Goal: Transaction & Acquisition: Book appointment/travel/reservation

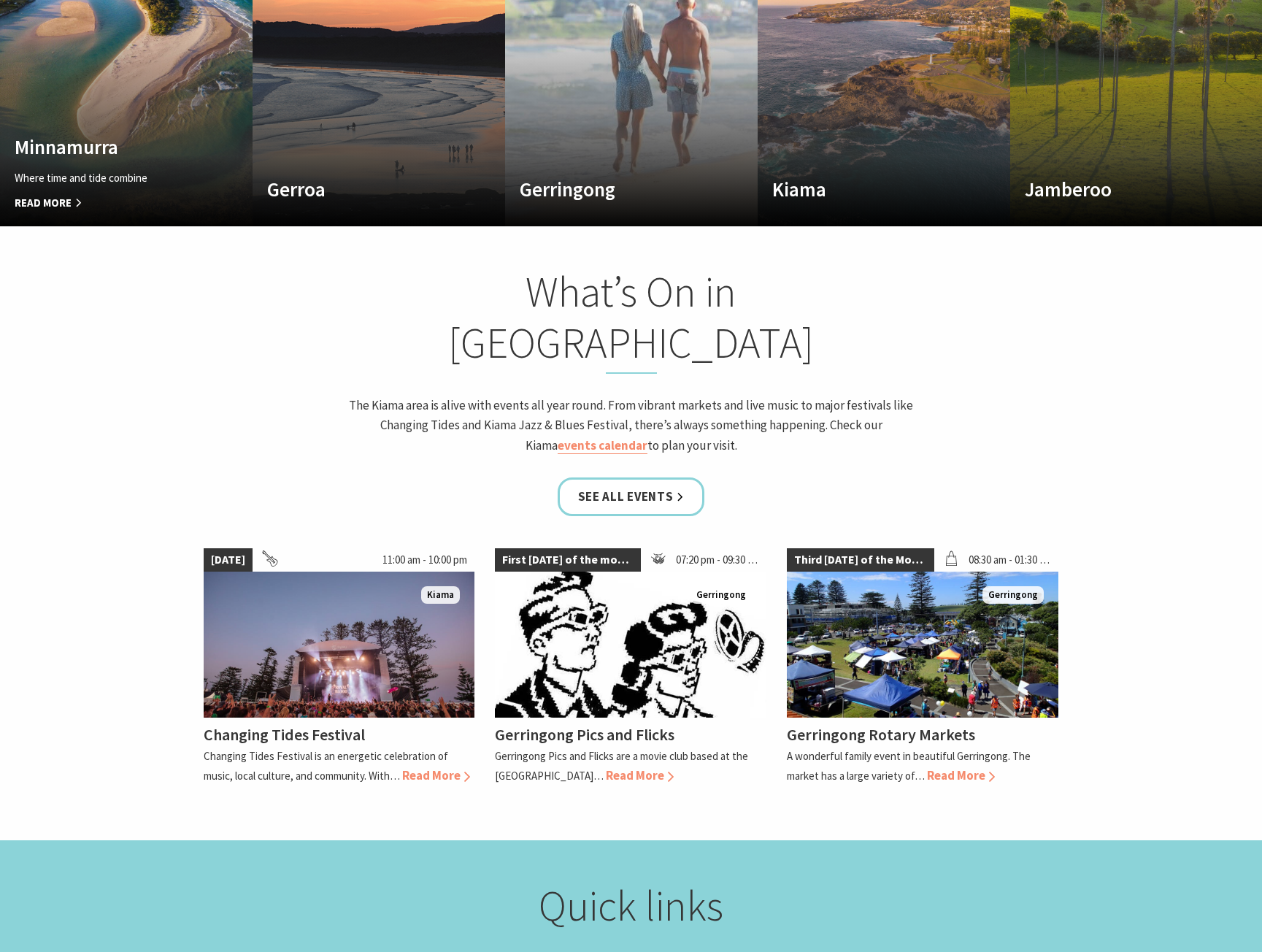
scroll to position [1314, 0]
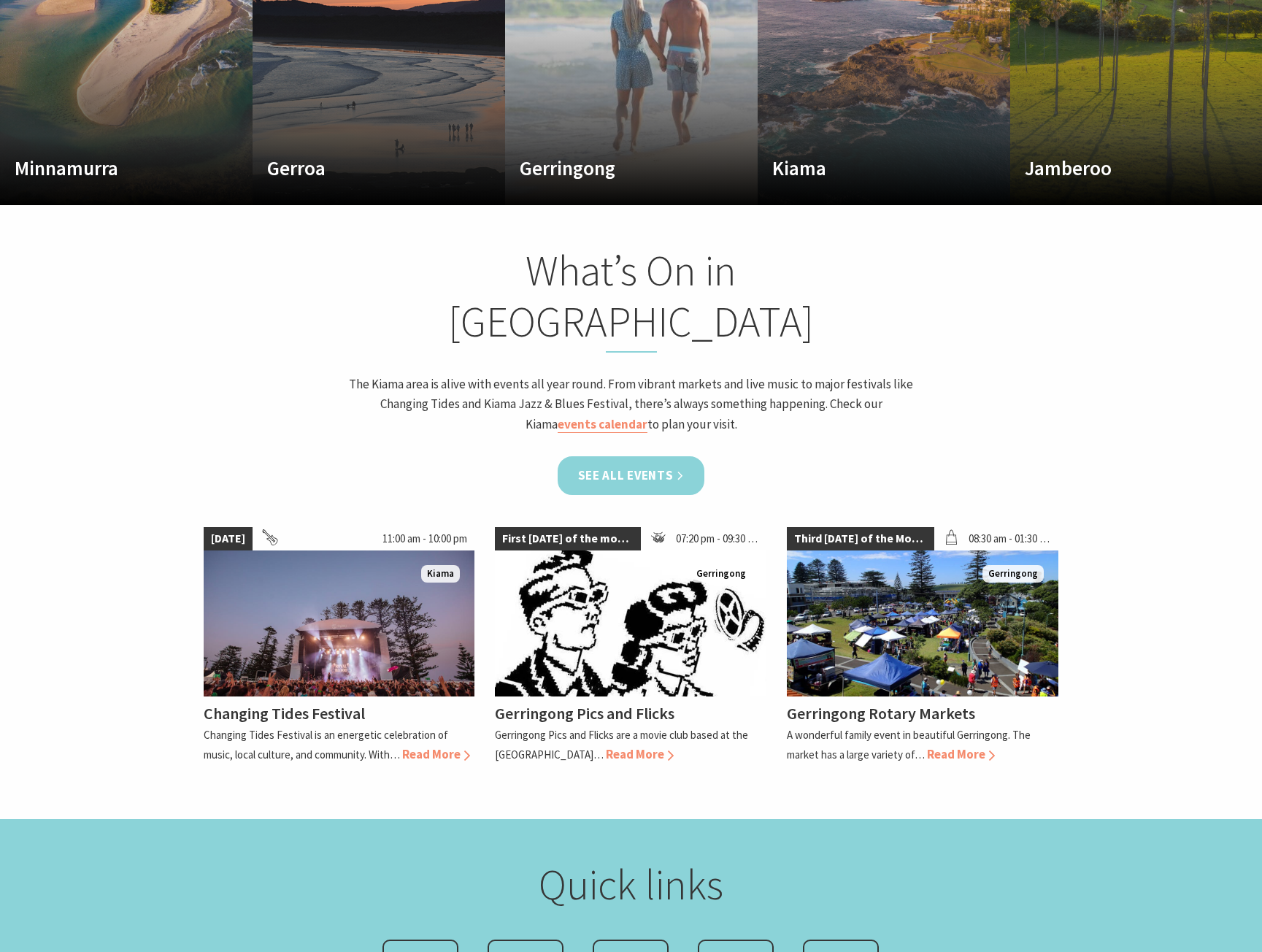
click at [659, 456] on link "See all Events" at bounding box center [631, 475] width 147 height 38
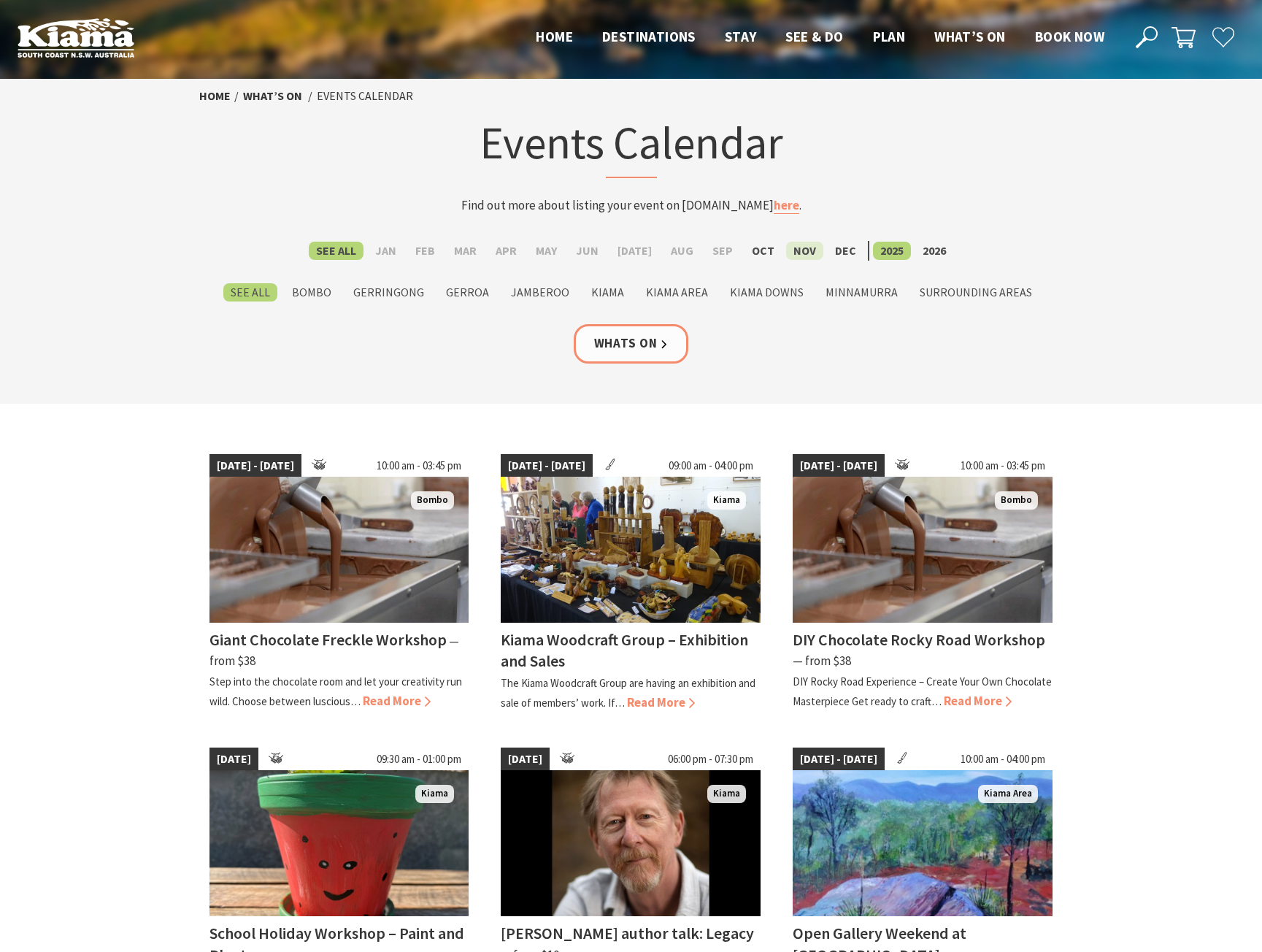
click at [795, 250] on label "Nov" at bounding box center [805, 250] width 38 height 18
click at [0, 0] on input "Nov" at bounding box center [0, 0] width 0 height 0
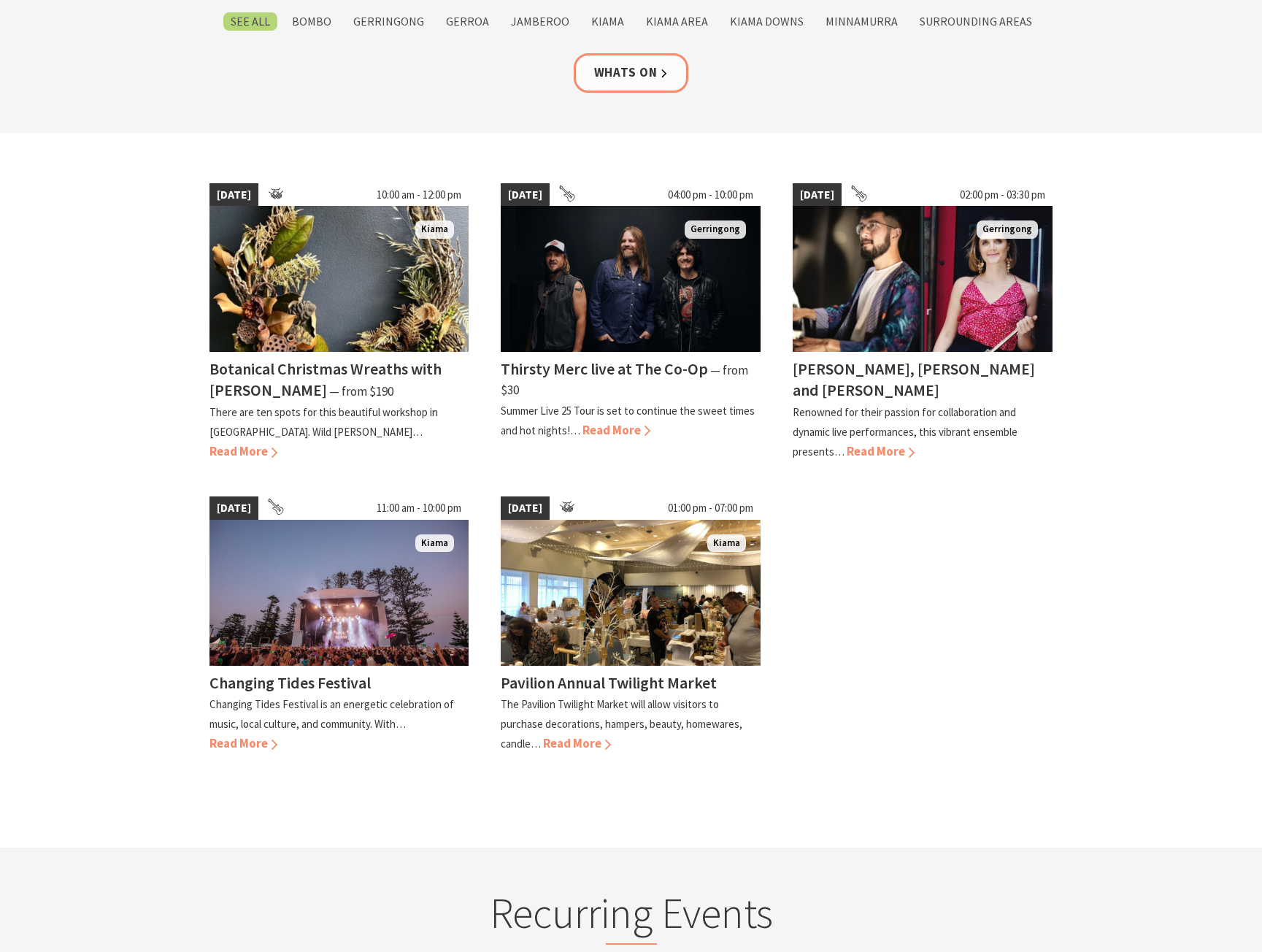
scroll to position [292, 0]
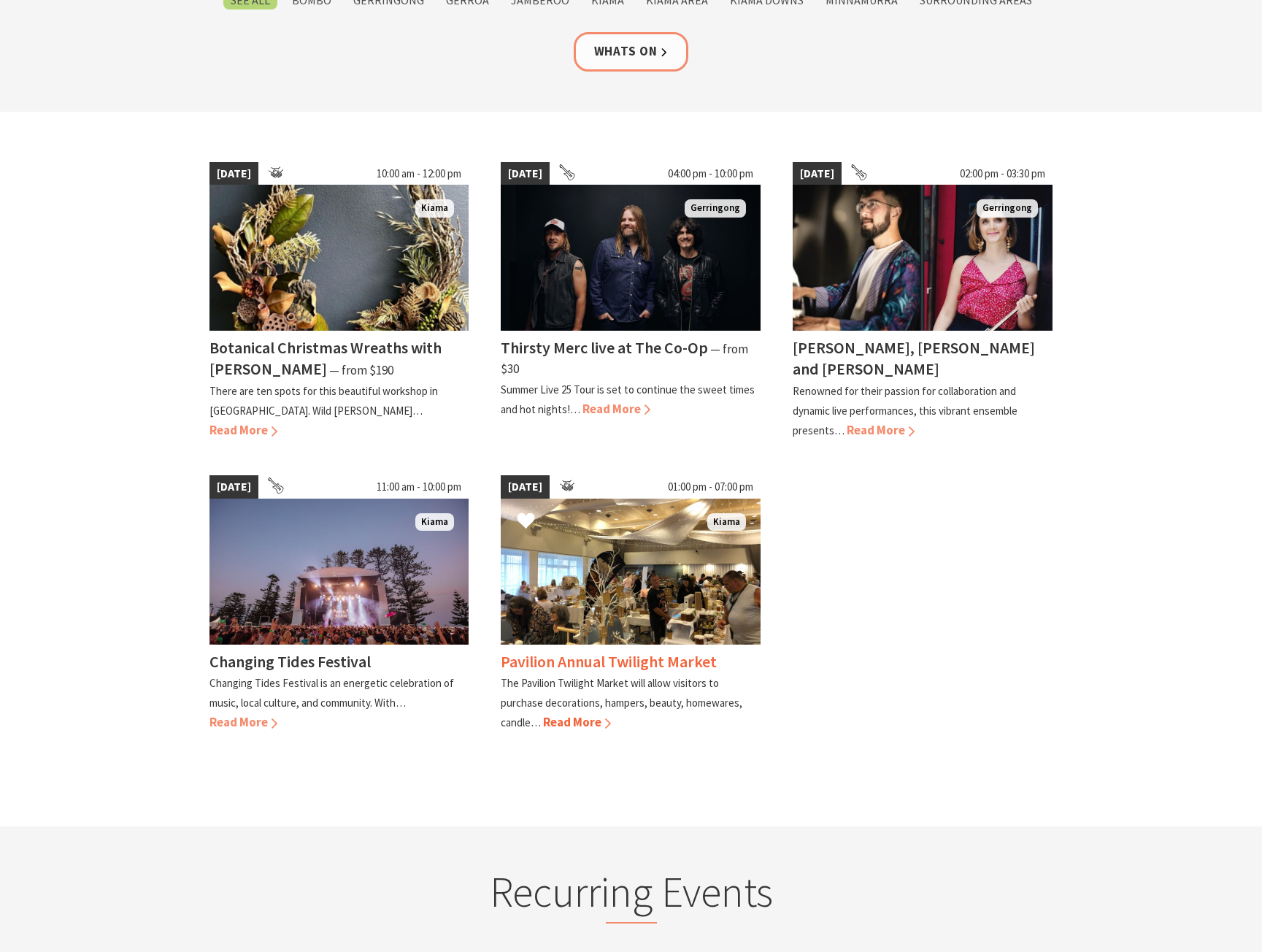
click at [631, 580] on img at bounding box center [631, 571] width 260 height 146
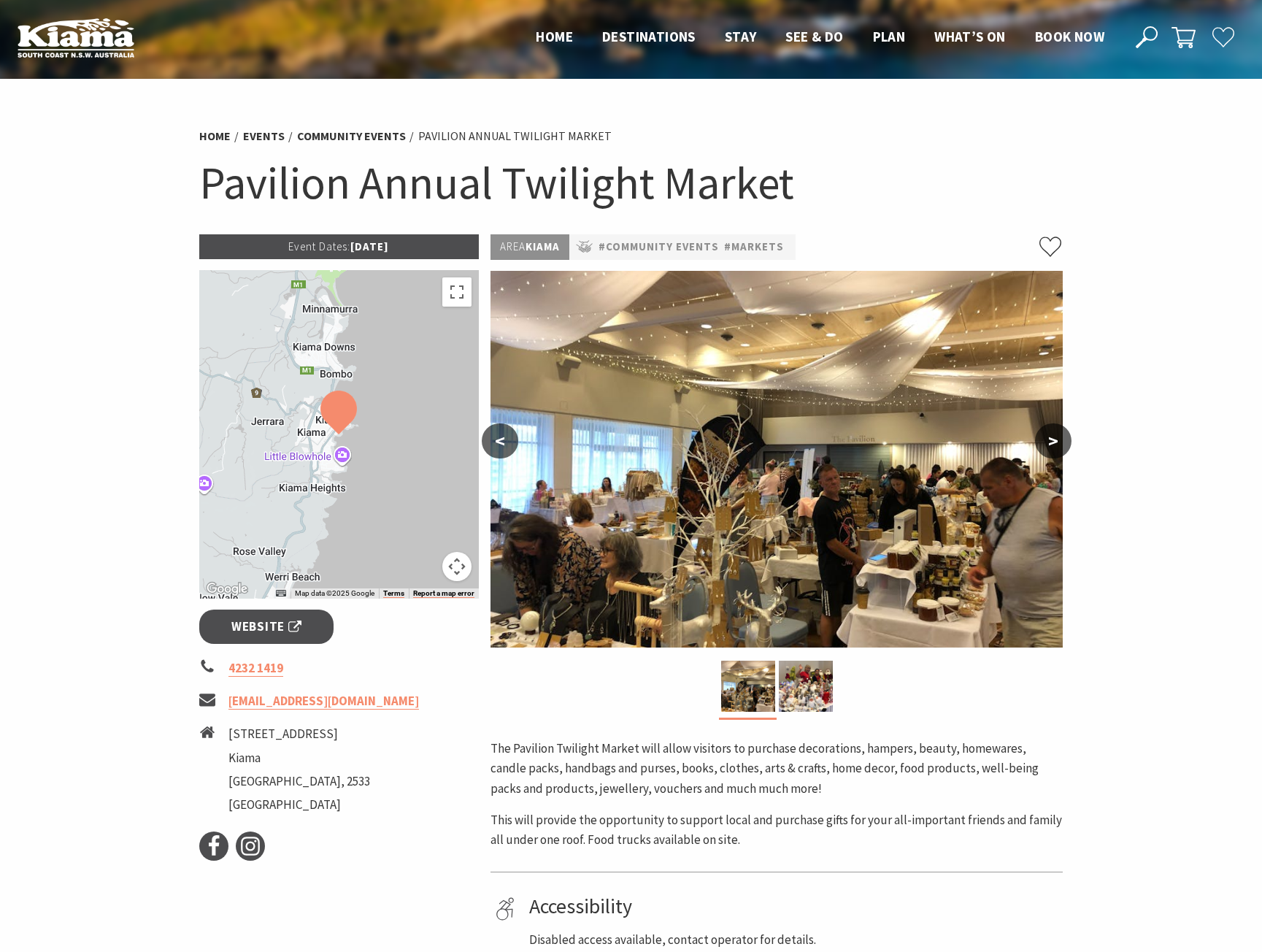
click at [1052, 442] on button ">" at bounding box center [1054, 441] width 37 height 35
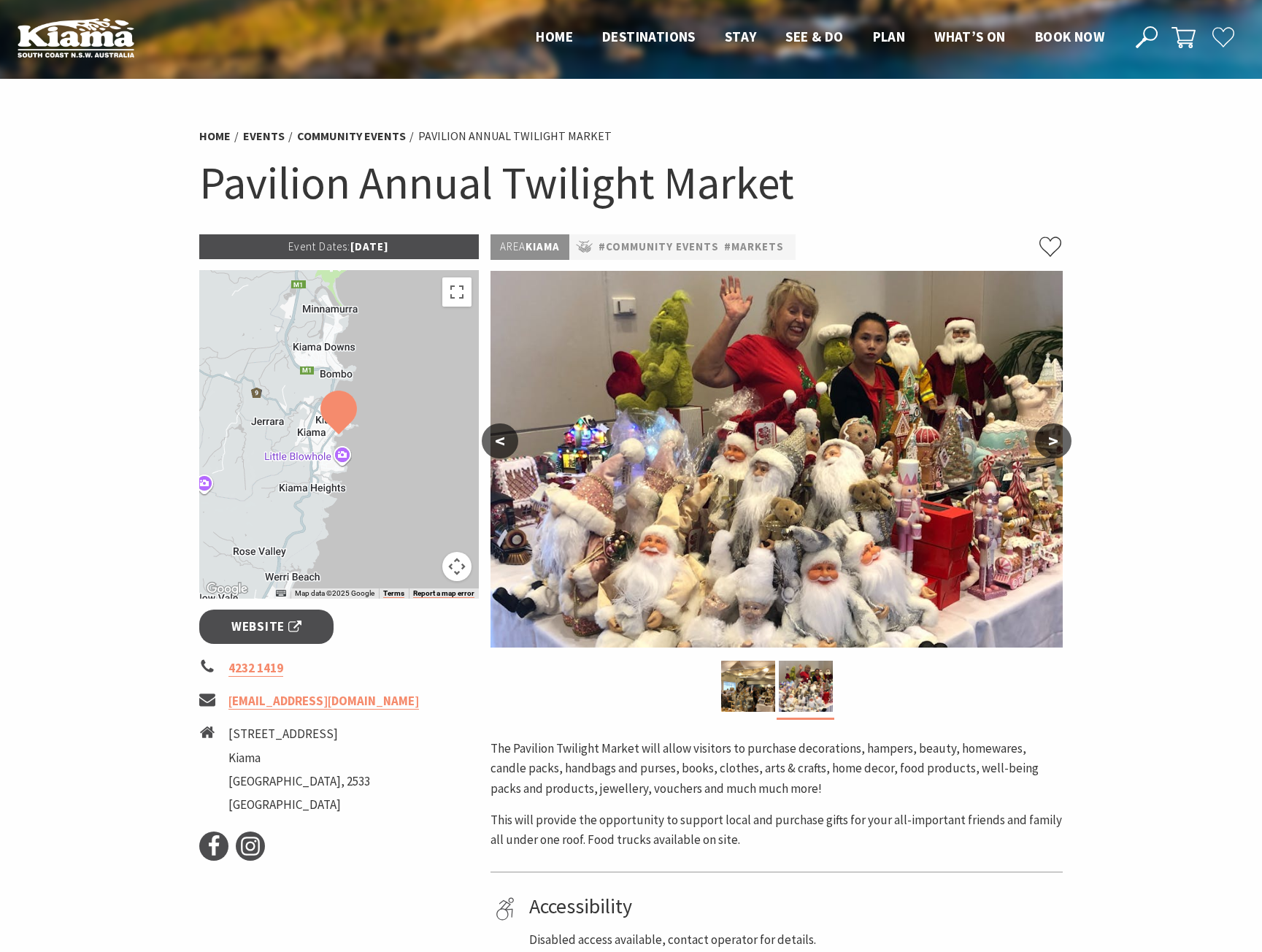
click at [1052, 442] on button ">" at bounding box center [1054, 441] width 37 height 35
click at [503, 447] on button "<" at bounding box center [500, 441] width 37 height 35
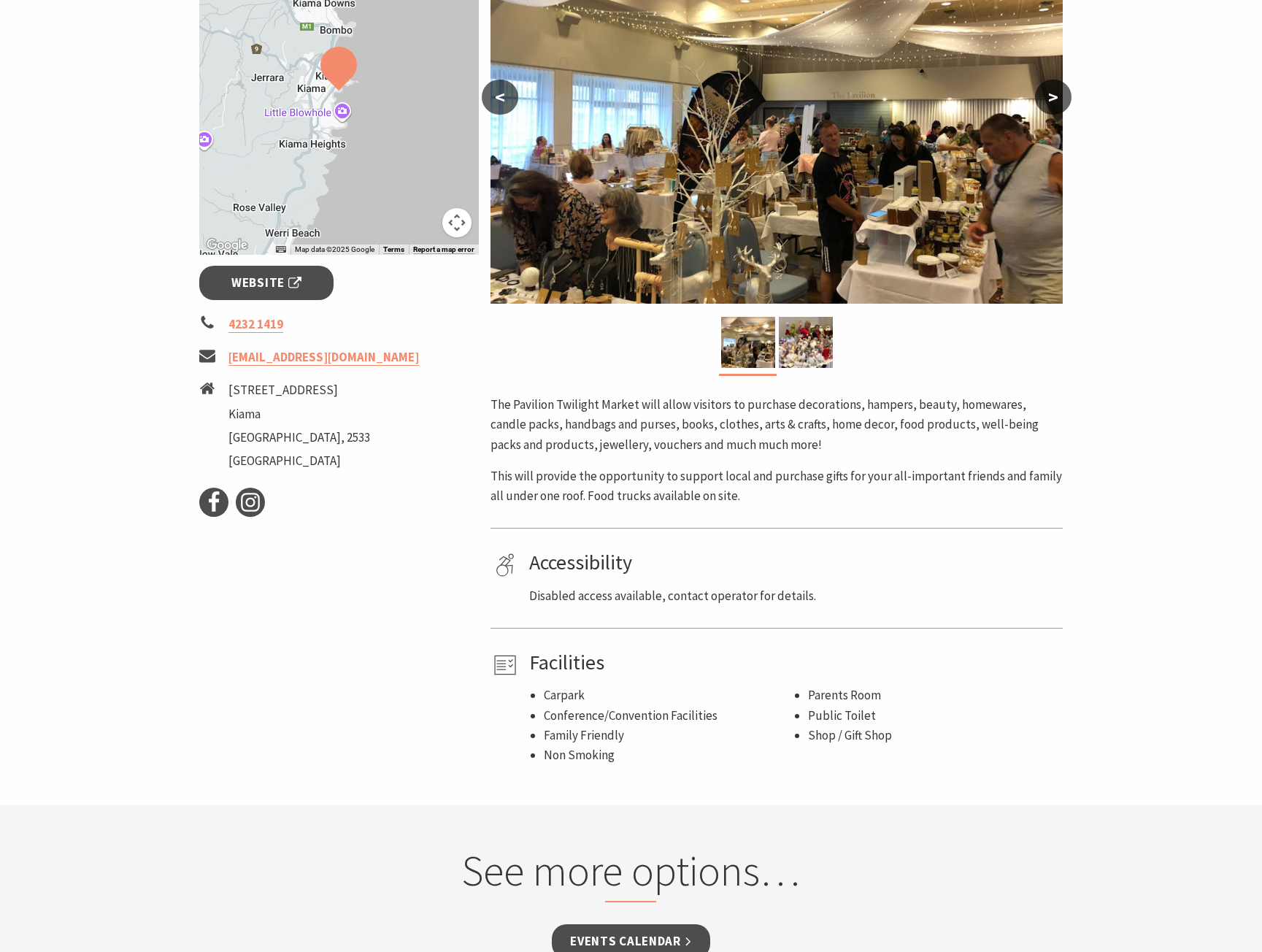
scroll to position [219, 0]
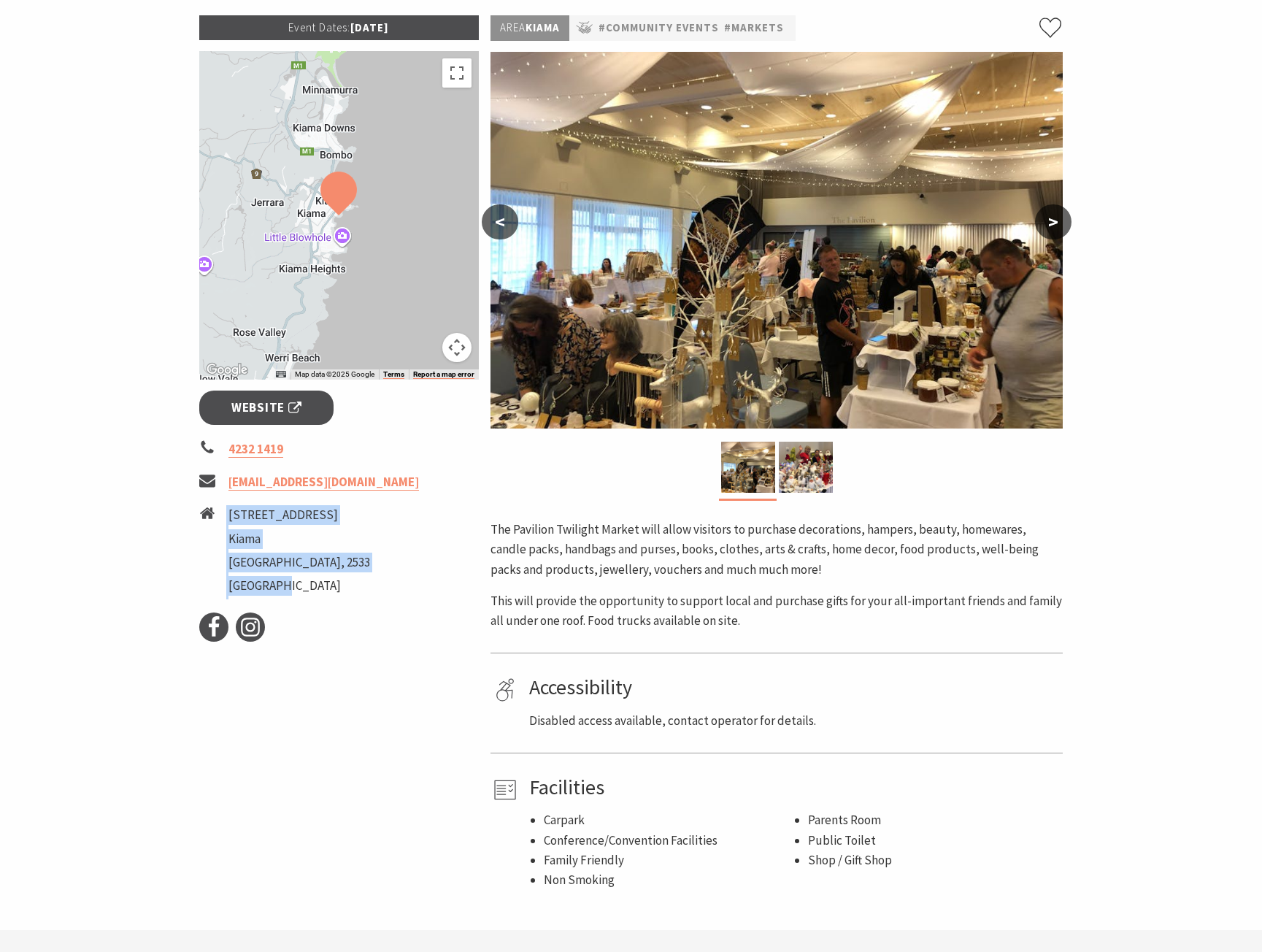
drag, startPoint x: 226, startPoint y: 512, endPoint x: 337, endPoint y: 593, distance: 137.4
click at [337, 593] on li "2 Bong Bong Street Kiama New South Wales, 2533 Australia" at bounding box center [339, 552] width 280 height 94
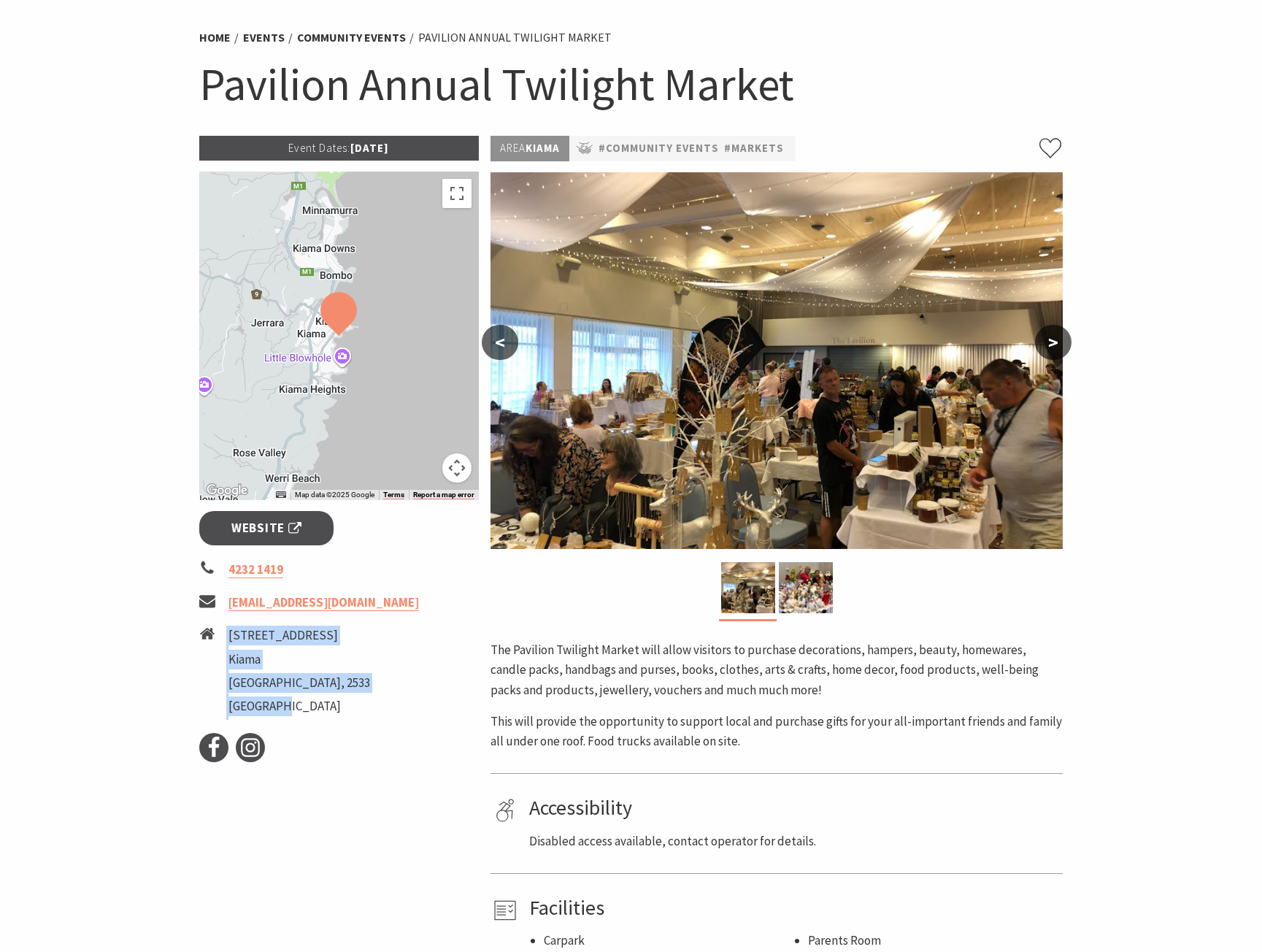
scroll to position [0, 0]
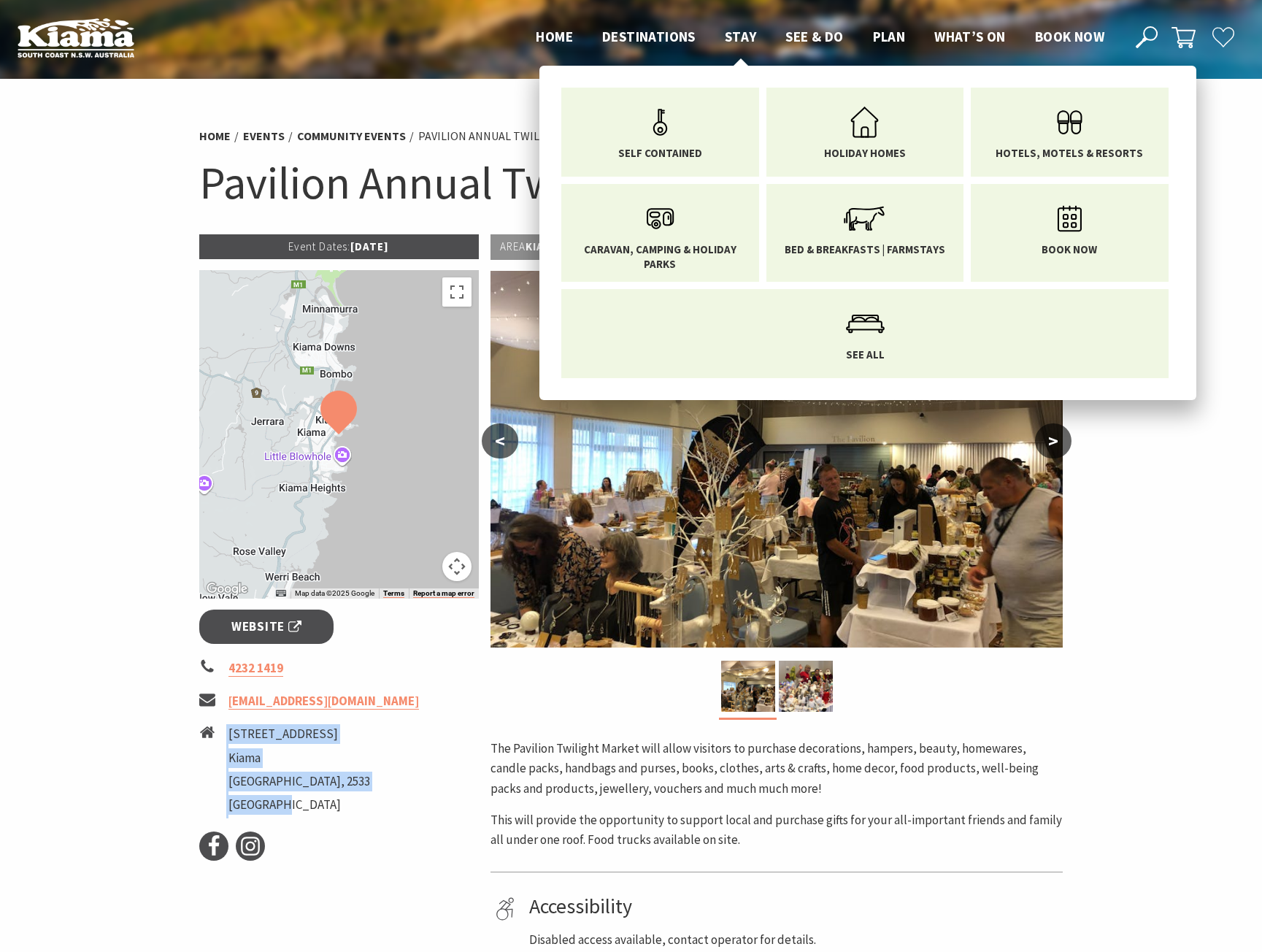
click at [747, 36] on span "Stay" at bounding box center [741, 37] width 32 height 18
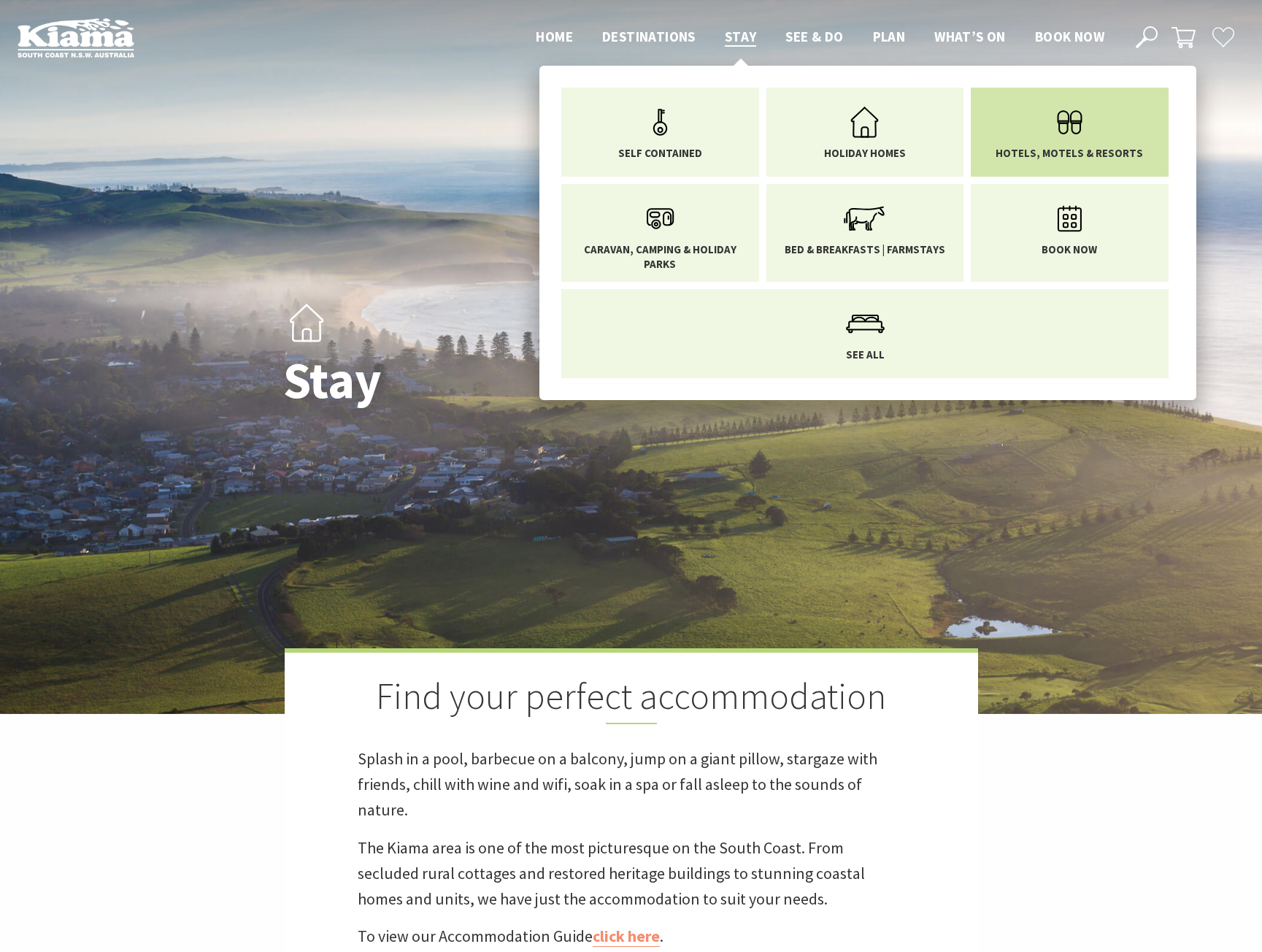
click at [1053, 145] on icon "Main Menu" at bounding box center [1069, 122] width 47 height 47
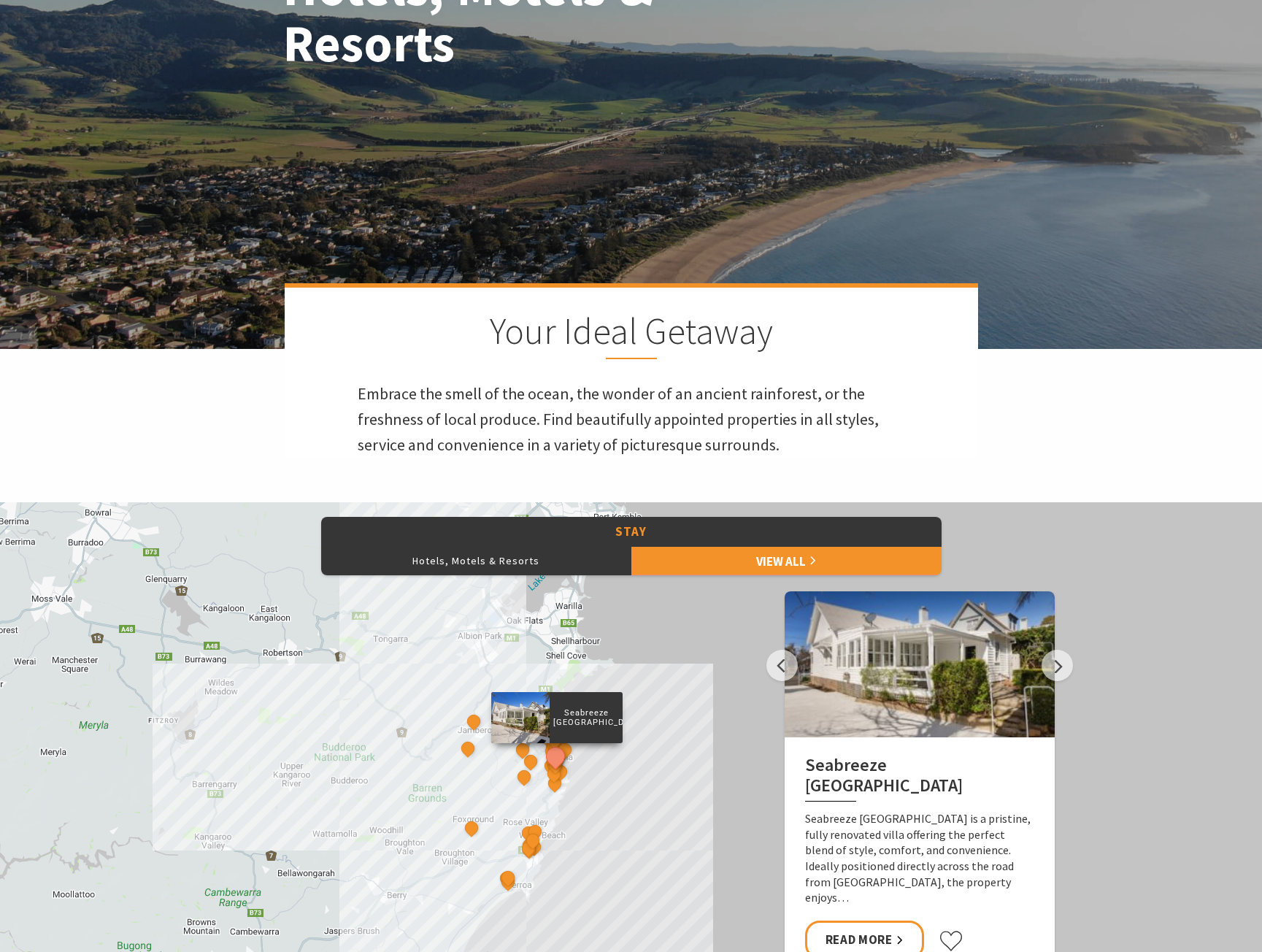
scroll to position [657, 0]
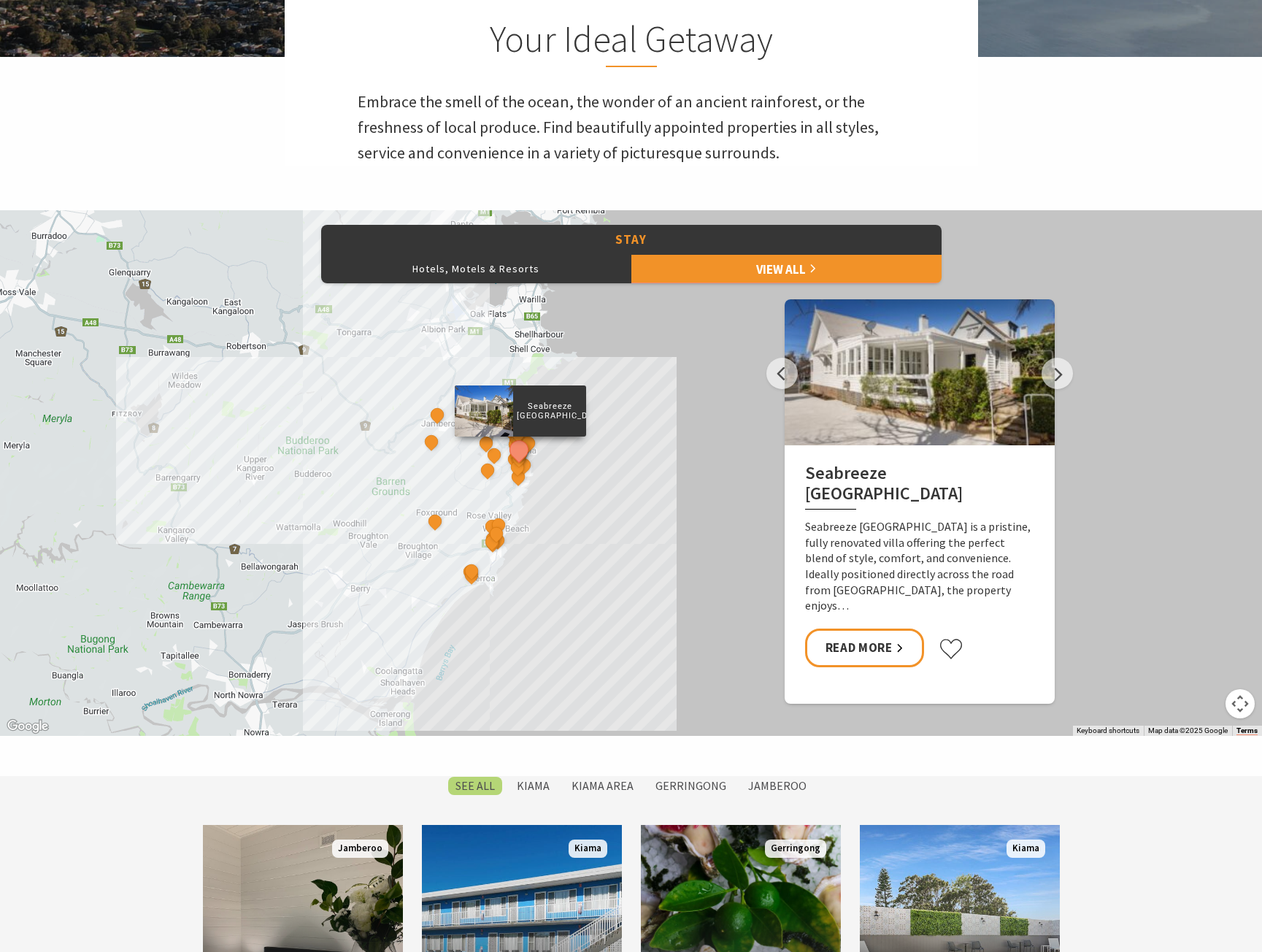
click at [545, 510] on div "Seabreeze Luxury Beach House The Sebel Kiama Seaside Escape 1 Driftwood Beach H…" at bounding box center [631, 473] width 1262 height 526
click at [577, 544] on div "Seabreeze Luxury Beach House The Sebel Kiama Seaside Escape 1 Driftwood Beach H…" at bounding box center [631, 473] width 1262 height 526
click at [1060, 370] on button "Next" at bounding box center [1057, 373] width 31 height 31
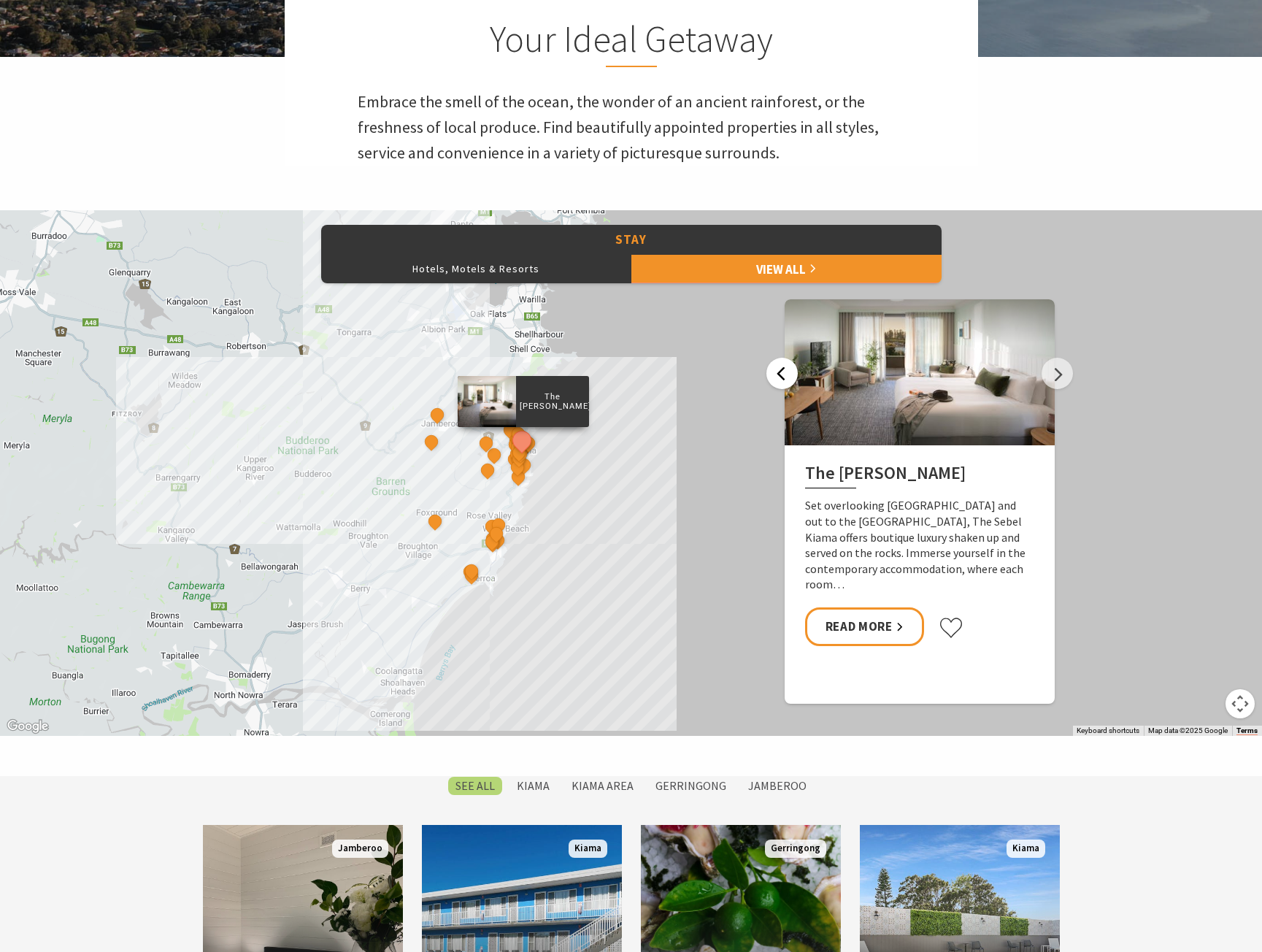
click at [792, 376] on button "Previous" at bounding box center [782, 373] width 31 height 31
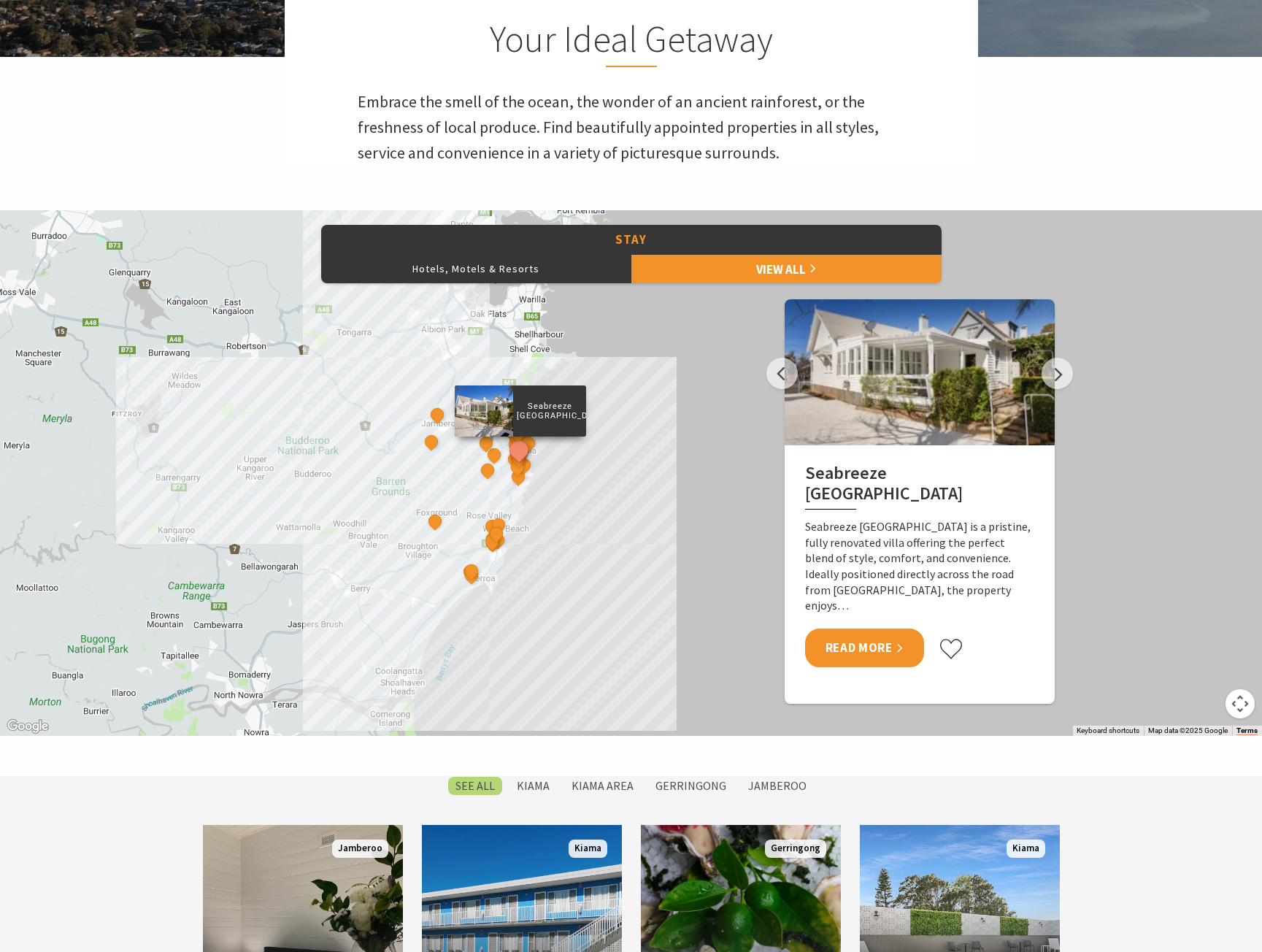
click at [859, 648] on link "Read More" at bounding box center [864, 648] width 119 height 38
click at [1061, 378] on button "Next" at bounding box center [1057, 373] width 31 height 31
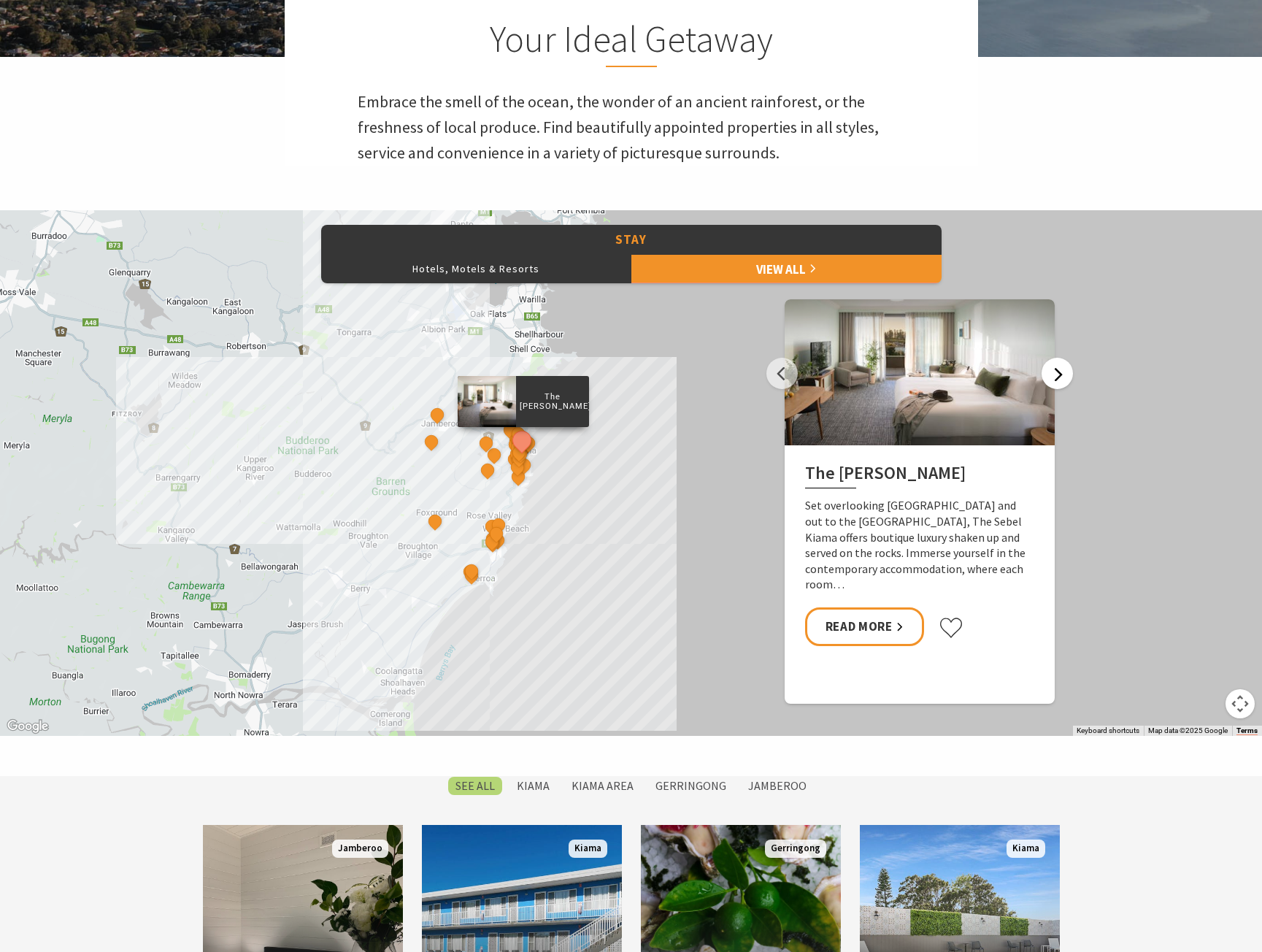
click at [1061, 378] on button "Next" at bounding box center [1057, 373] width 31 height 31
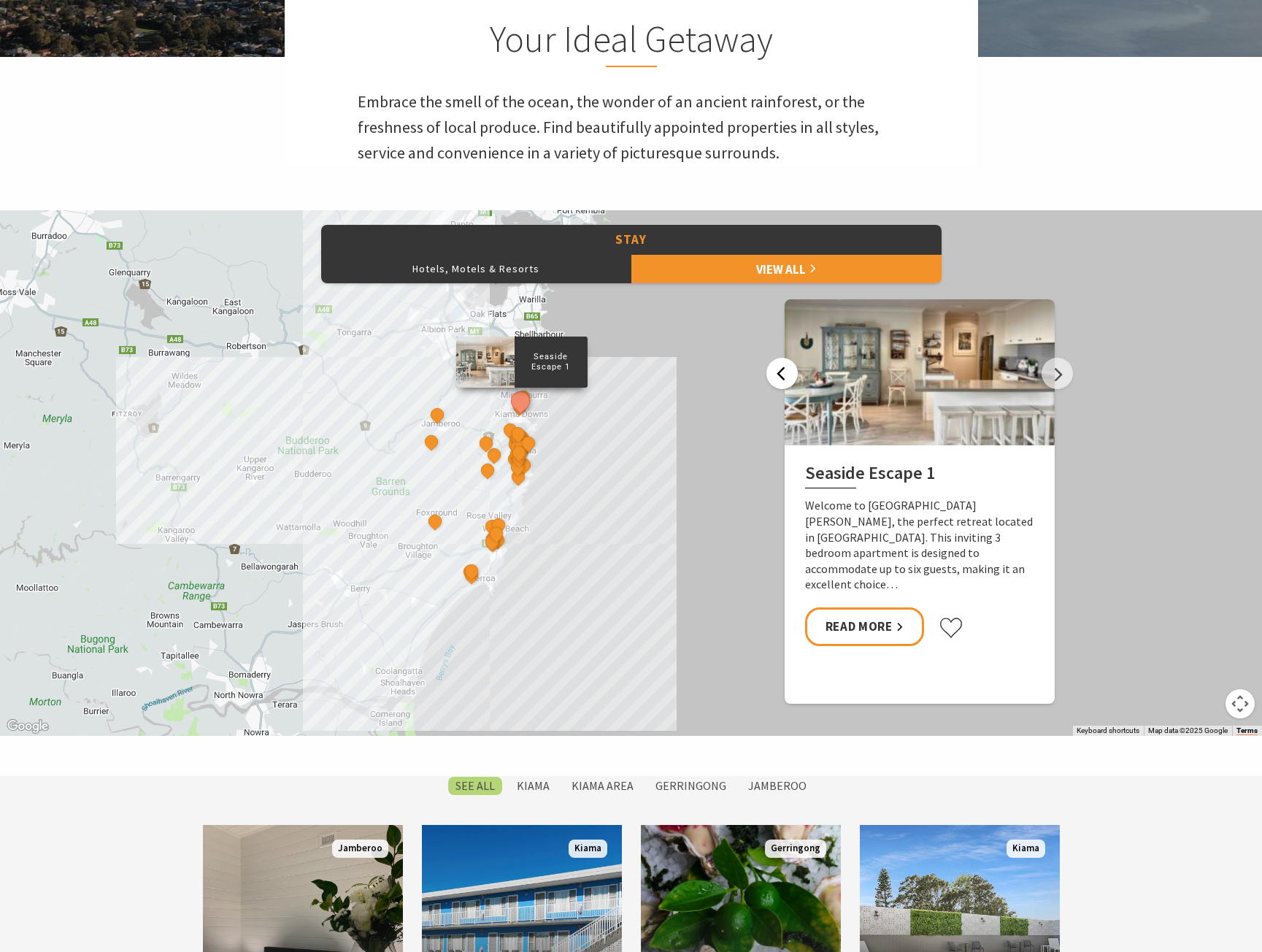
click at [783, 374] on button "Previous" at bounding box center [782, 373] width 31 height 31
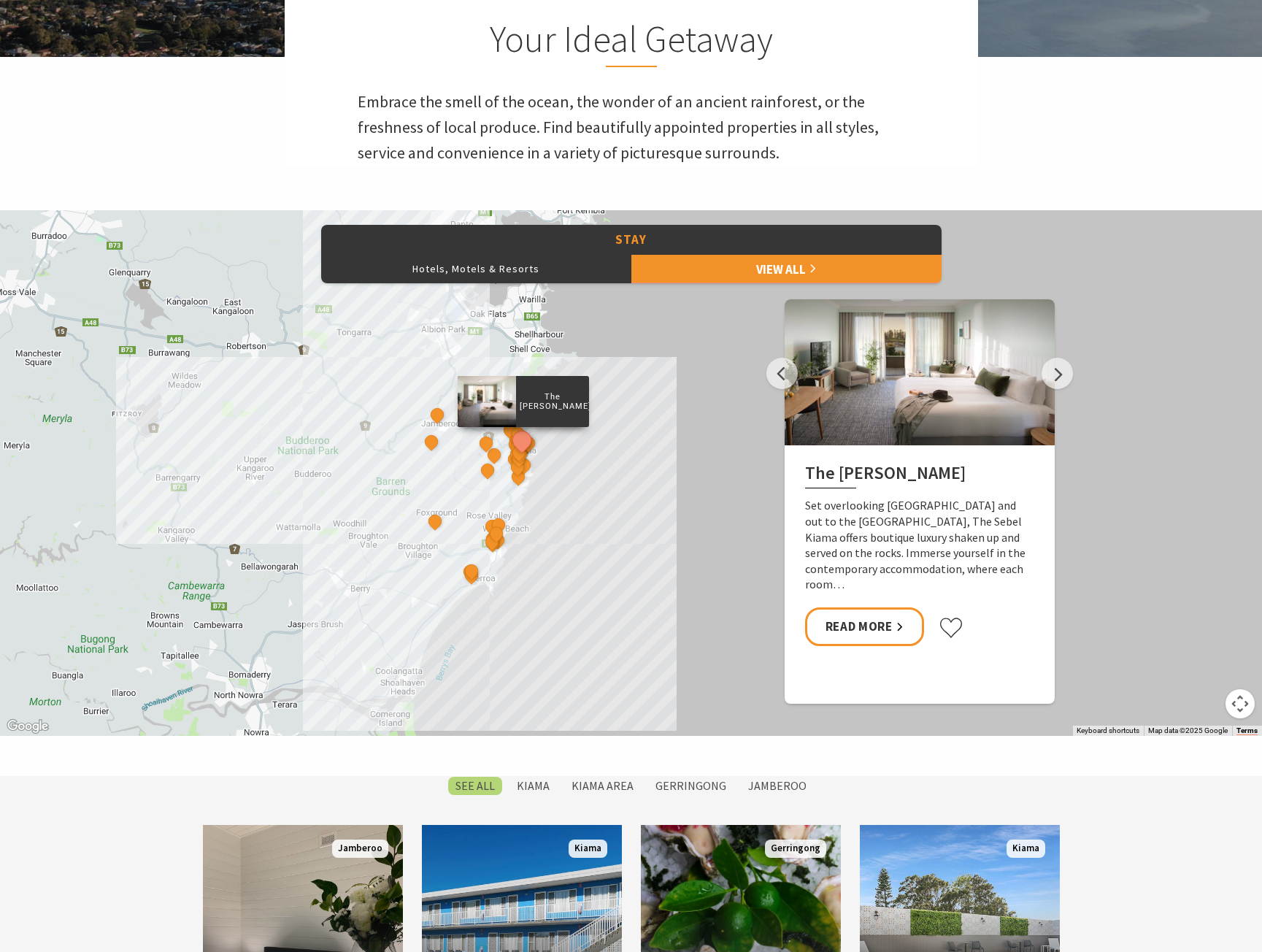
click at [1252, 709] on button "Map camera controls" at bounding box center [1240, 703] width 29 height 29
click at [1202, 627] on button "Zoom in" at bounding box center [1204, 630] width 29 height 29
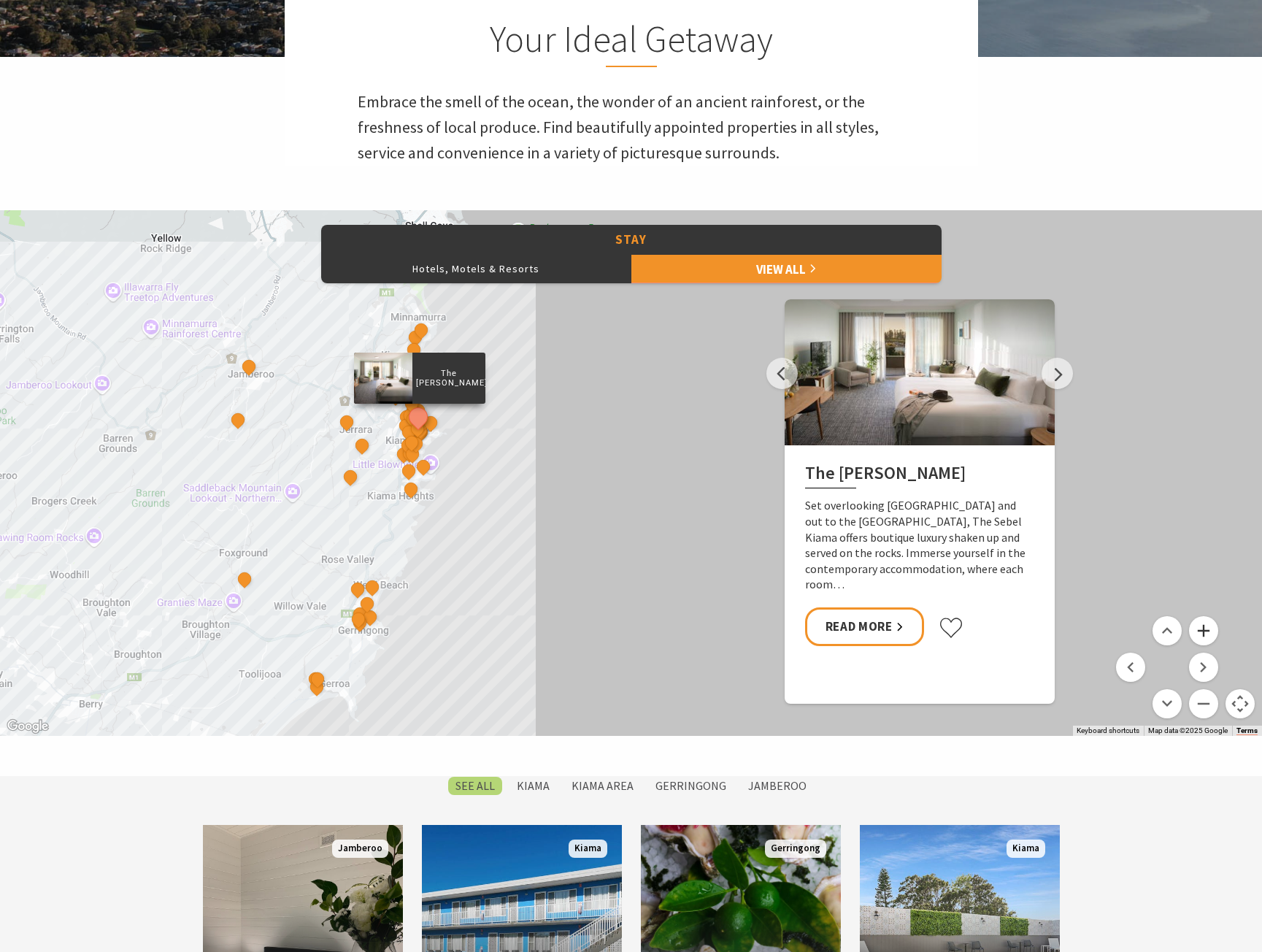
click at [1202, 627] on button "Zoom in" at bounding box center [1204, 630] width 29 height 29
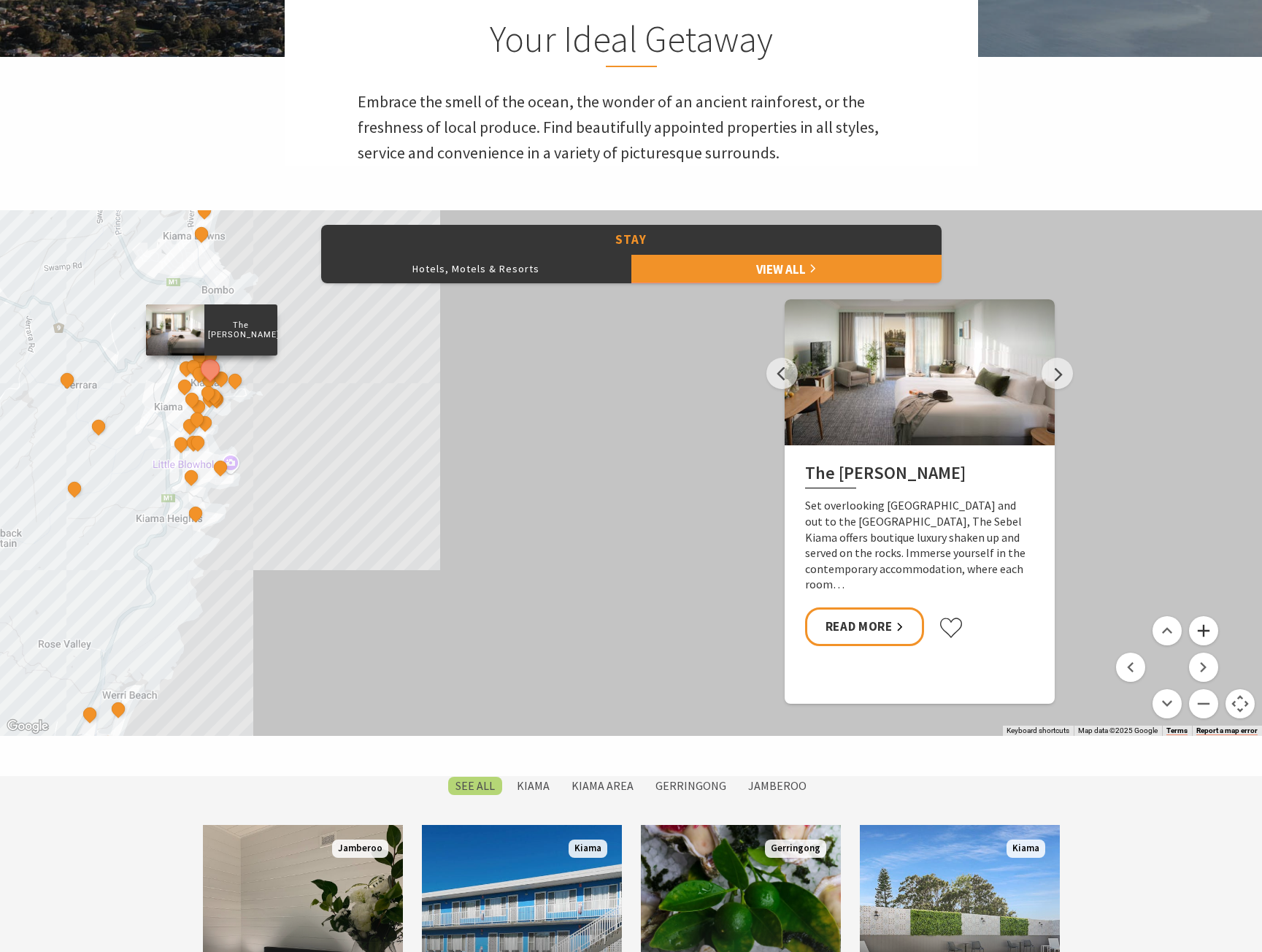
click at [1202, 627] on button "Zoom in" at bounding box center [1204, 630] width 29 height 29
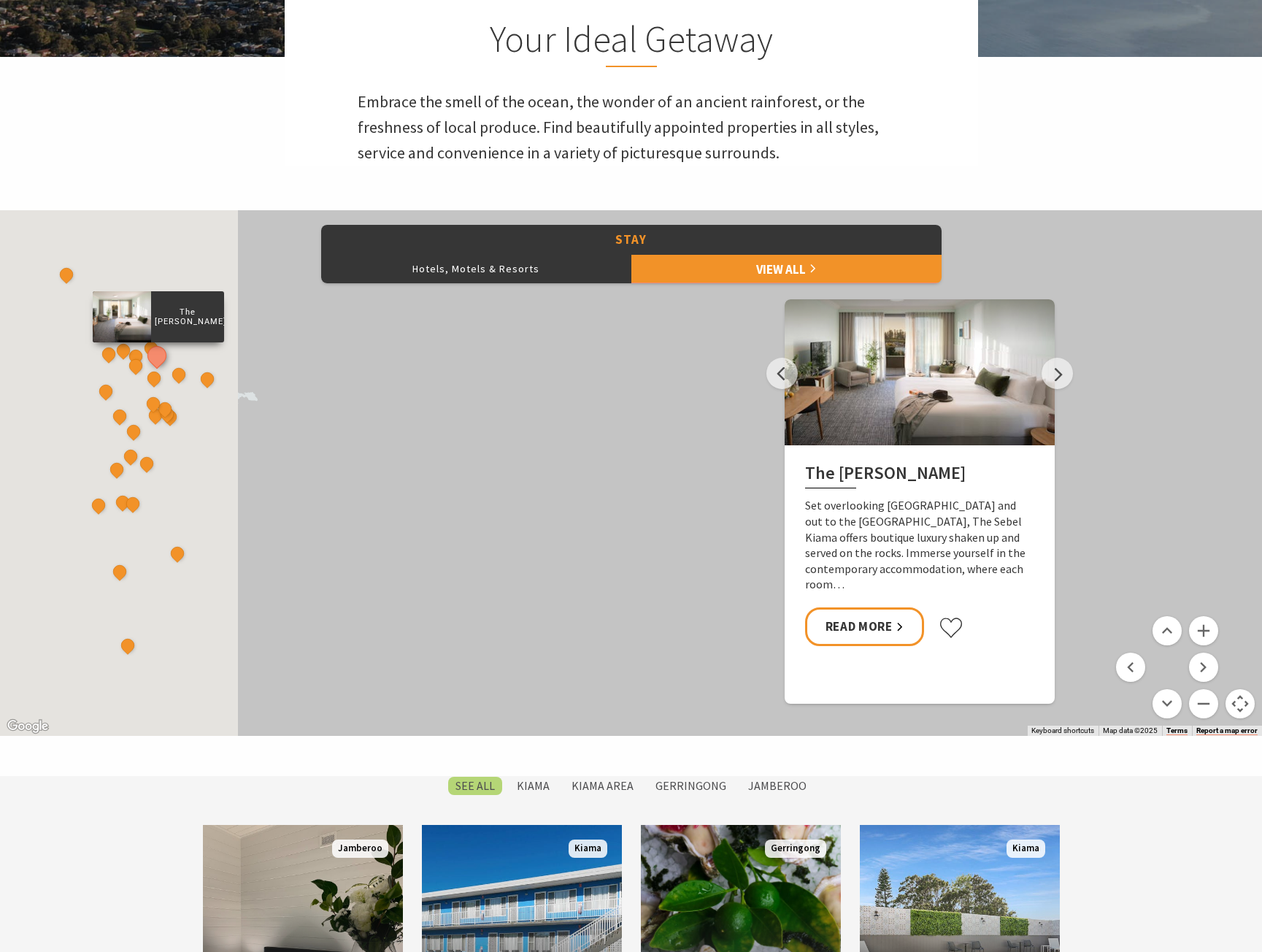
drag, startPoint x: 205, startPoint y: 529, endPoint x: 643, endPoint y: 630, distance: 449.5
click at [631, 629] on div "Seabreeze Luxury Beach House The Sebel Kiama Seaside Escape 1 Driftwood Beach H…" at bounding box center [631, 473] width 1262 height 526
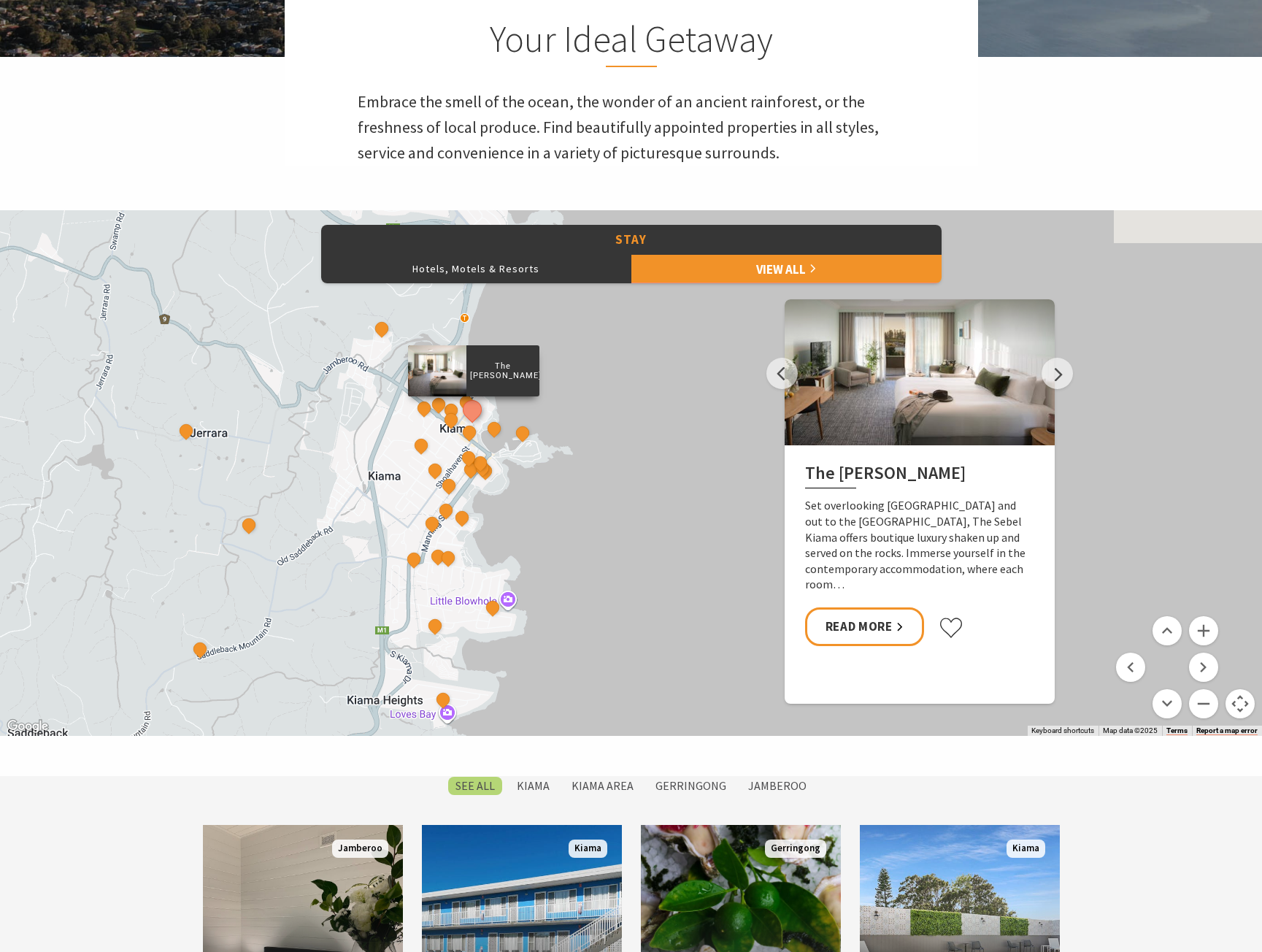
drag, startPoint x: 620, startPoint y: 557, endPoint x: 128, endPoint y: 408, distance: 514.1
click at [128, 408] on div "Seabreeze Luxury Beach House The Sebel Kiama Seaside Escape 1 Driftwood Beach H…" at bounding box center [631, 473] width 1262 height 526
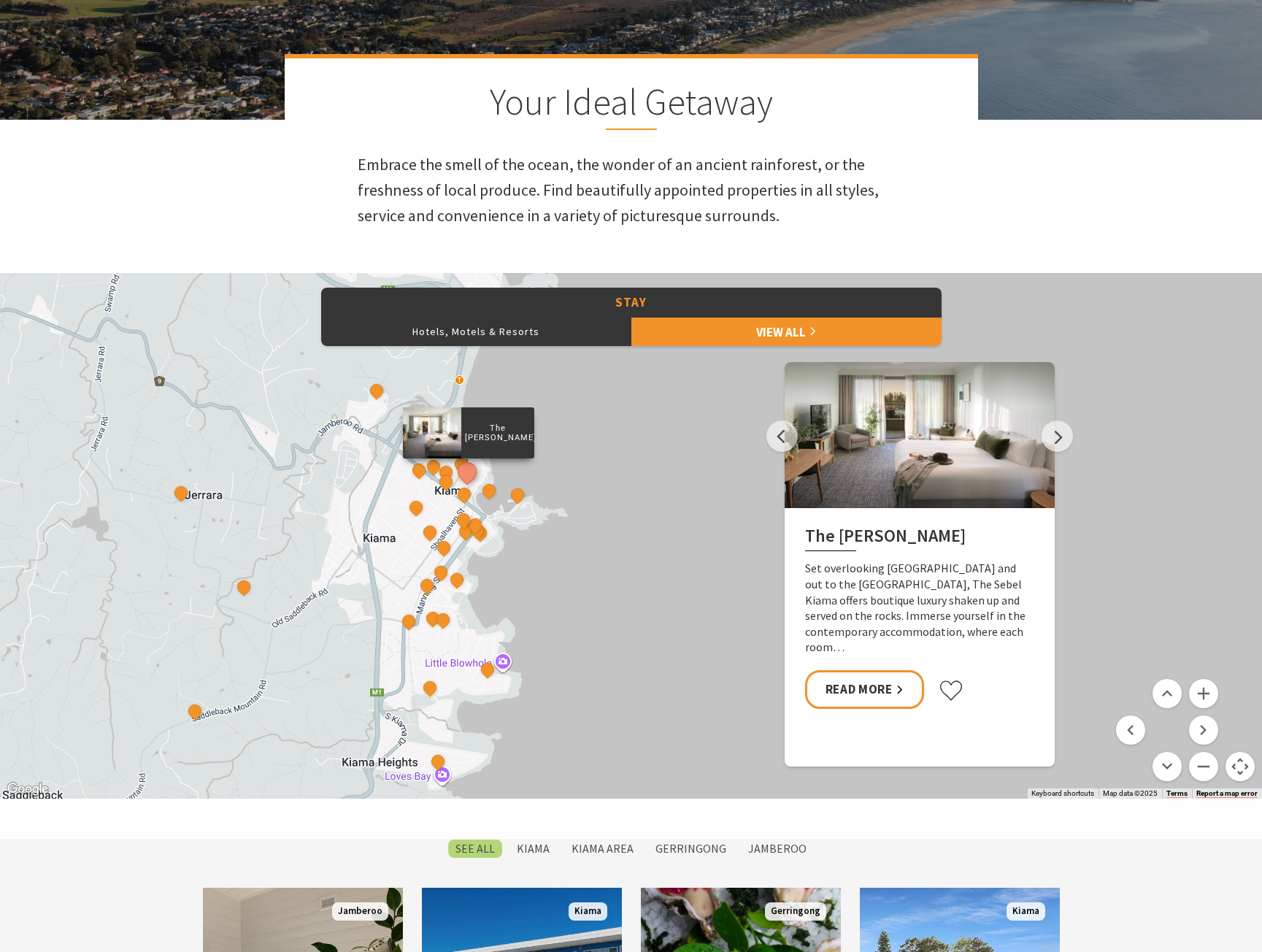
scroll to position [511, 0]
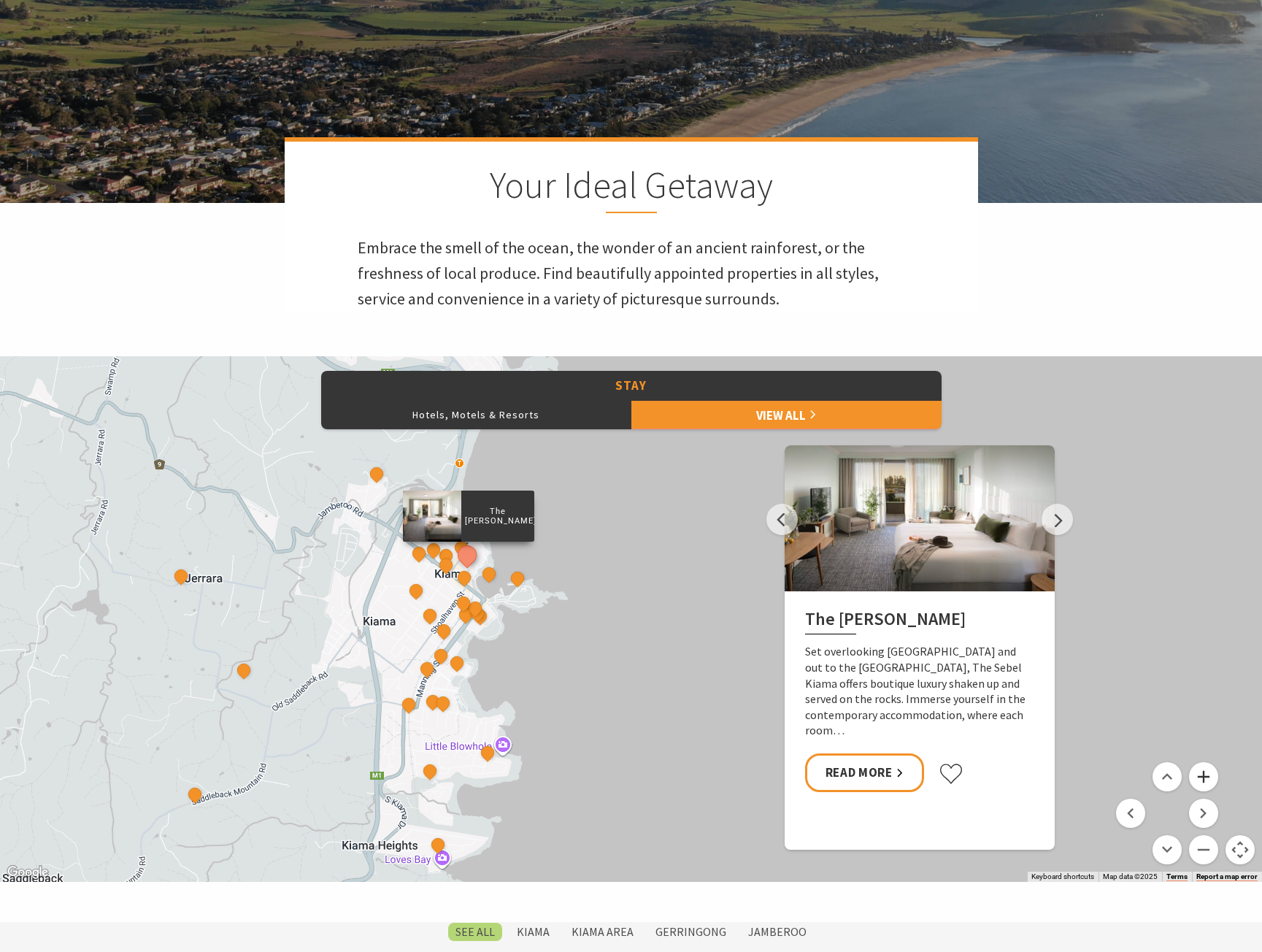
click at [1207, 776] on button "Zoom in" at bounding box center [1204, 776] width 29 height 29
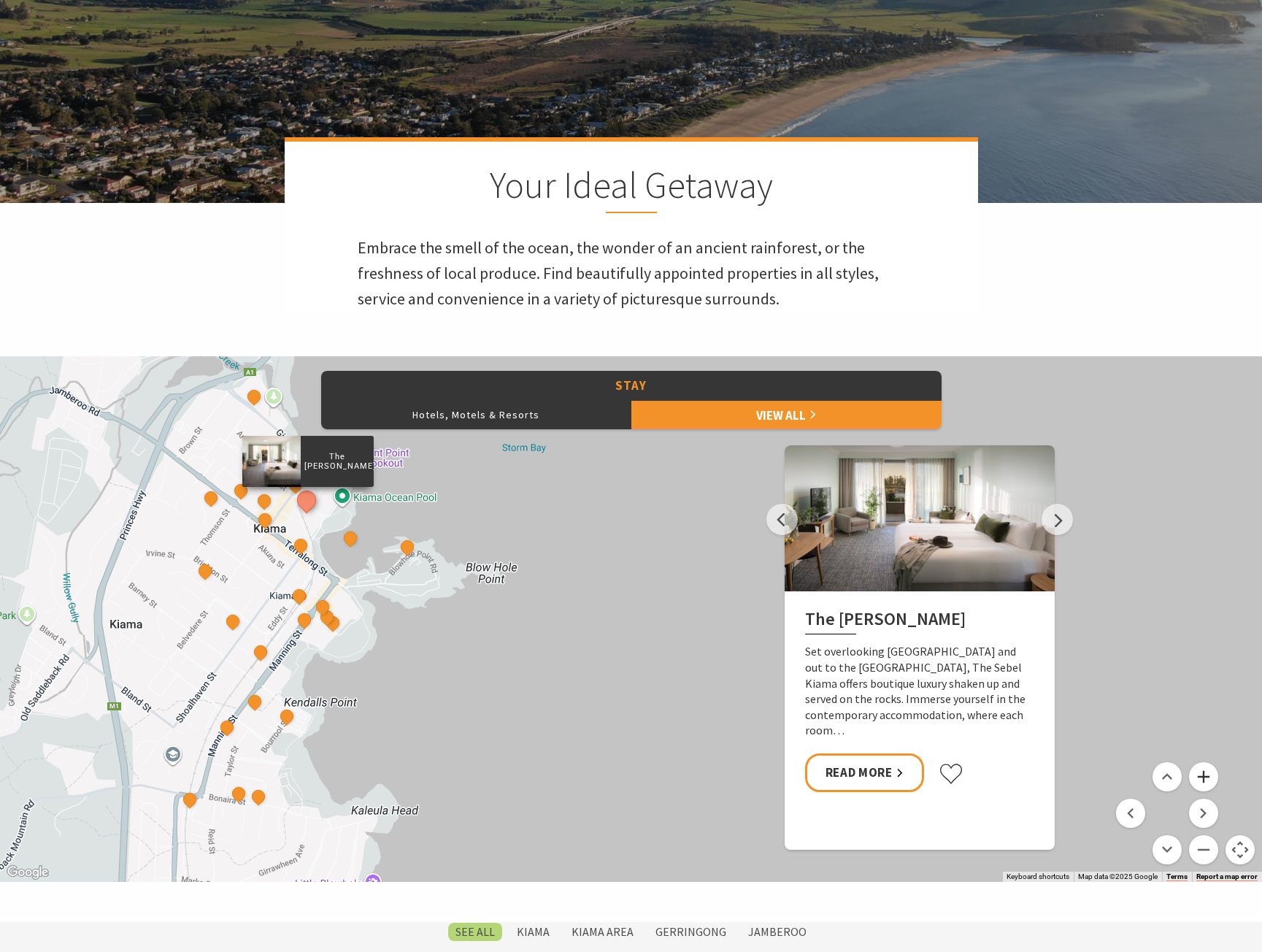
click at [1207, 776] on button "Zoom in" at bounding box center [1204, 776] width 29 height 29
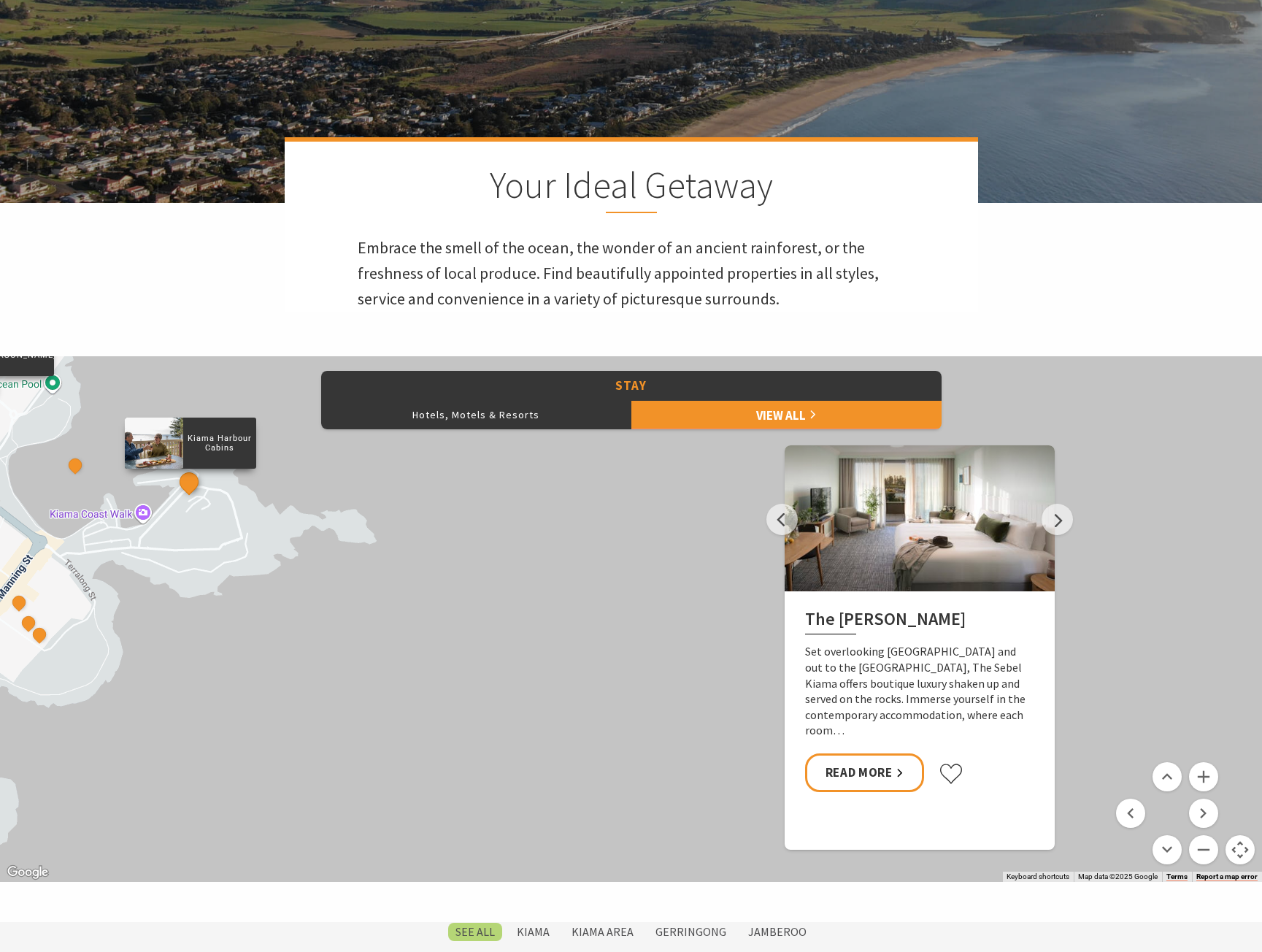
click at [190, 481] on button "See detail about Kiama Harbour Cabins" at bounding box center [189, 482] width 27 height 27
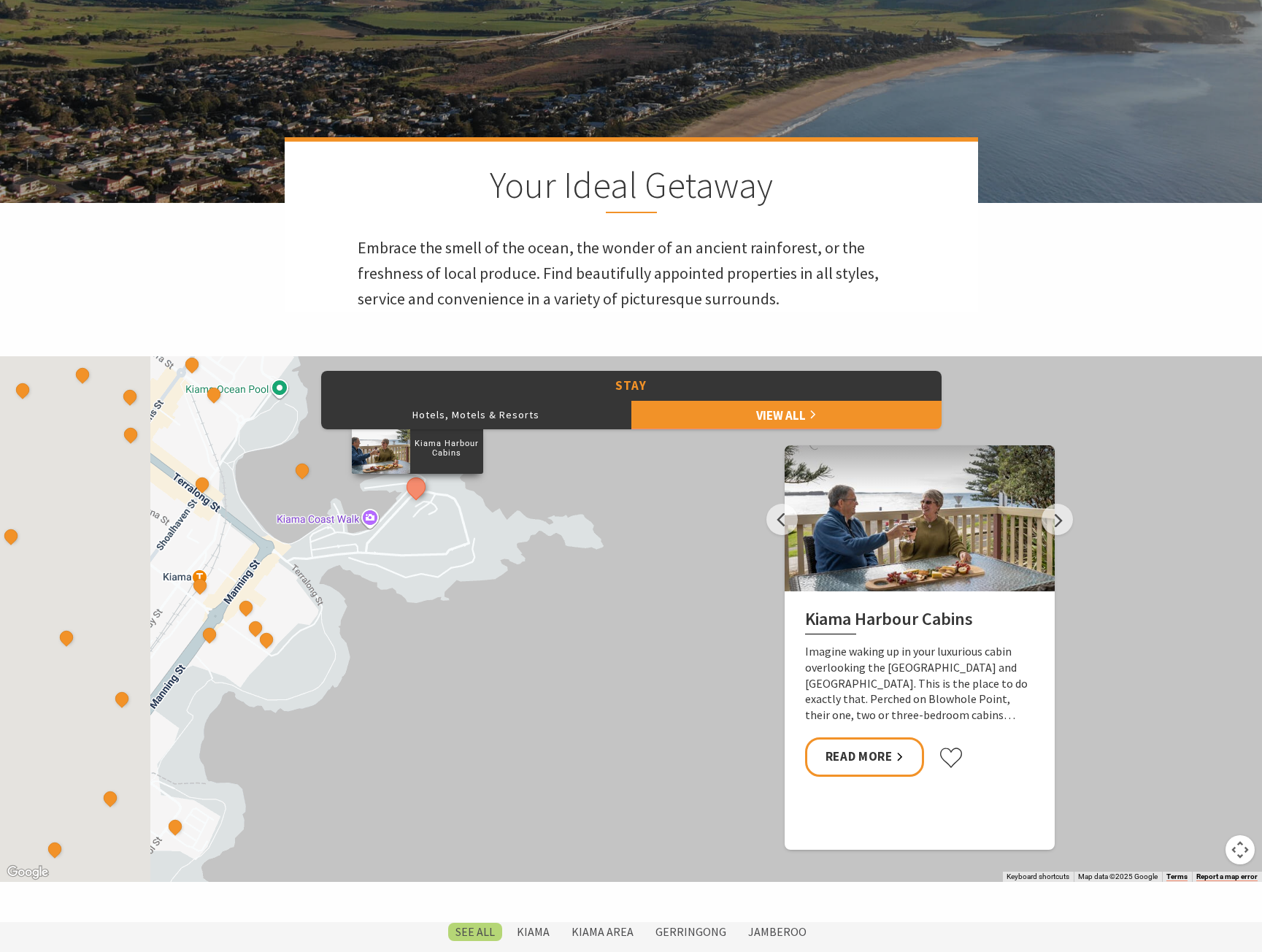
drag, startPoint x: 343, startPoint y: 701, endPoint x: 650, endPoint y: 710, distance: 307.1
click at [651, 709] on div "Seabreeze Luxury Beach House The Sebel Kiama Seaside Escape 1 Driftwood Beach H…" at bounding box center [631, 618] width 1262 height 526
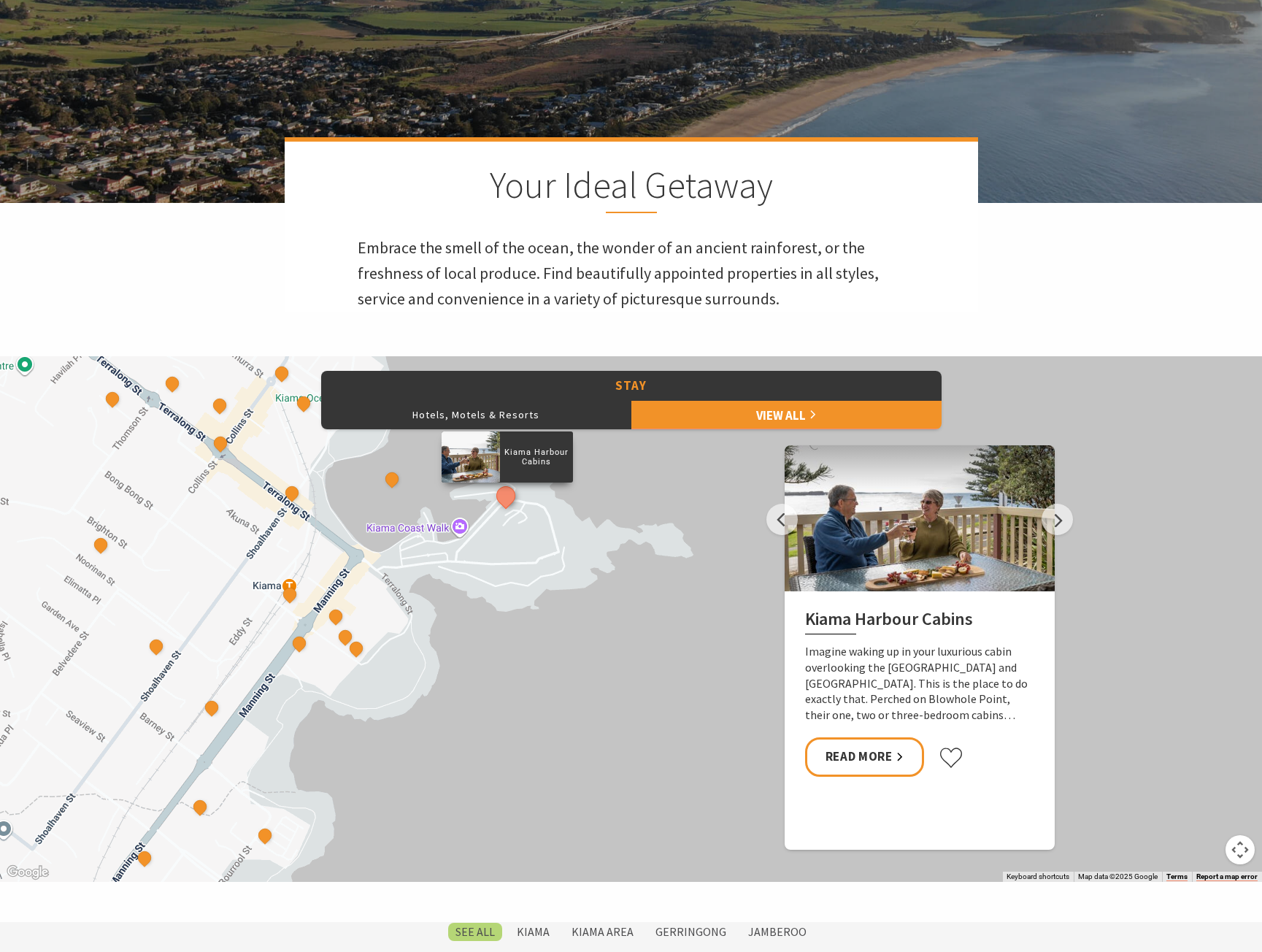
drag, startPoint x: 555, startPoint y: 704, endPoint x: 240, endPoint y: 702, distance: 315.0
click at [240, 702] on div "Seabreeze Luxury Beach House The Sebel Kiama Seaside Escape 1 Driftwood Beach H…" at bounding box center [631, 618] width 1262 height 526
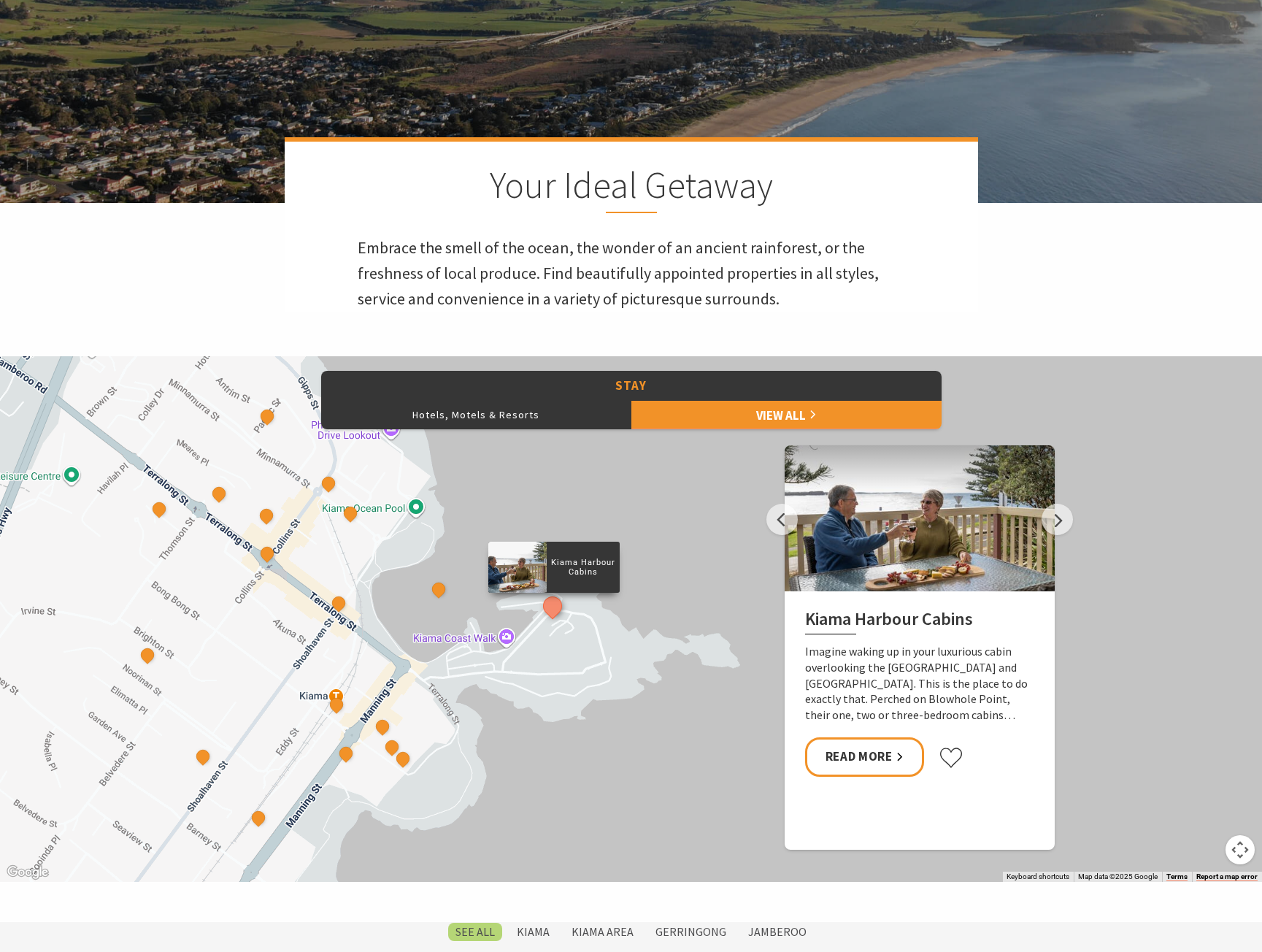
drag, startPoint x: 312, startPoint y: 645, endPoint x: 380, endPoint y: 754, distance: 128.5
click at [380, 754] on div "Seabreeze Luxury Beach House The Sebel Kiama Seaside Escape 1 Driftwood Beach H…" at bounding box center [631, 618] width 1262 height 526
click at [853, 757] on link "Read More" at bounding box center [864, 756] width 119 height 38
click at [441, 594] on button "See detail about South Coast Holidays" at bounding box center [439, 589] width 27 height 27
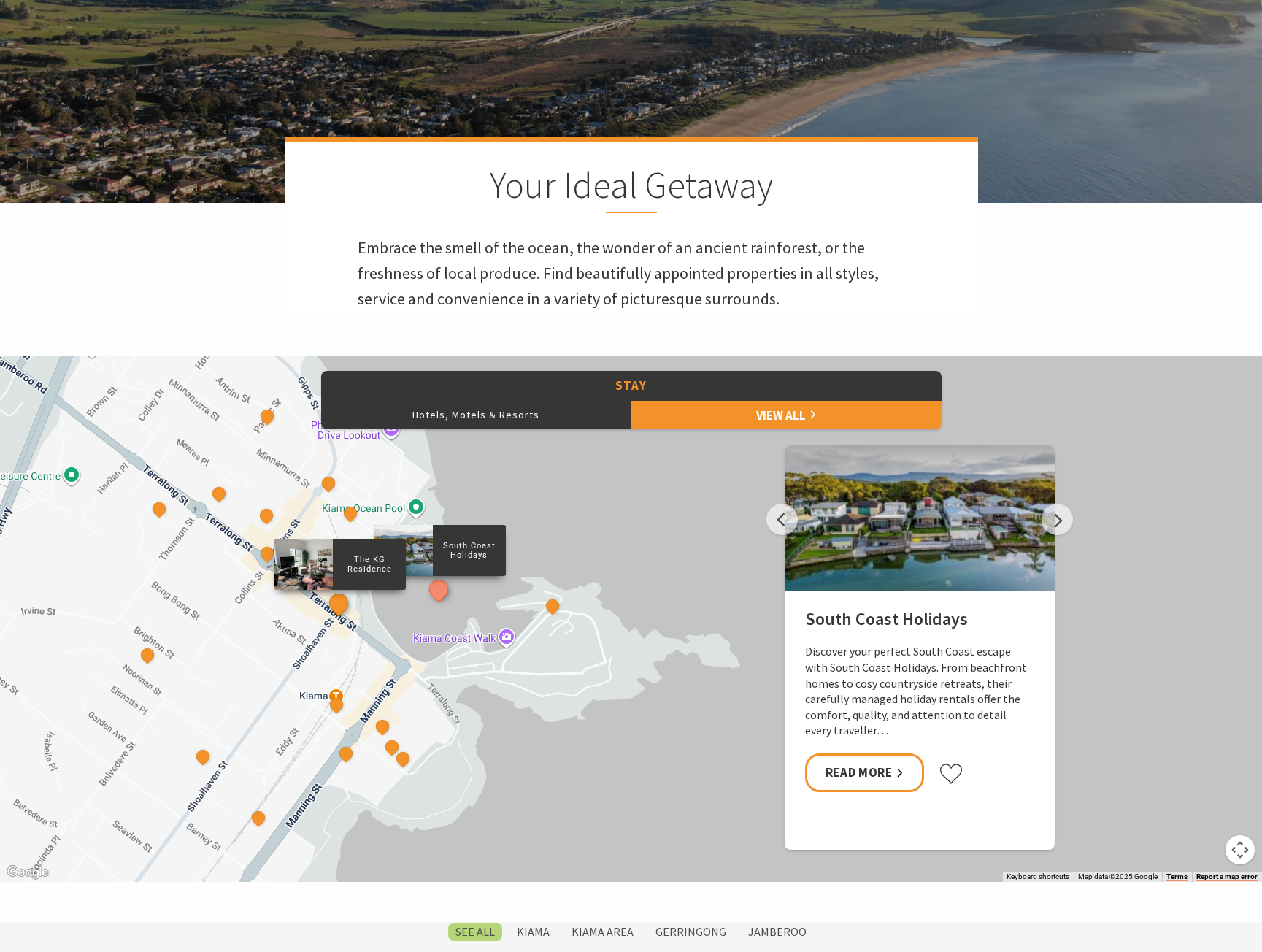
click at [339, 606] on button "See detail about The KG Residence" at bounding box center [339, 602] width 27 height 27
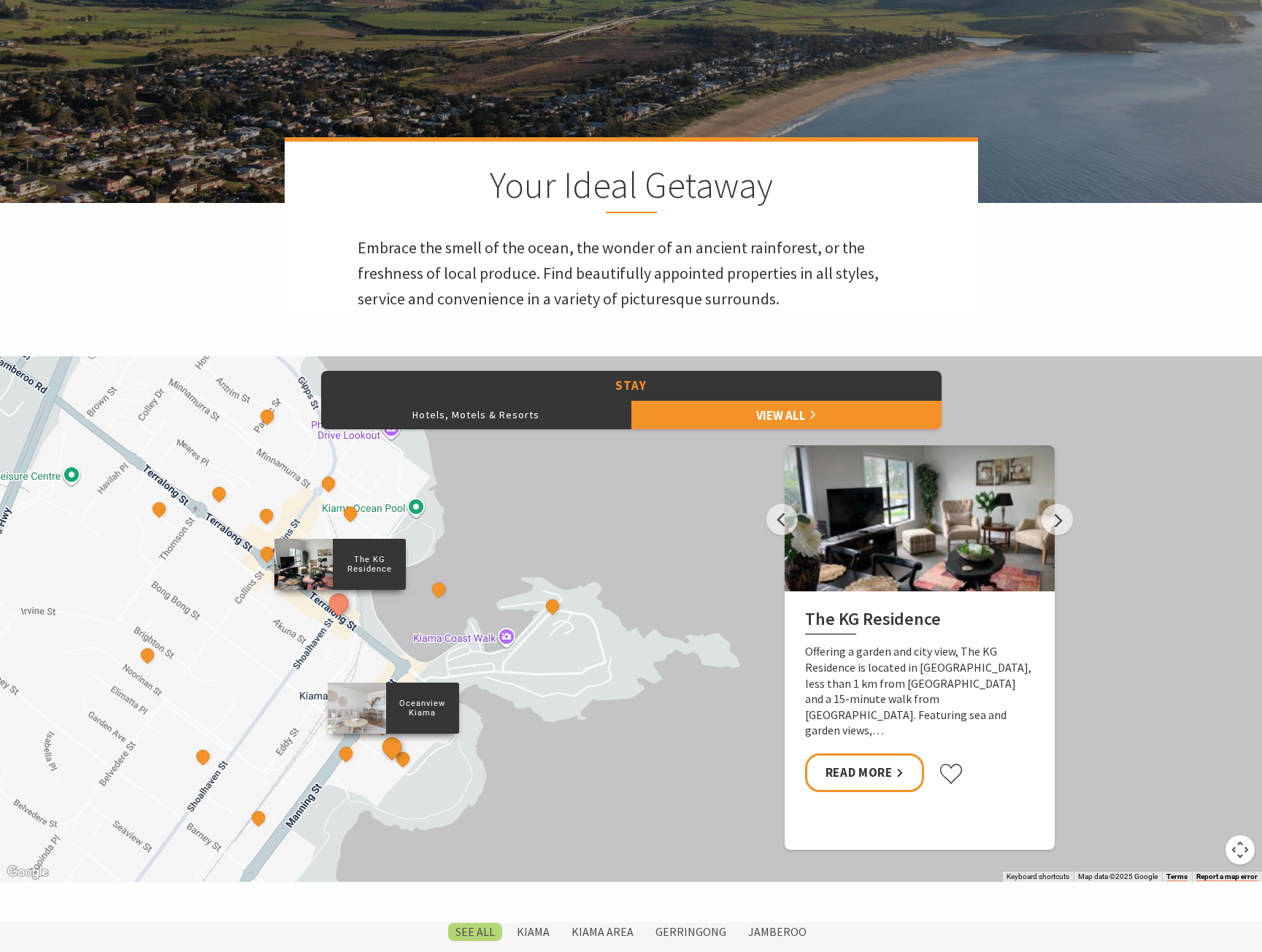
click at [394, 741] on button "See detail about Oceanview Kiama" at bounding box center [392, 746] width 27 height 27
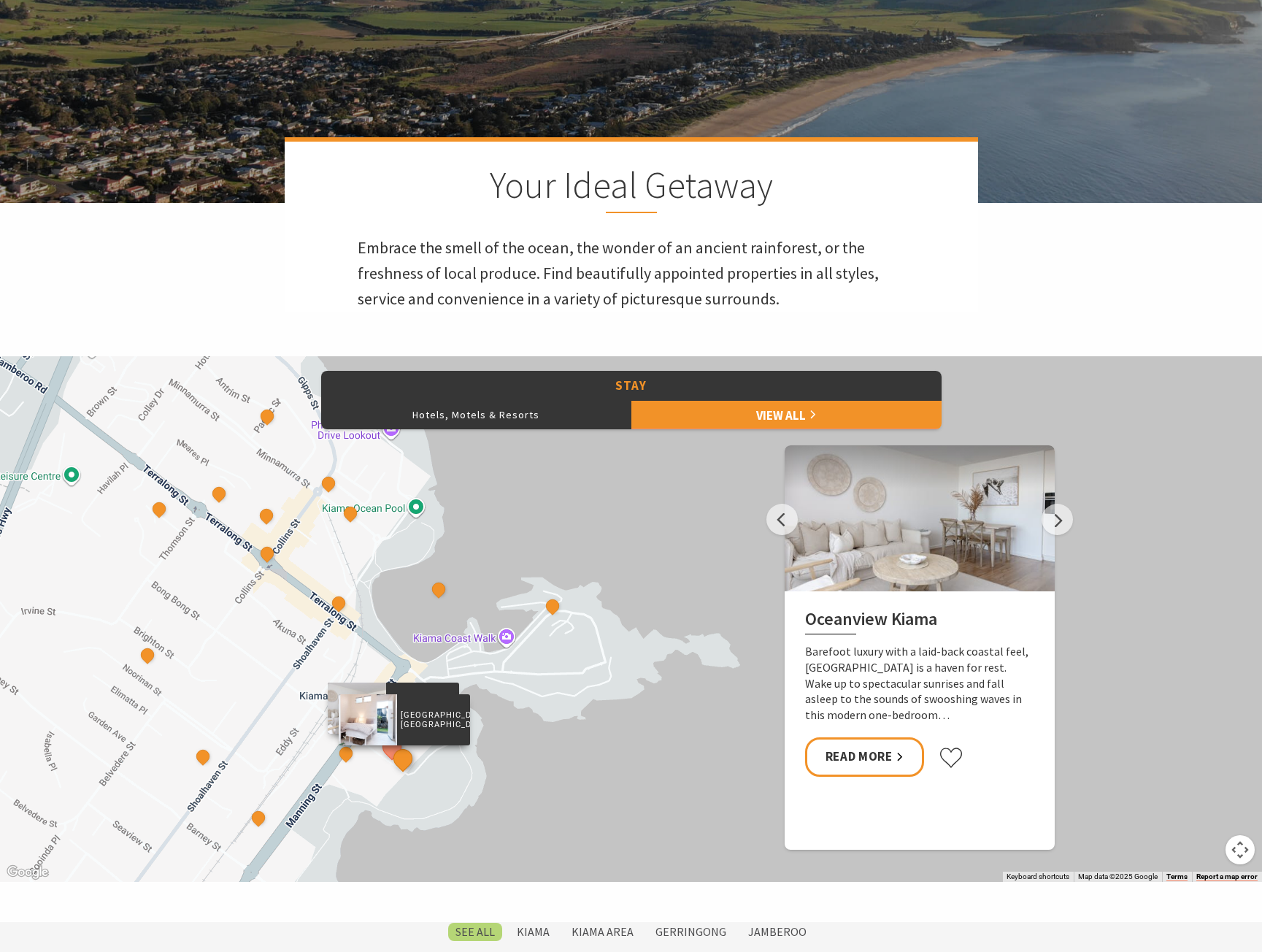
click at [405, 761] on button "See detail about Driftwood Beach House Kiama" at bounding box center [403, 758] width 27 height 27
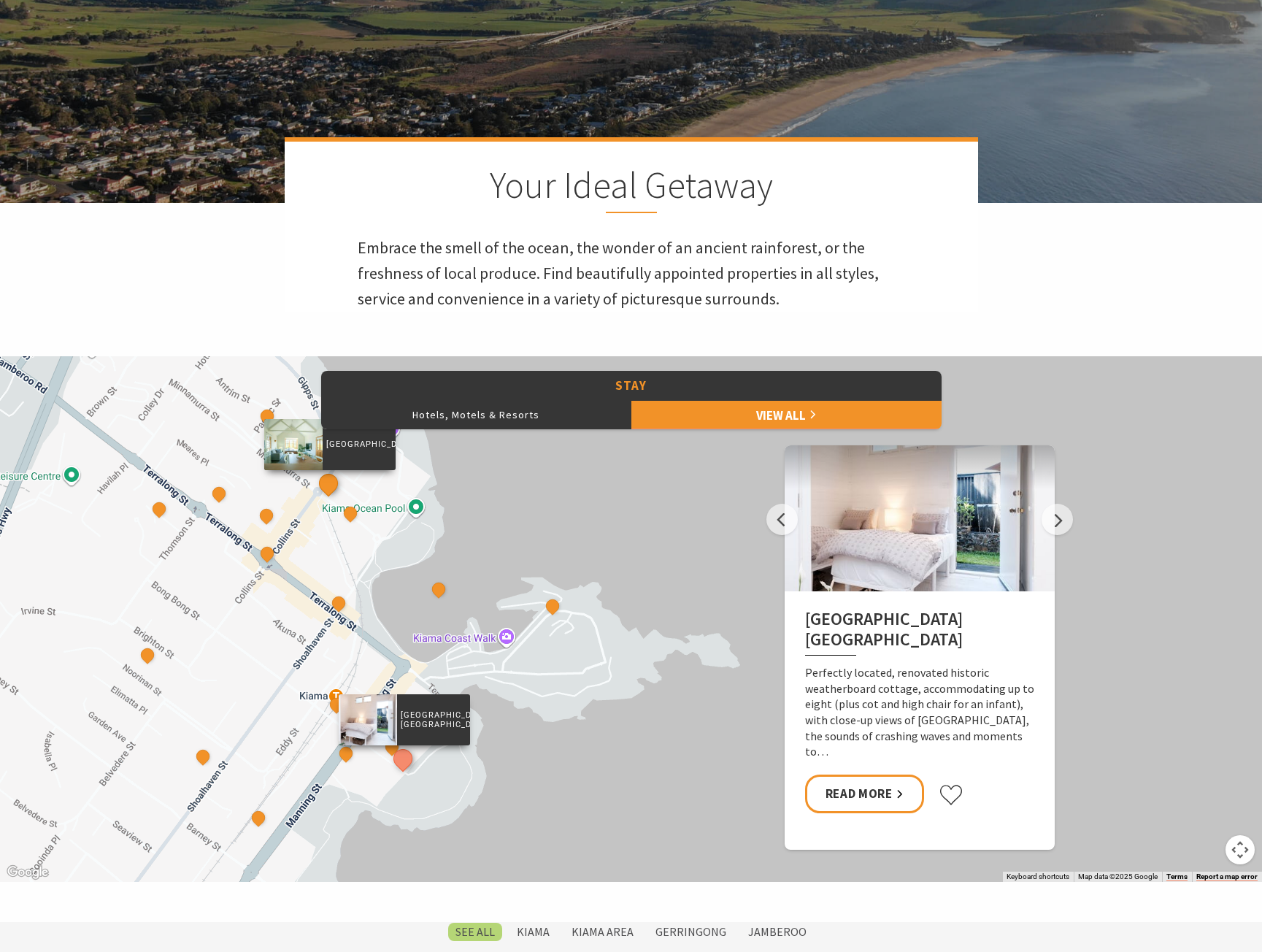
click at [329, 483] on button "See detail about Bellevue Boutique Hotel Kiama" at bounding box center [328, 483] width 27 height 27
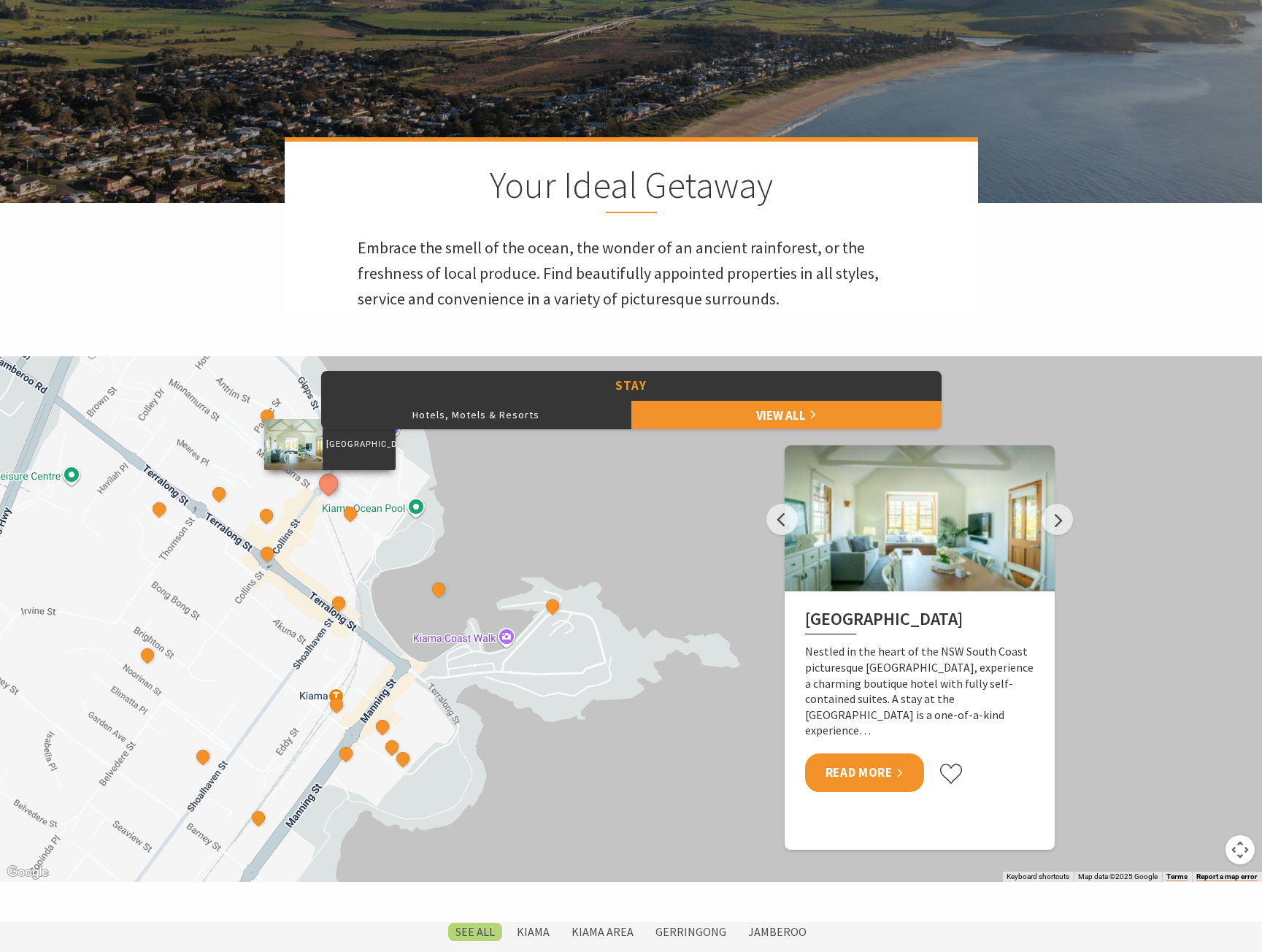
click at [862, 772] on link "Read More" at bounding box center [864, 773] width 119 height 38
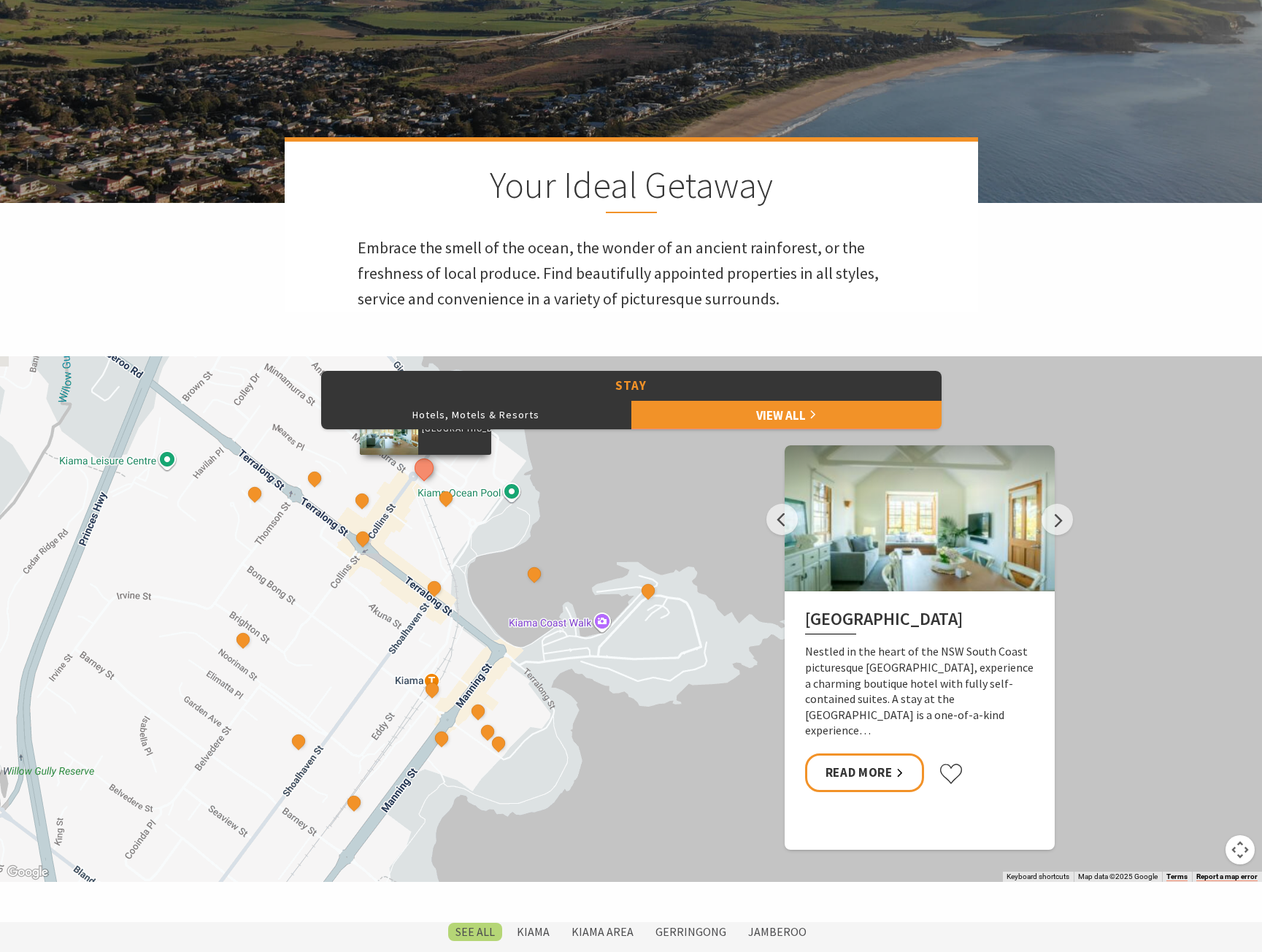
drag, startPoint x: 544, startPoint y: 718, endPoint x: 642, endPoint y: 701, distance: 99.5
click at [642, 701] on div "Seabreeze Luxury Beach House The Sebel Kiama Seaside Escape 1 Driftwood Beach H…" at bounding box center [631, 618] width 1262 height 526
click at [507, 743] on button "See detail about Driftwood Beach House Kiama" at bounding box center [499, 742] width 27 height 27
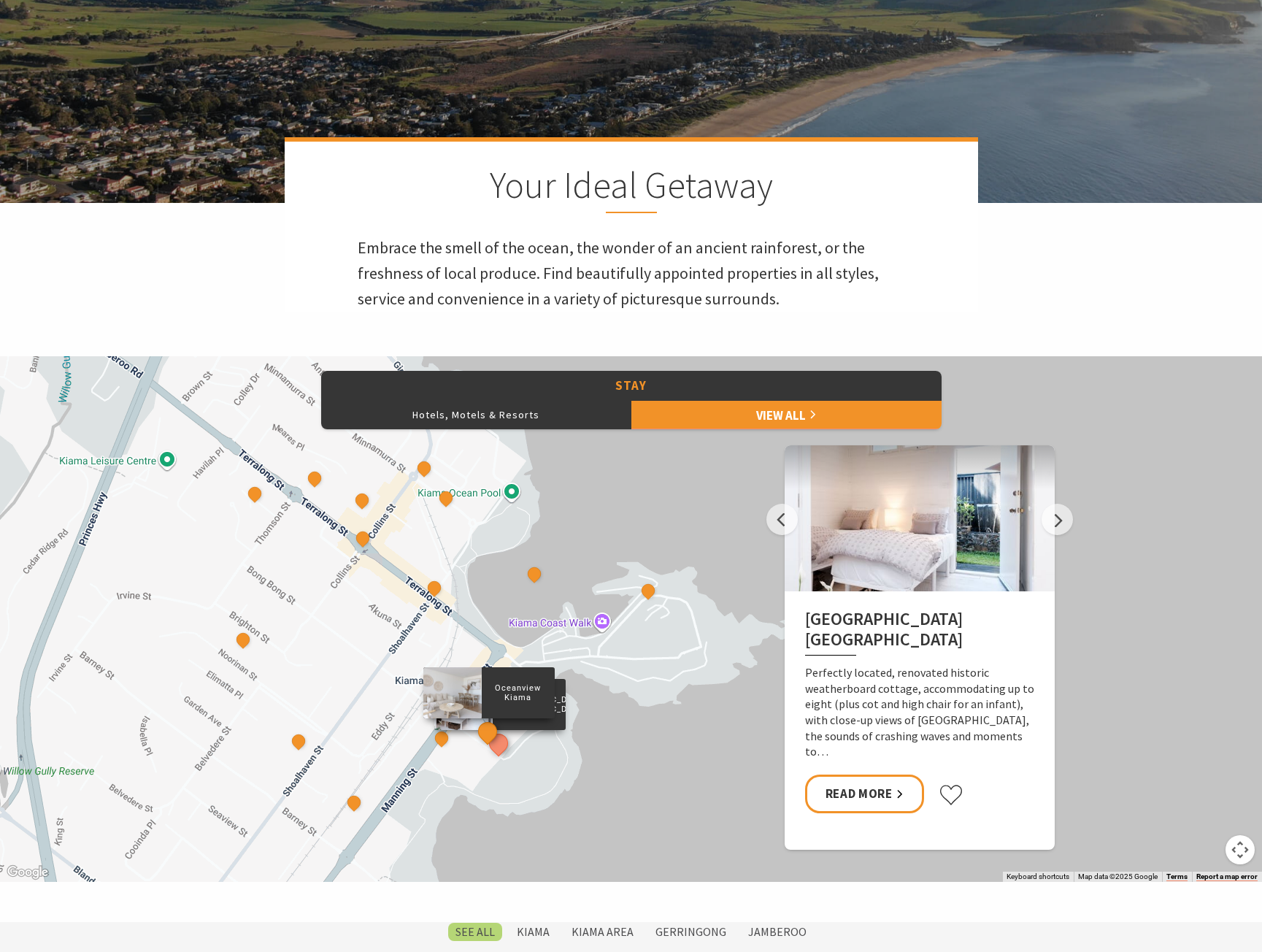
click at [491, 737] on button "See detail about Oceanview Kiama" at bounding box center [487, 731] width 27 height 27
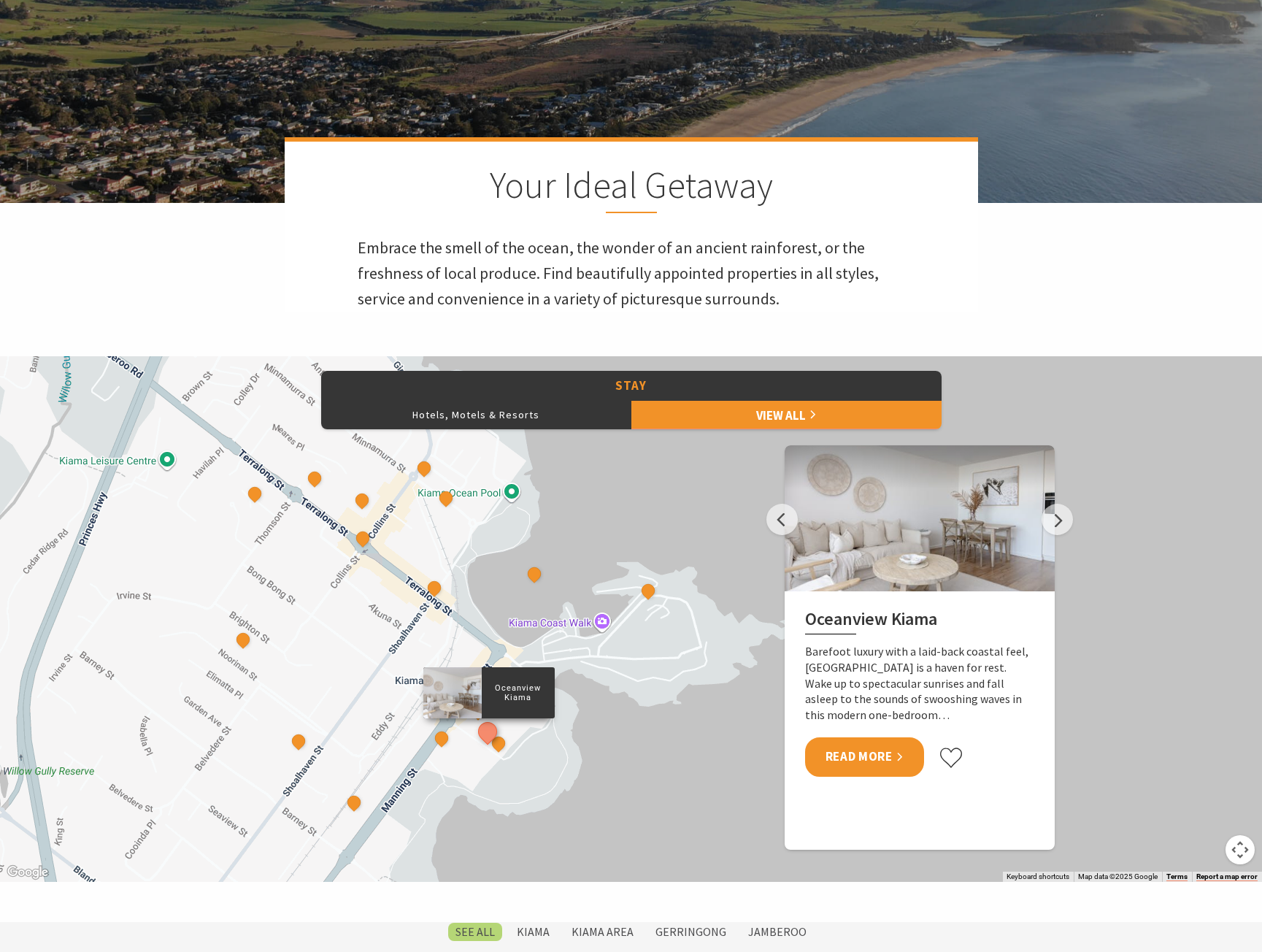
click at [854, 756] on link "Read More" at bounding box center [864, 756] width 119 height 38
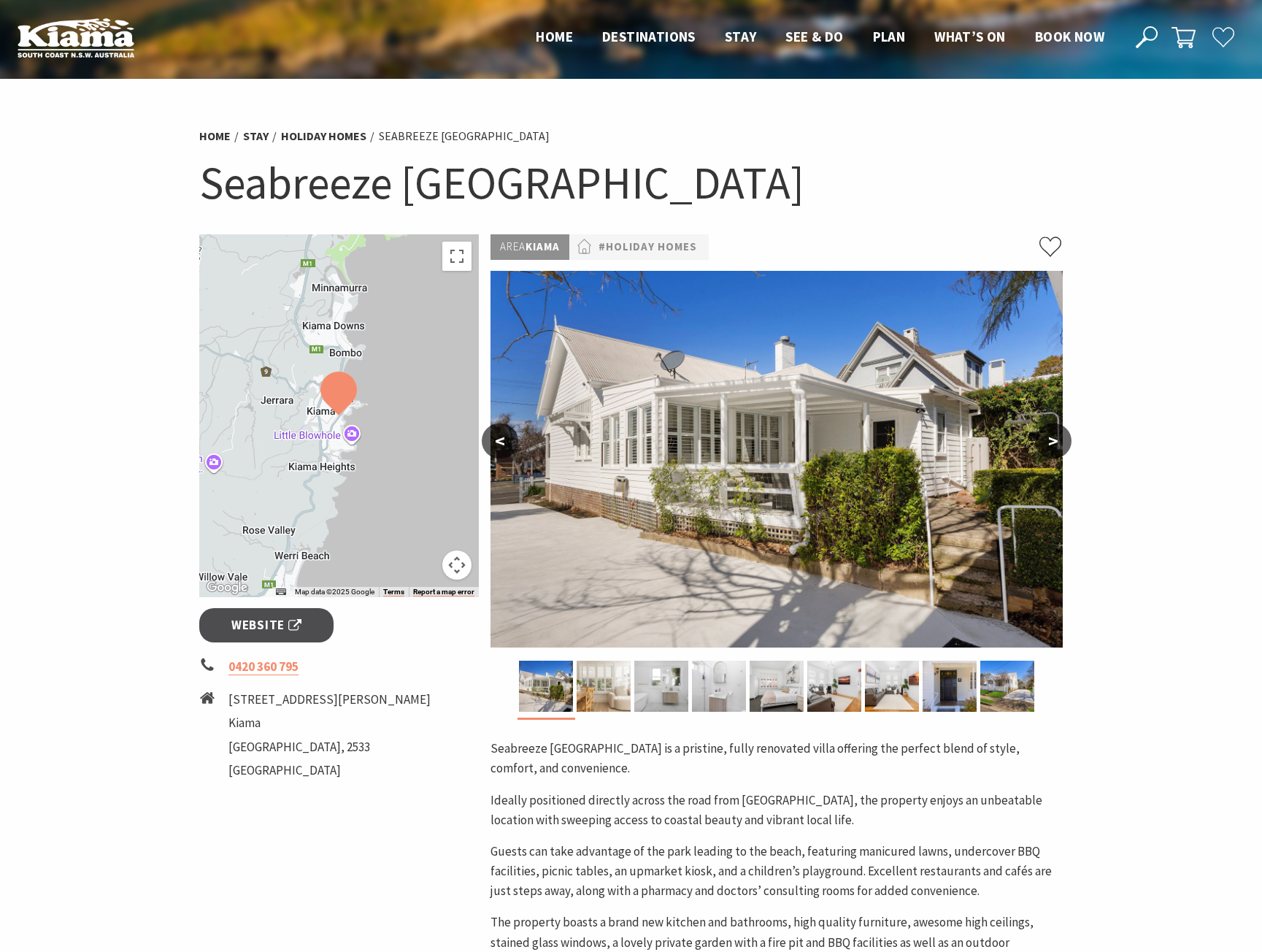
click at [1053, 442] on button ">" at bounding box center [1054, 441] width 37 height 35
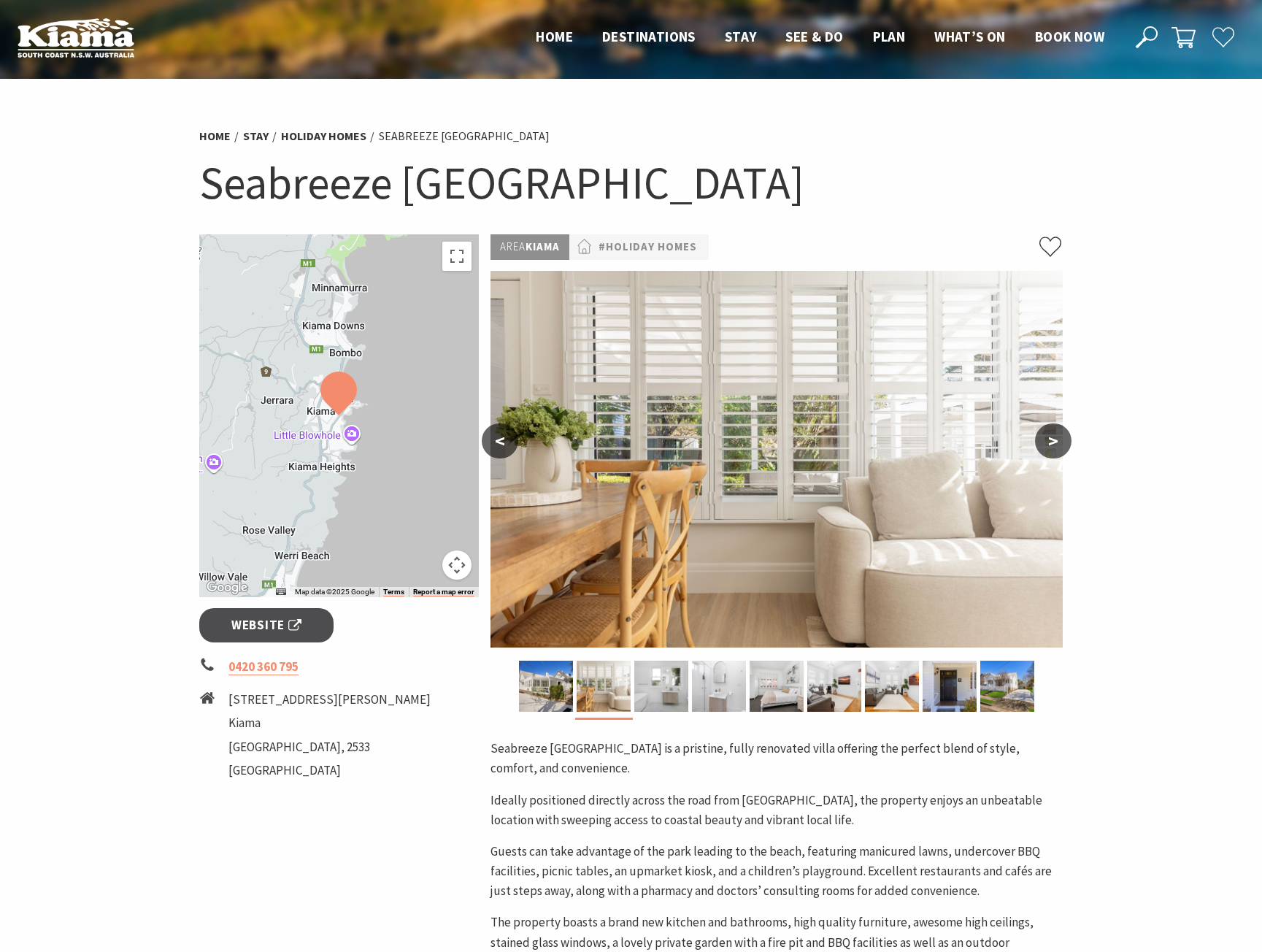
click at [1053, 442] on button ">" at bounding box center [1054, 441] width 37 height 35
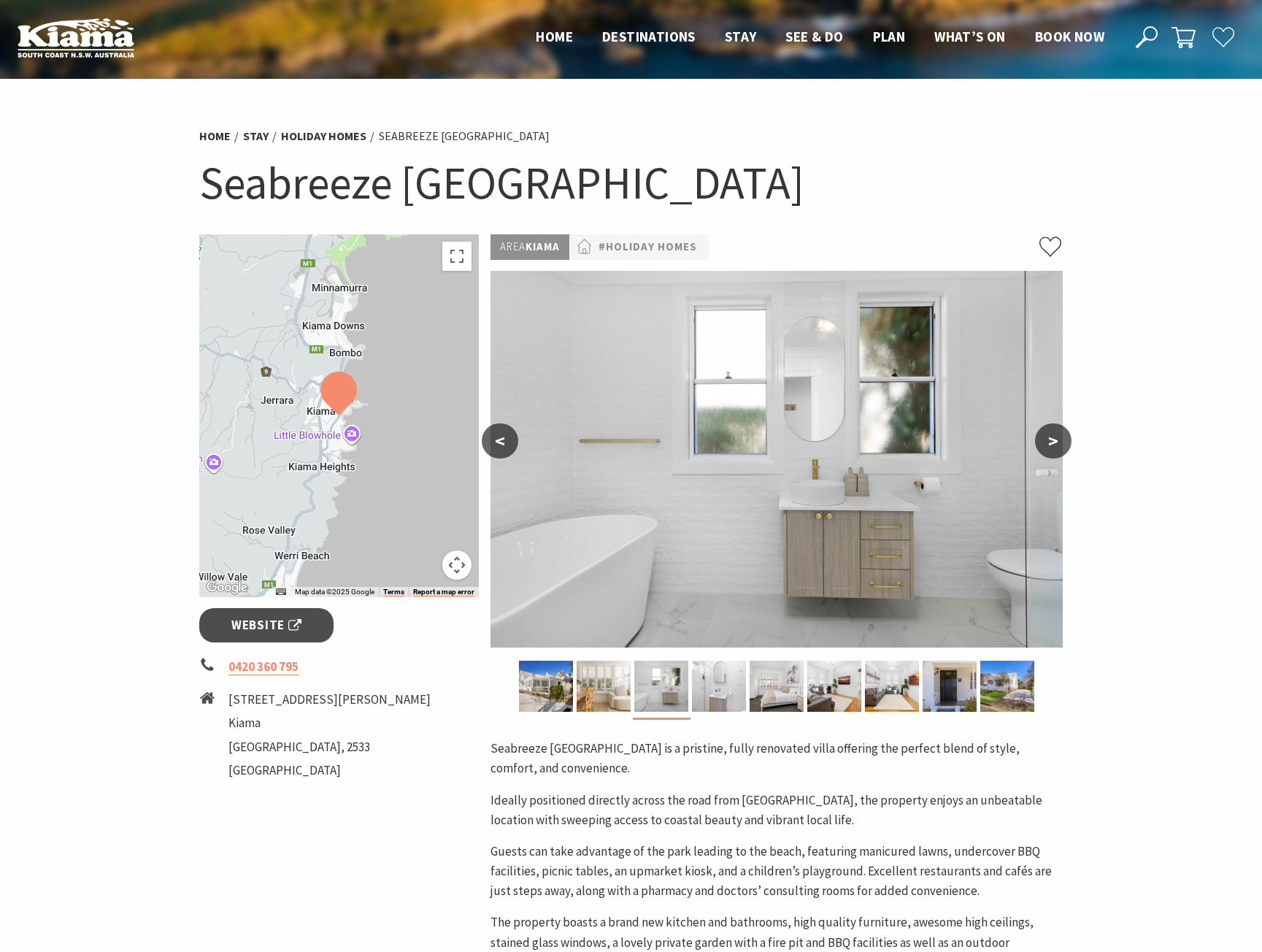
click at [1053, 442] on button ">" at bounding box center [1054, 441] width 37 height 35
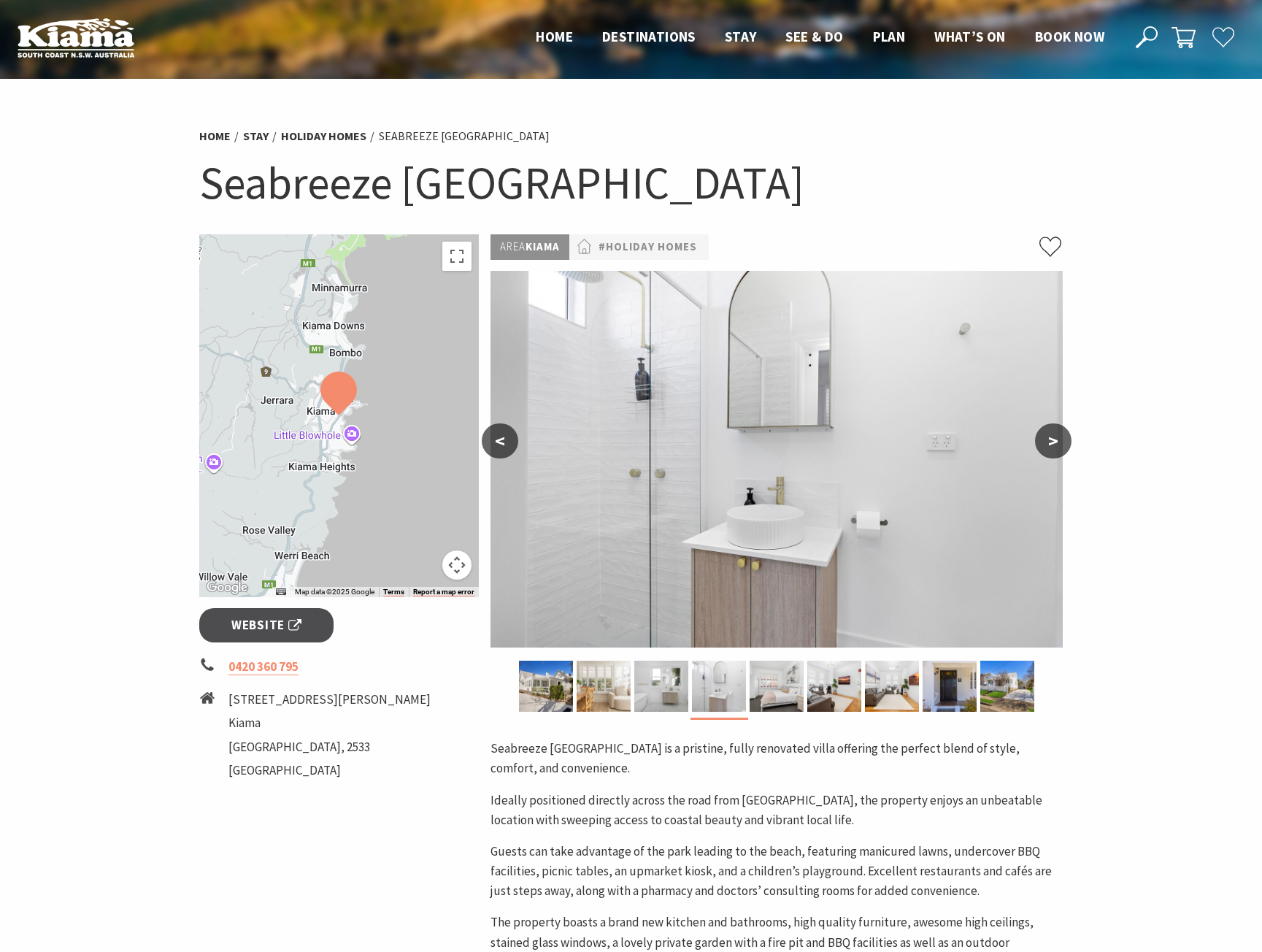
click at [1053, 442] on button ">" at bounding box center [1054, 441] width 37 height 35
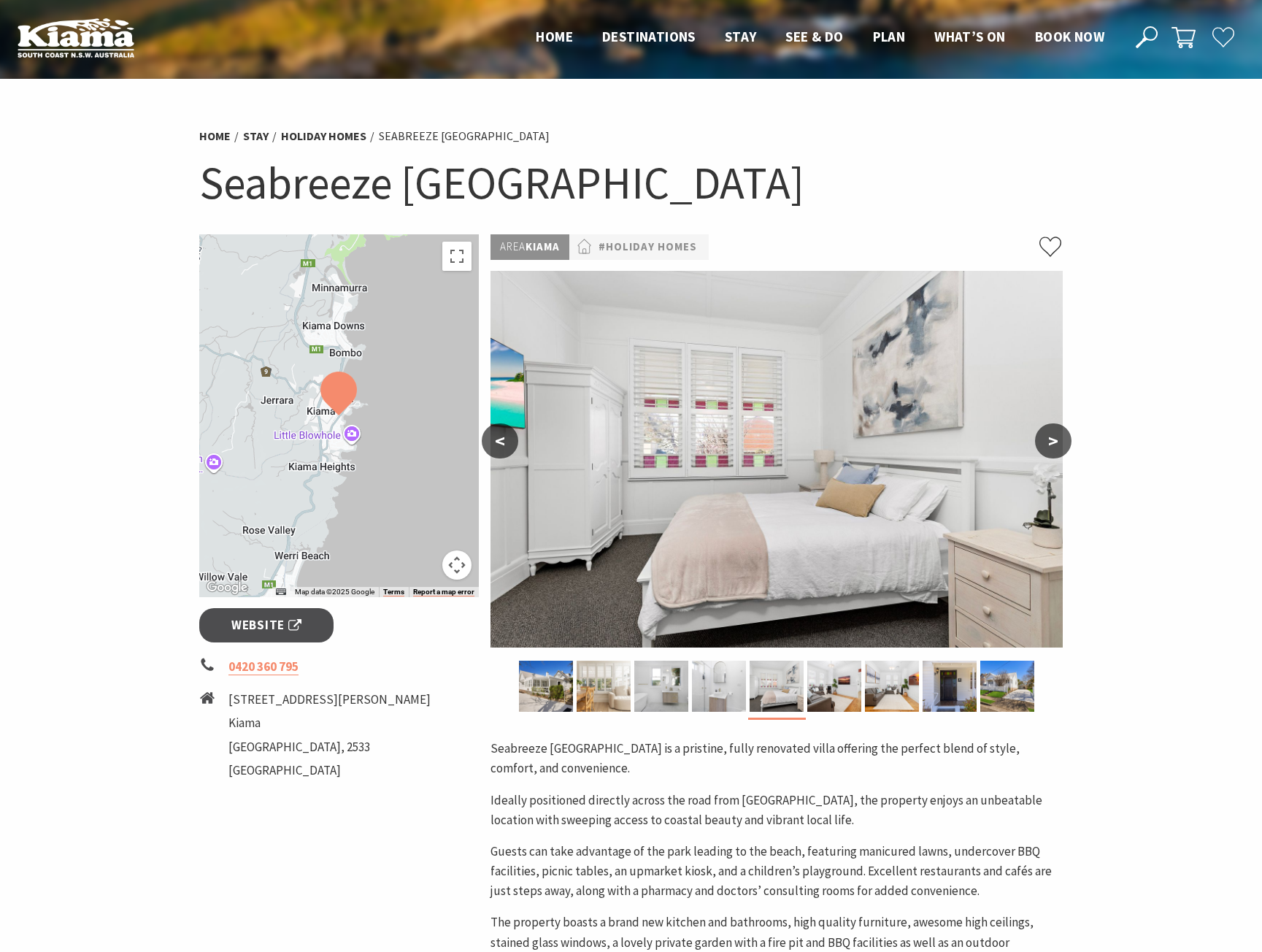
click at [1053, 442] on button ">" at bounding box center [1054, 441] width 37 height 35
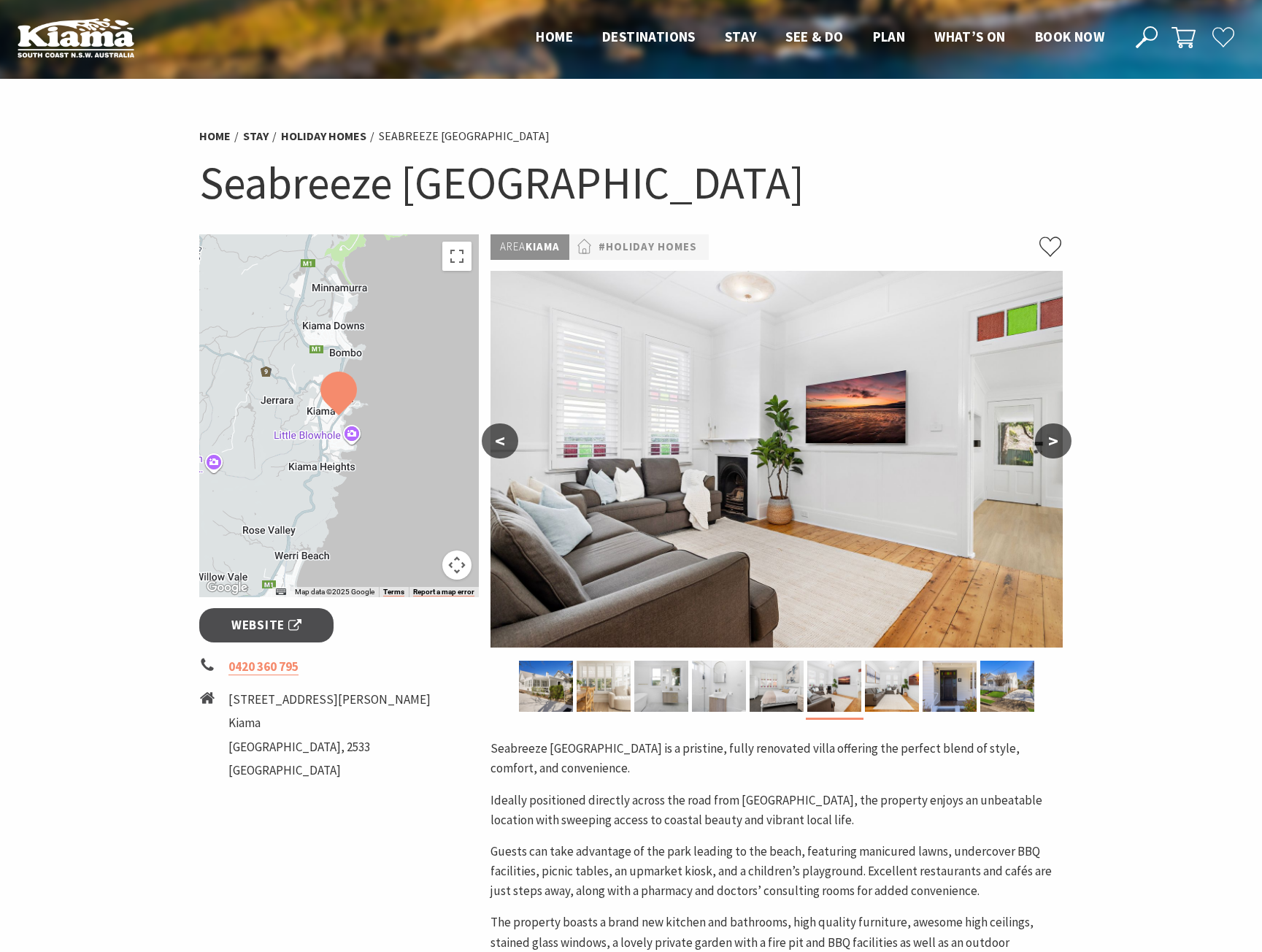
click at [1053, 442] on button ">" at bounding box center [1054, 441] width 37 height 35
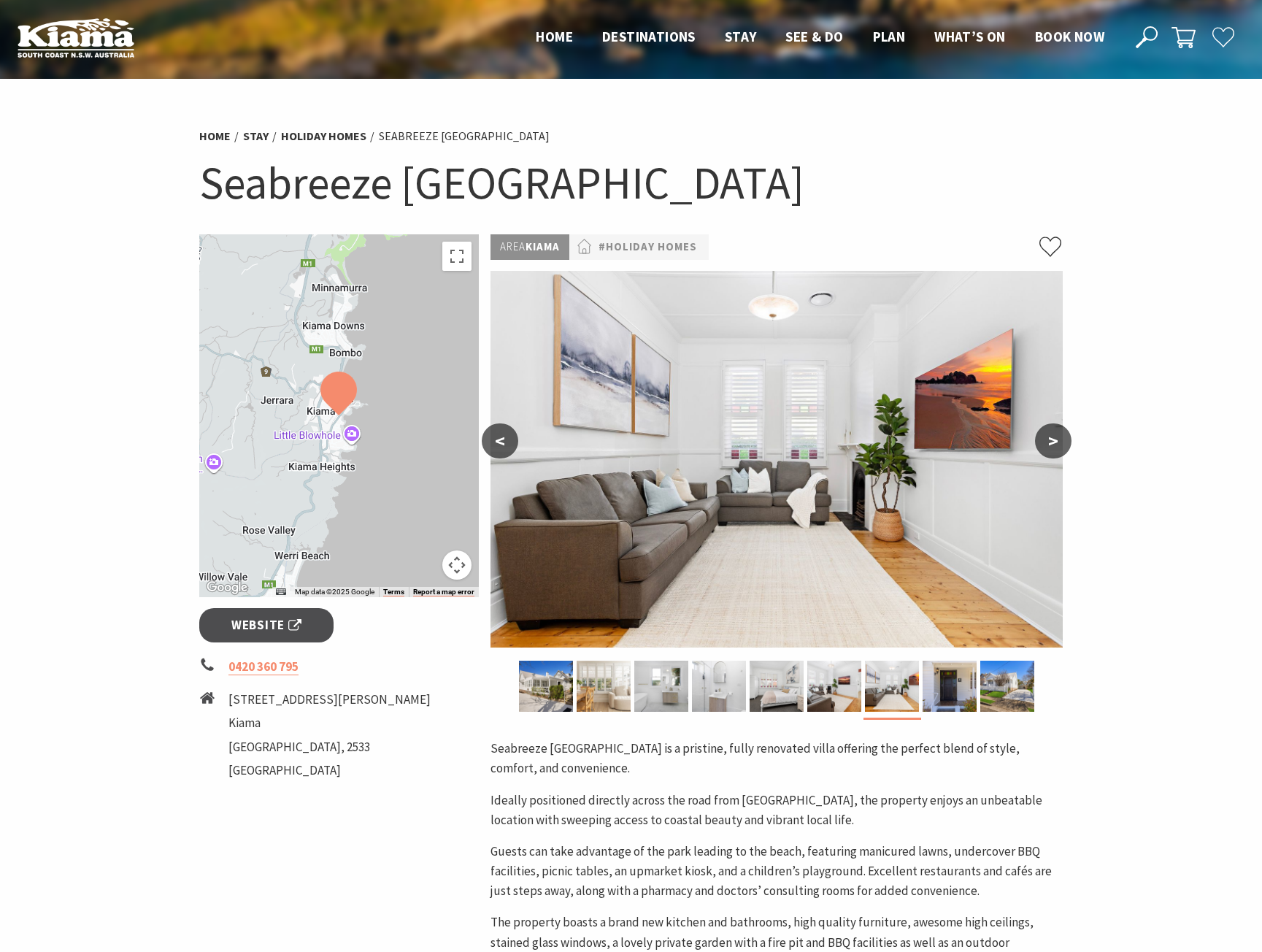
click at [1053, 442] on button ">" at bounding box center [1054, 441] width 37 height 35
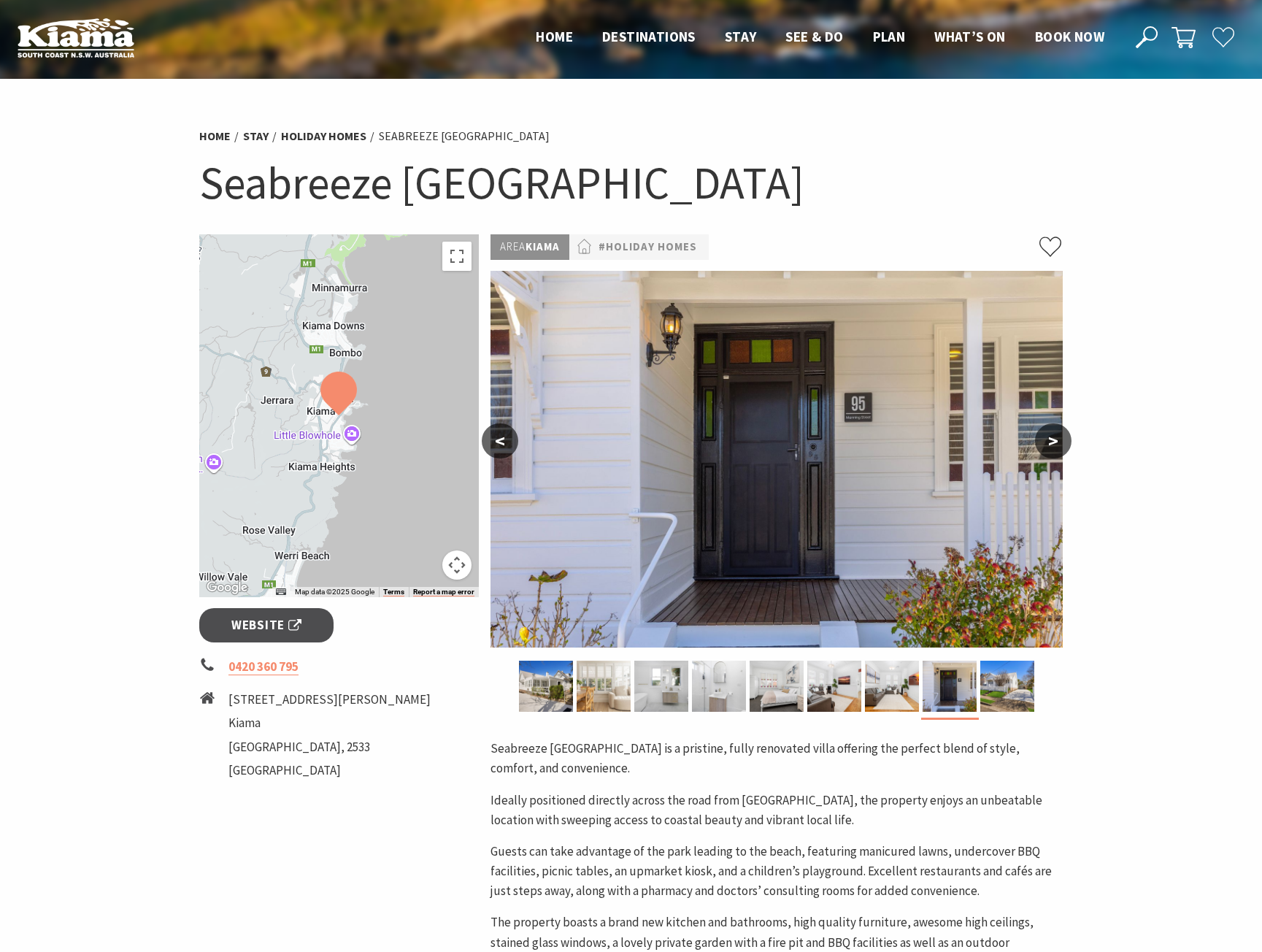
click at [1053, 442] on button ">" at bounding box center [1054, 441] width 37 height 35
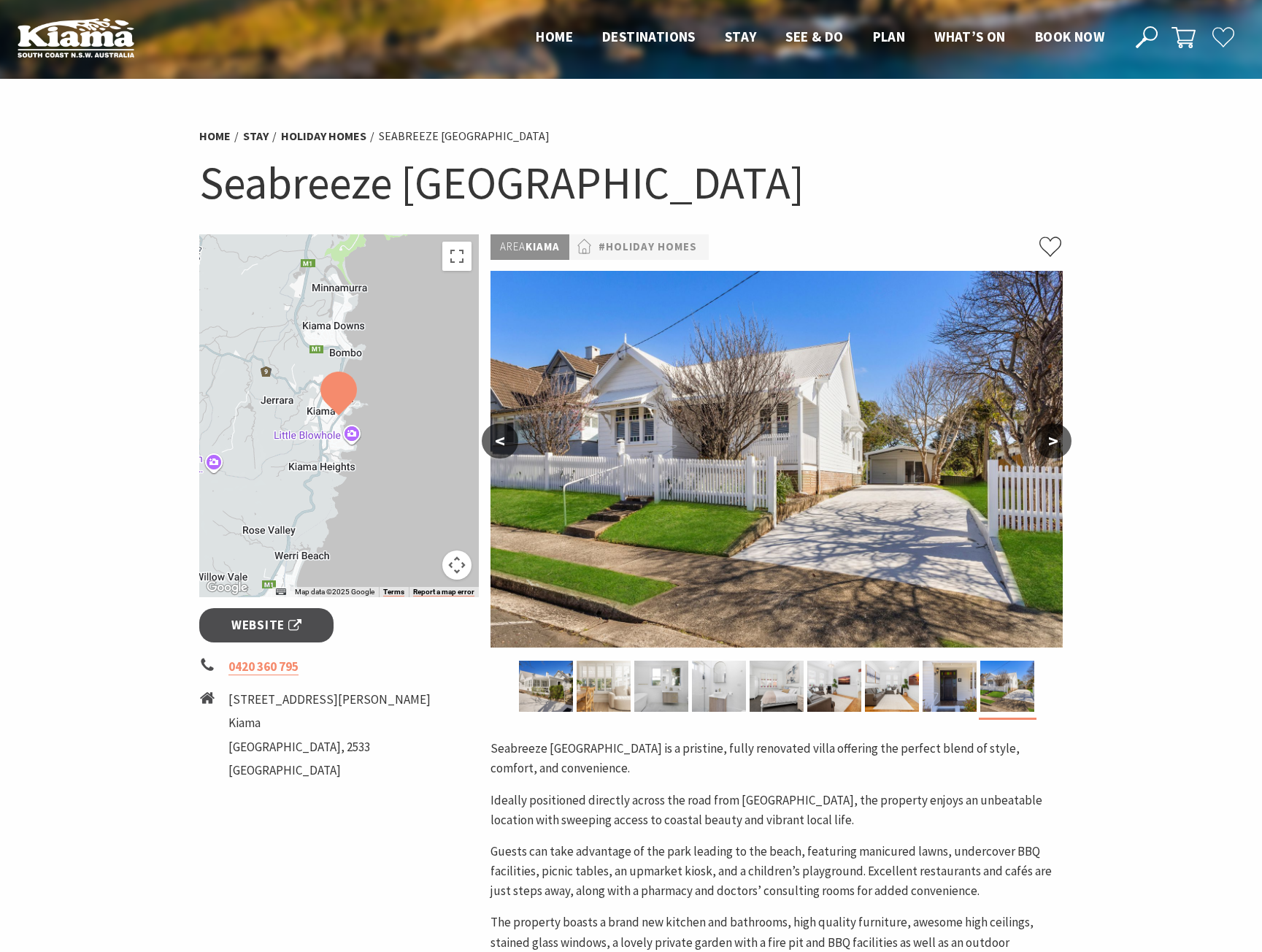
click at [1053, 442] on button ">" at bounding box center [1054, 441] width 37 height 35
click at [501, 434] on button "<" at bounding box center [500, 441] width 37 height 35
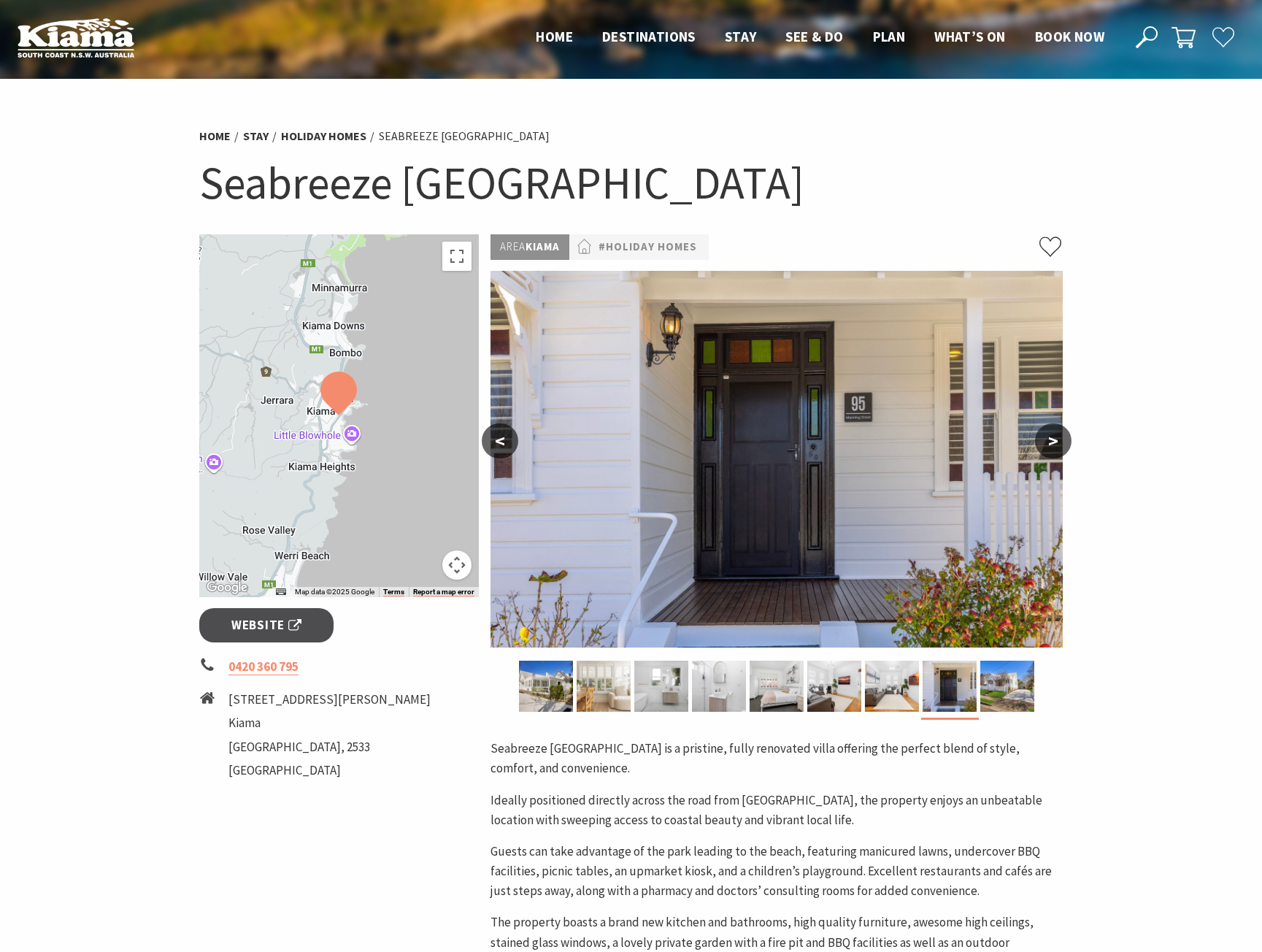
click at [501, 434] on button "<" at bounding box center [500, 441] width 37 height 35
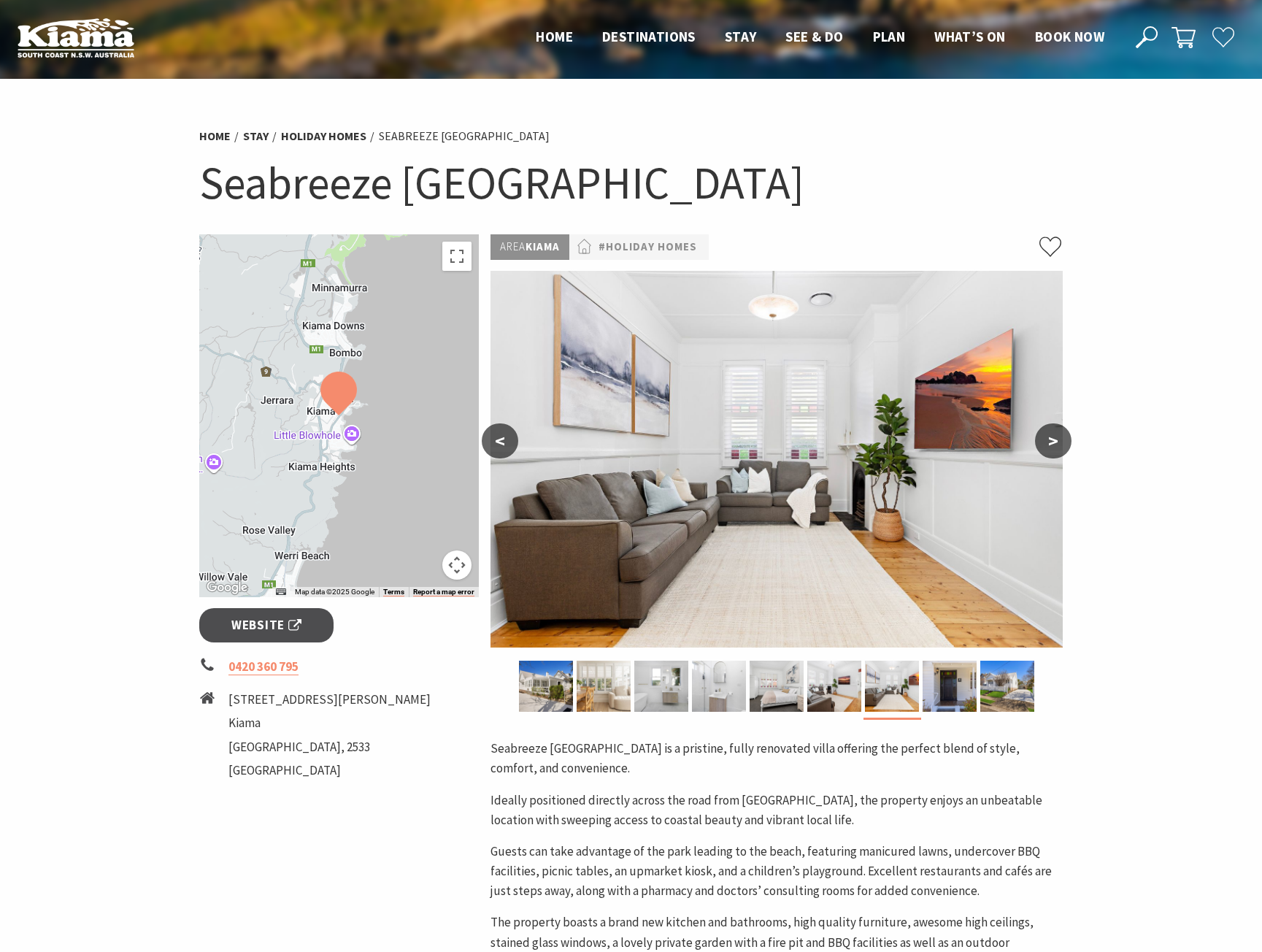
click at [501, 434] on button "<" at bounding box center [500, 441] width 37 height 35
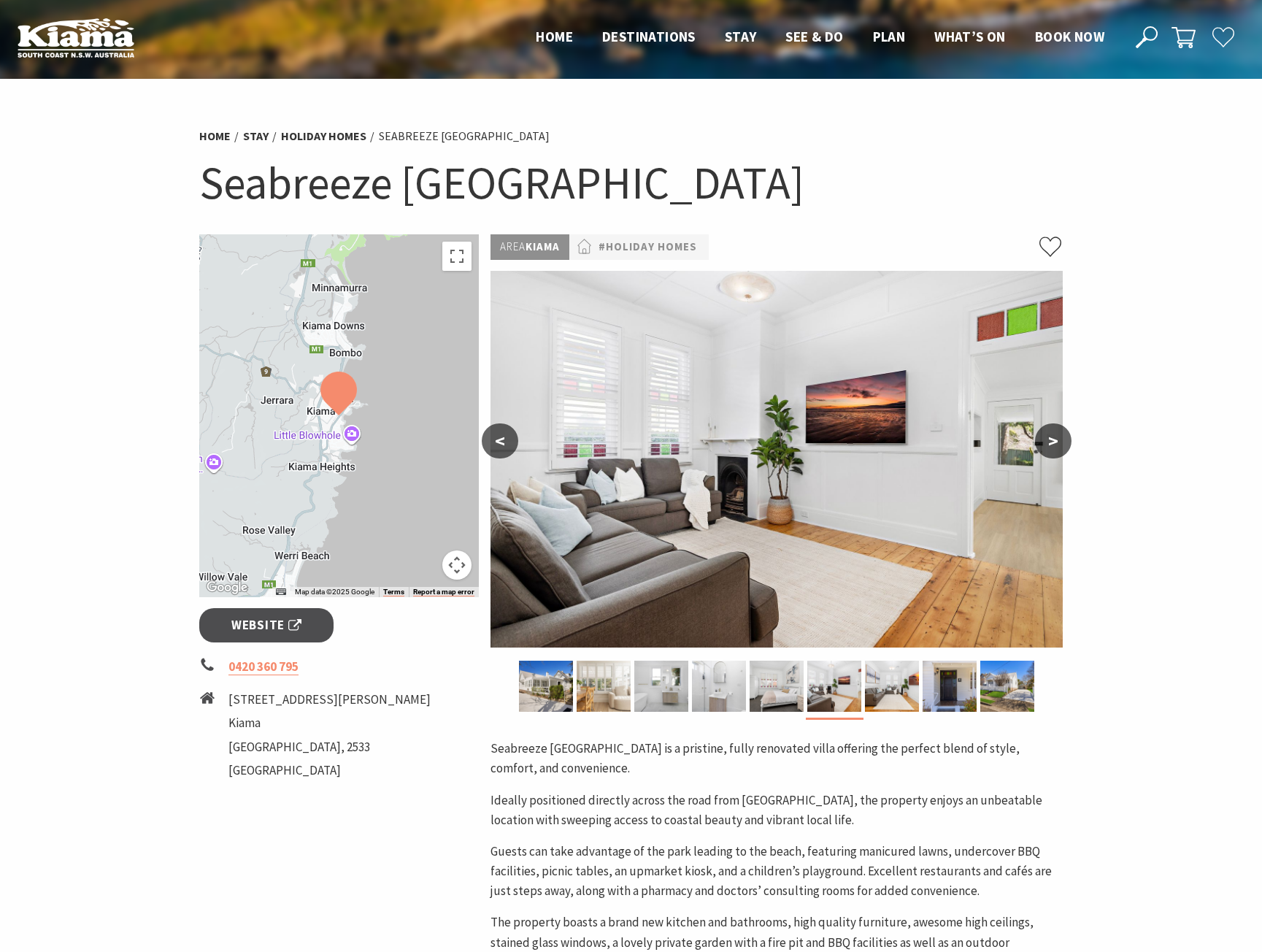
click at [501, 434] on button "<" at bounding box center [500, 441] width 37 height 35
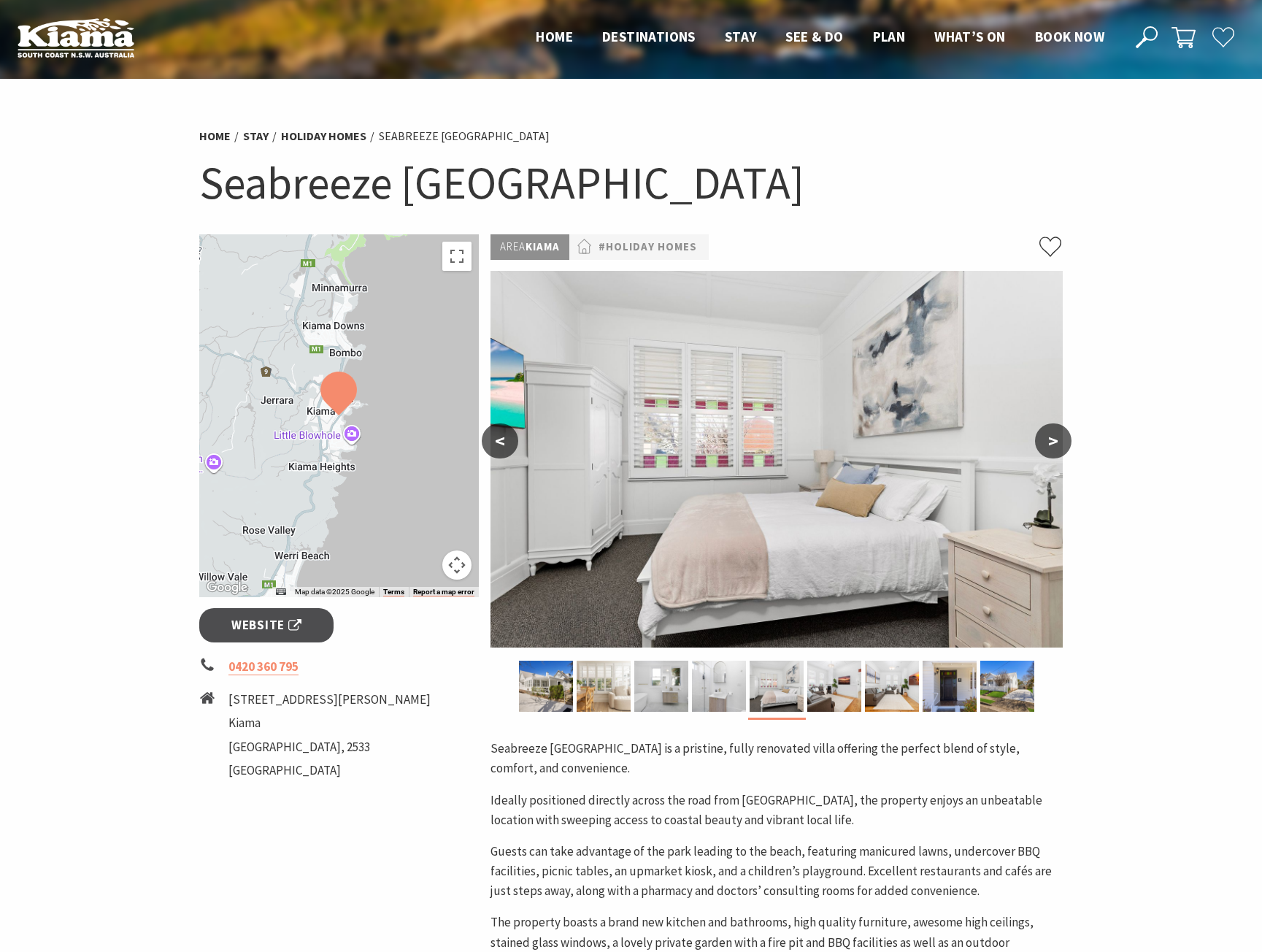
click at [501, 434] on button "<" at bounding box center [500, 441] width 37 height 35
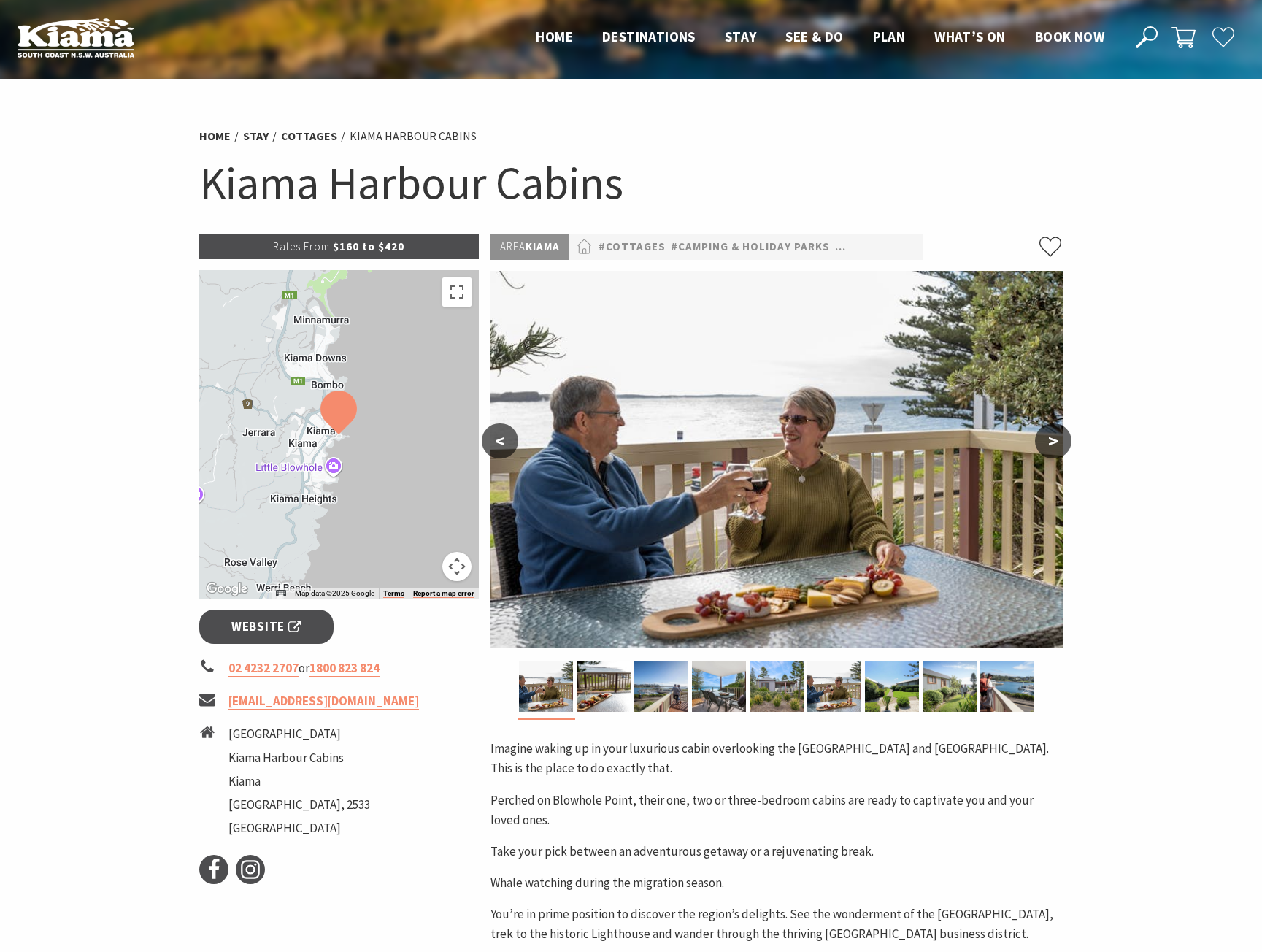
click at [1053, 438] on button ">" at bounding box center [1054, 441] width 37 height 35
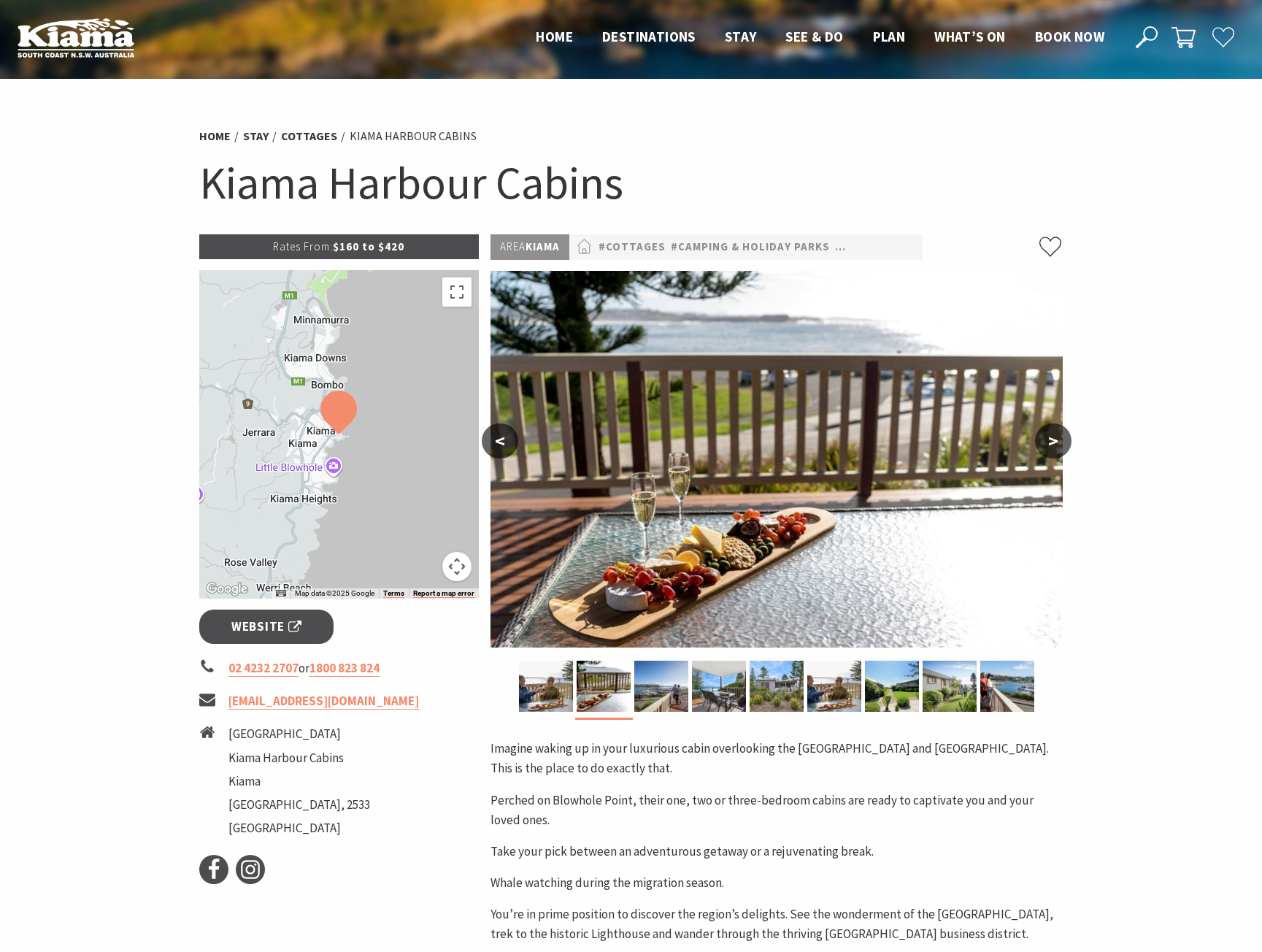
click at [1053, 438] on button ">" at bounding box center [1054, 441] width 37 height 35
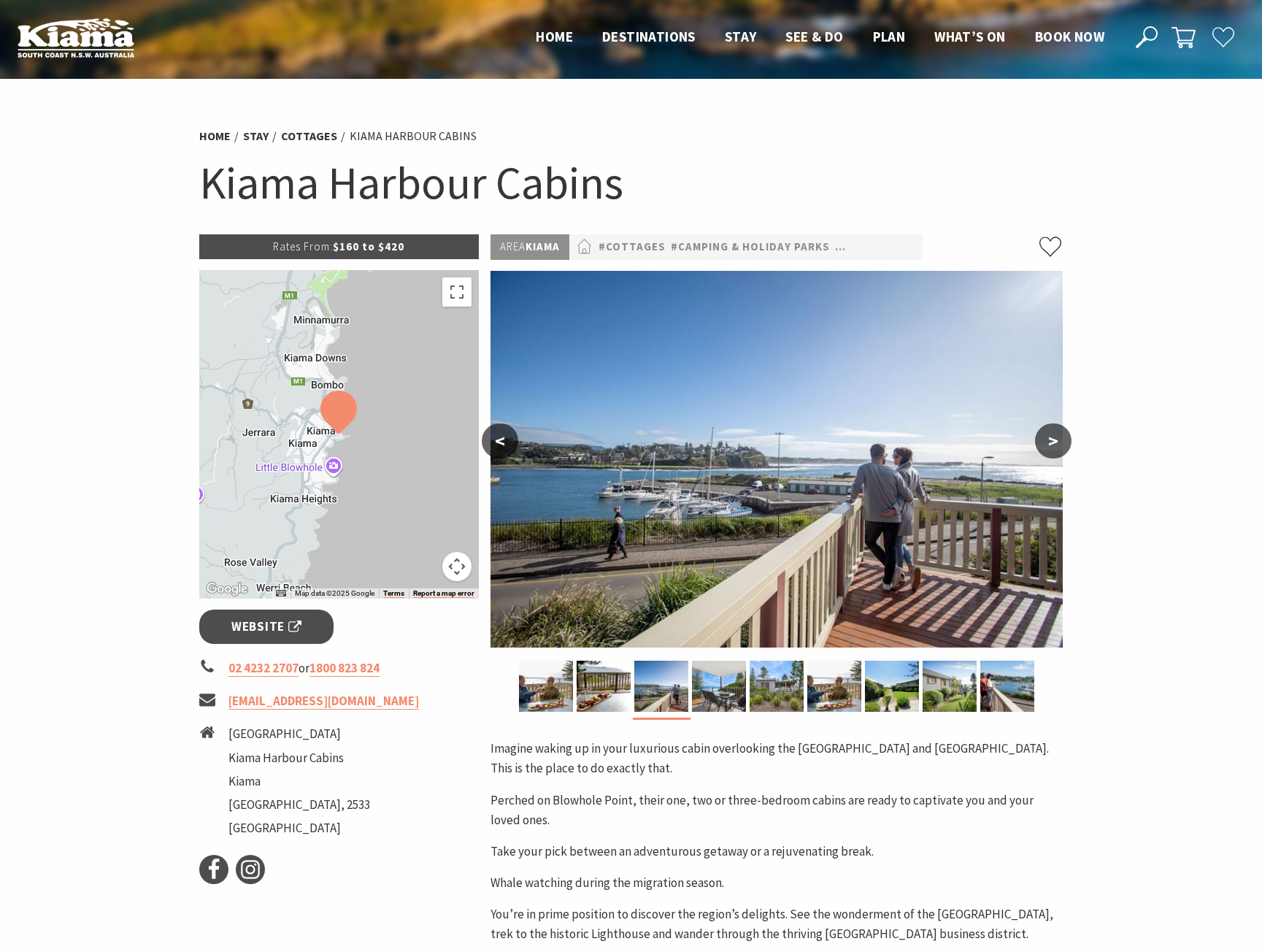
click at [1053, 438] on button ">" at bounding box center [1054, 441] width 37 height 35
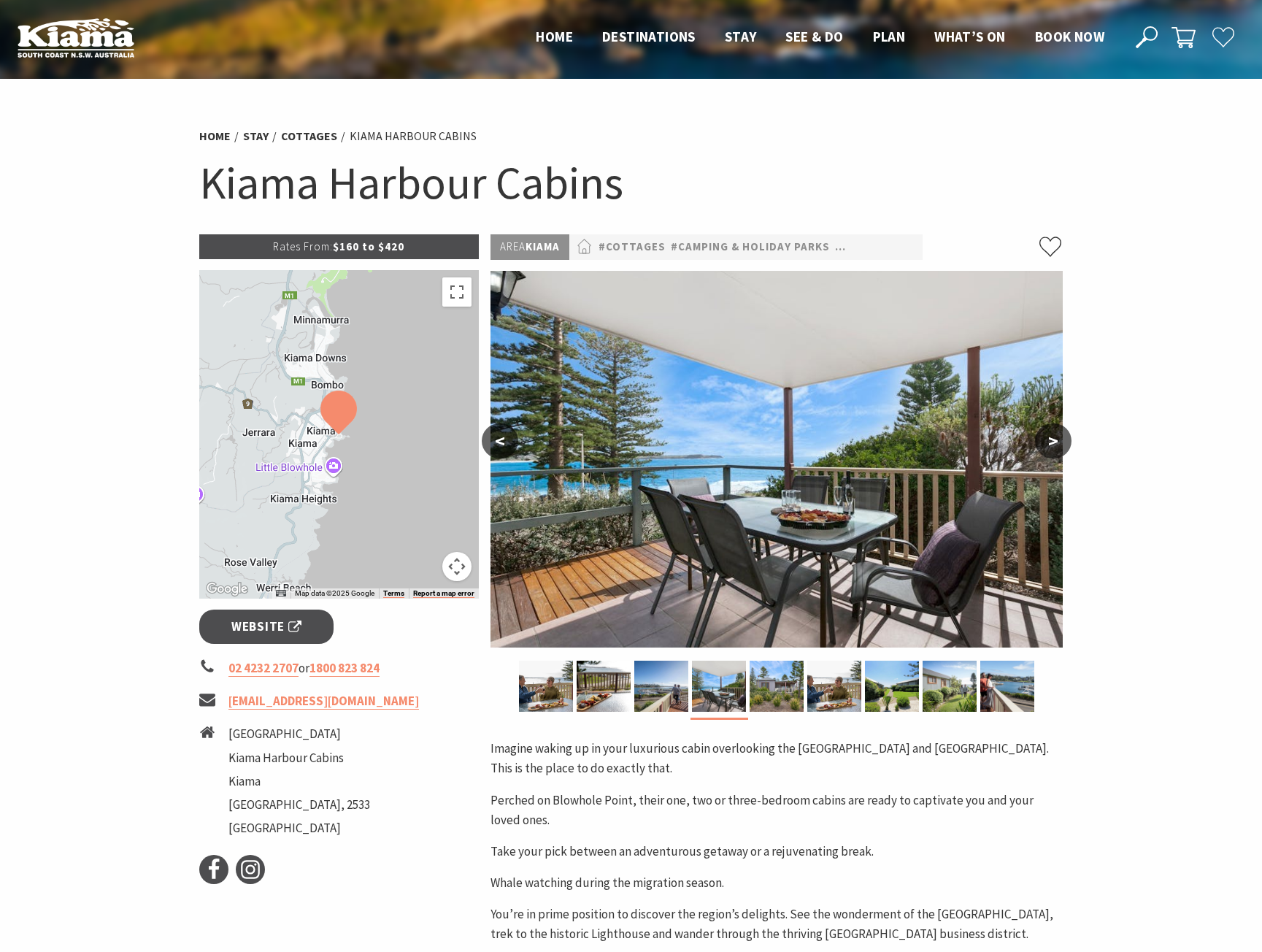
click at [1053, 438] on button ">" at bounding box center [1054, 441] width 37 height 35
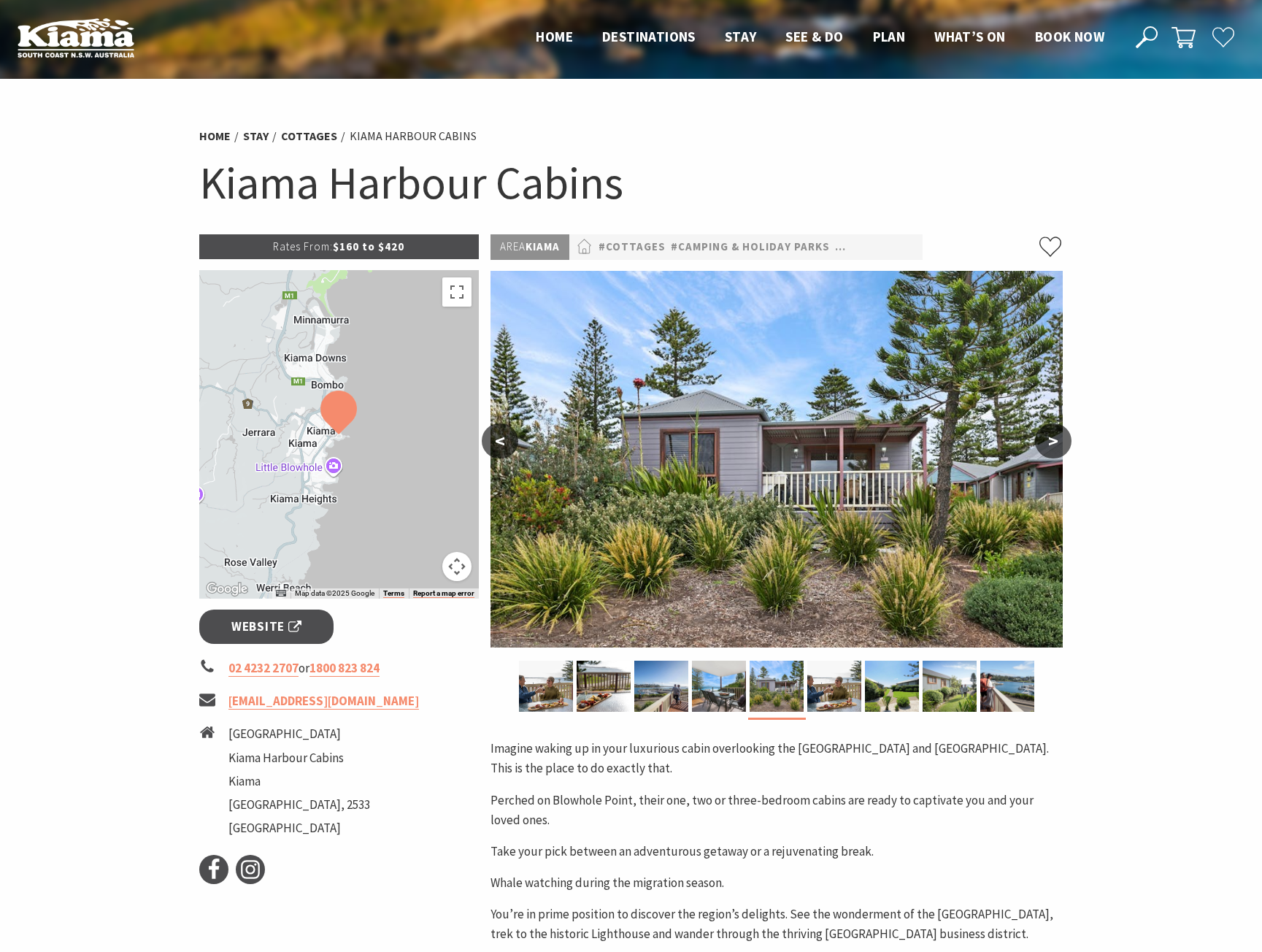
click at [1053, 438] on button ">" at bounding box center [1054, 441] width 37 height 35
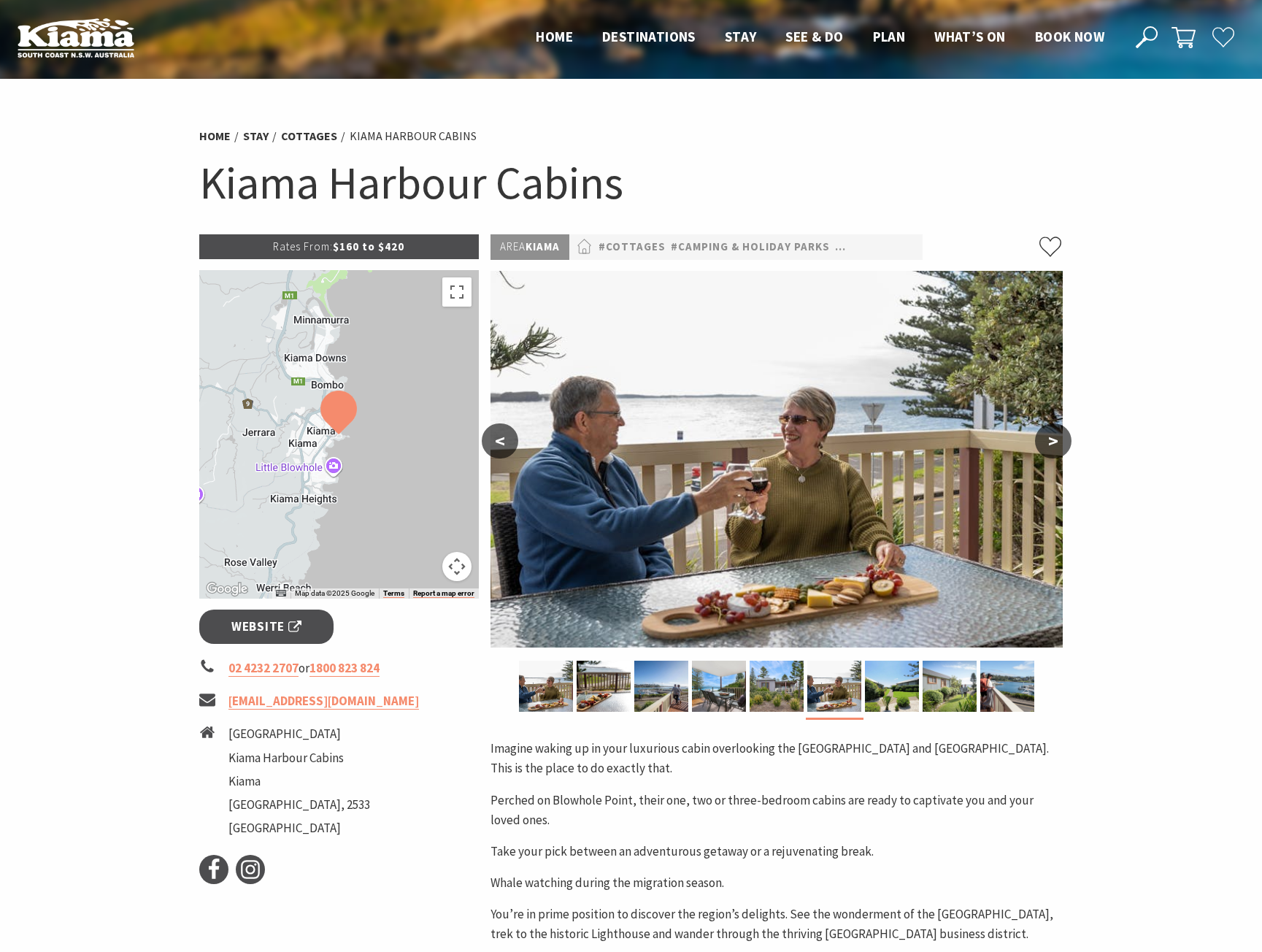
click at [1053, 438] on button ">" at bounding box center [1054, 441] width 37 height 35
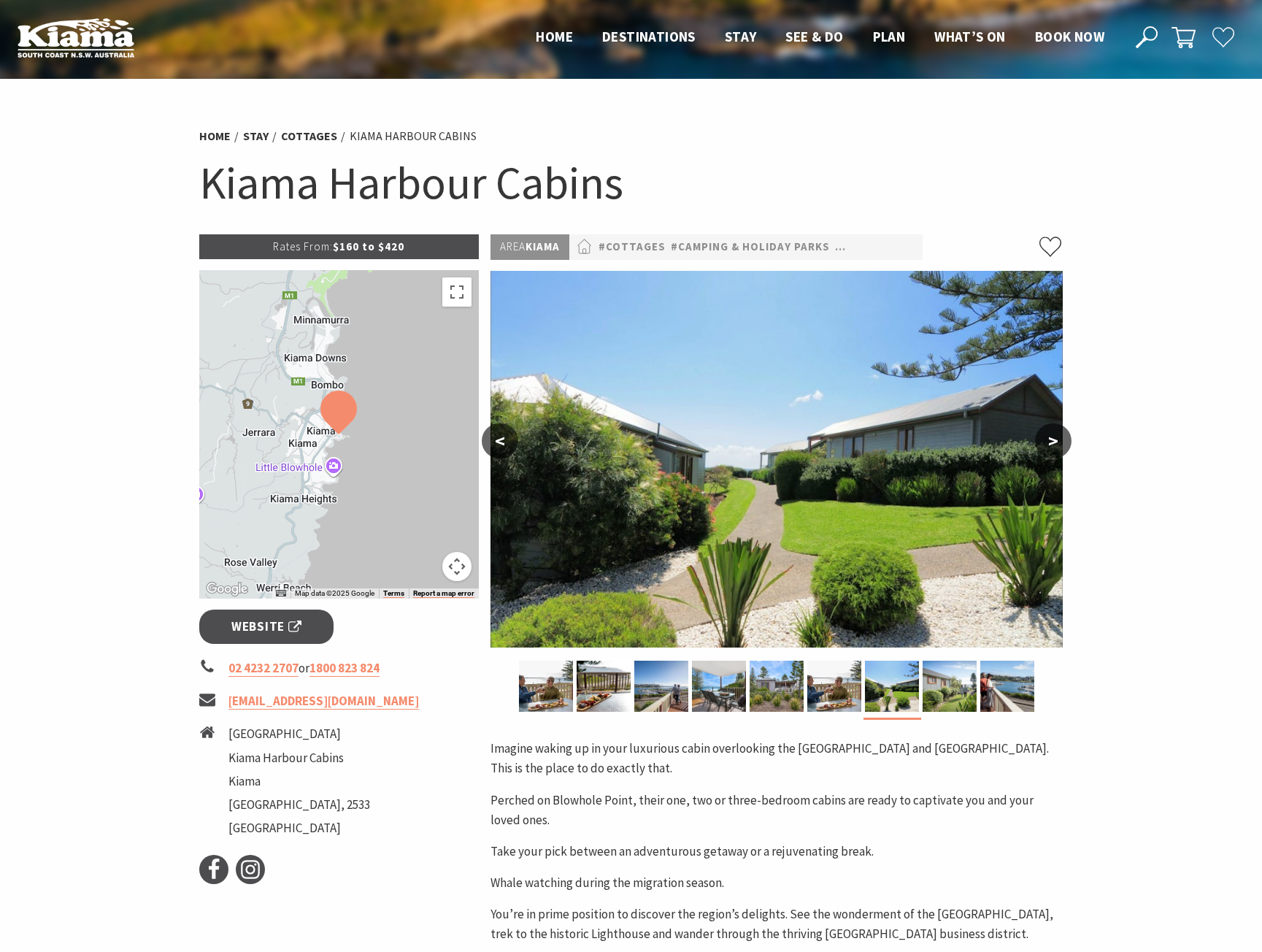
click at [1053, 438] on button ">" at bounding box center [1054, 441] width 37 height 35
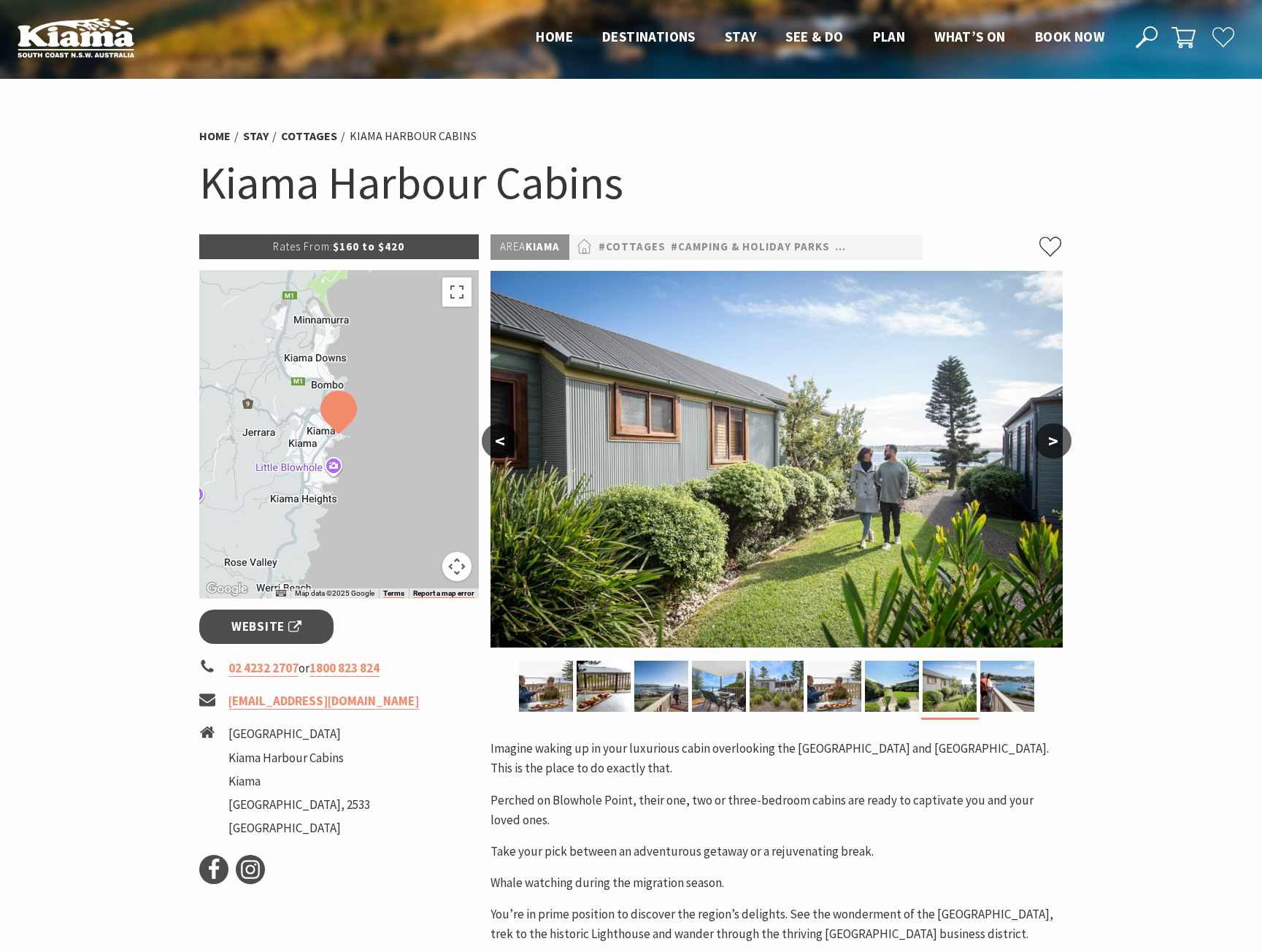
click at [1053, 438] on button ">" at bounding box center [1054, 441] width 37 height 35
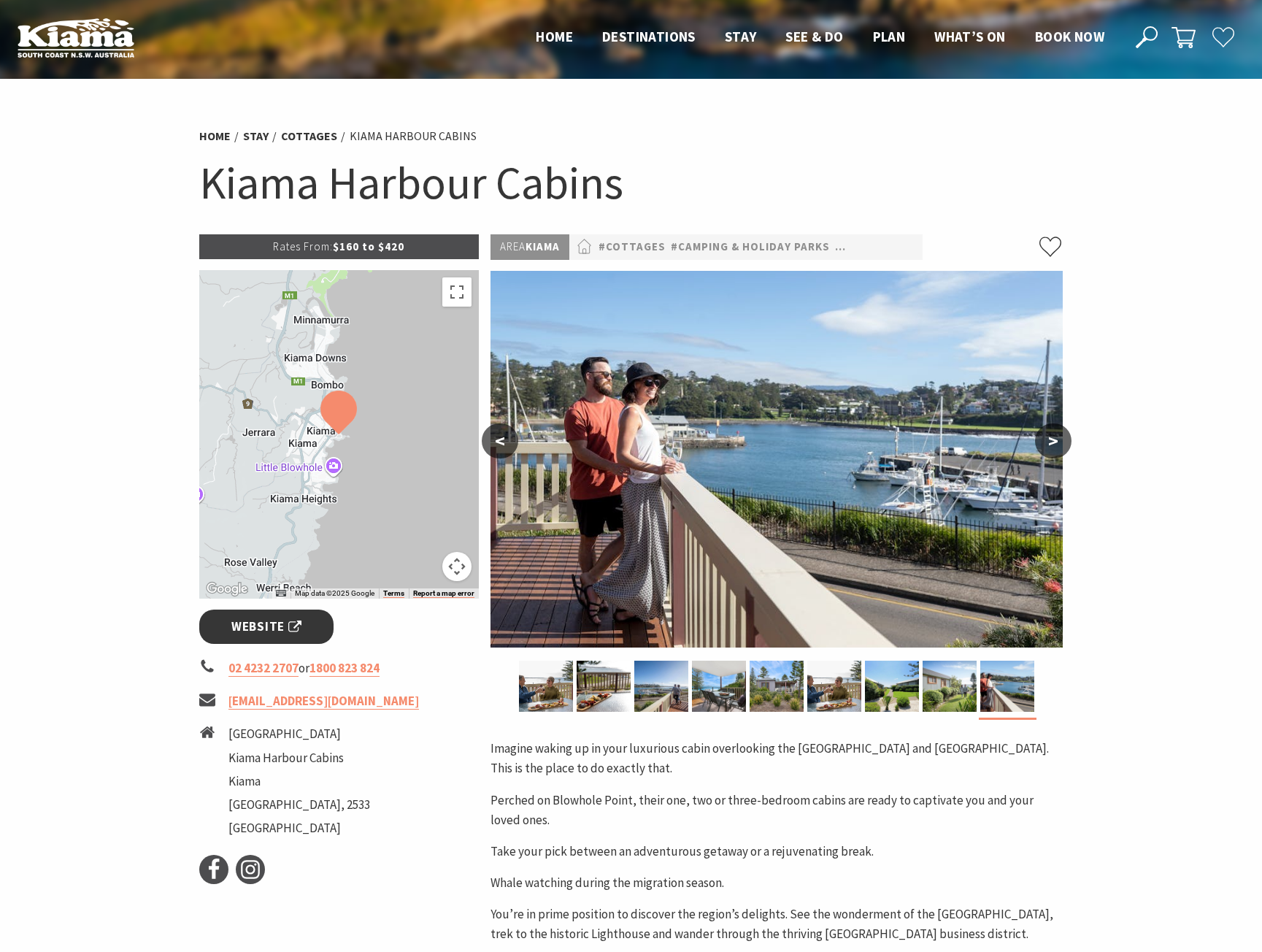
click at [285, 629] on span "Website" at bounding box center [266, 626] width 70 height 20
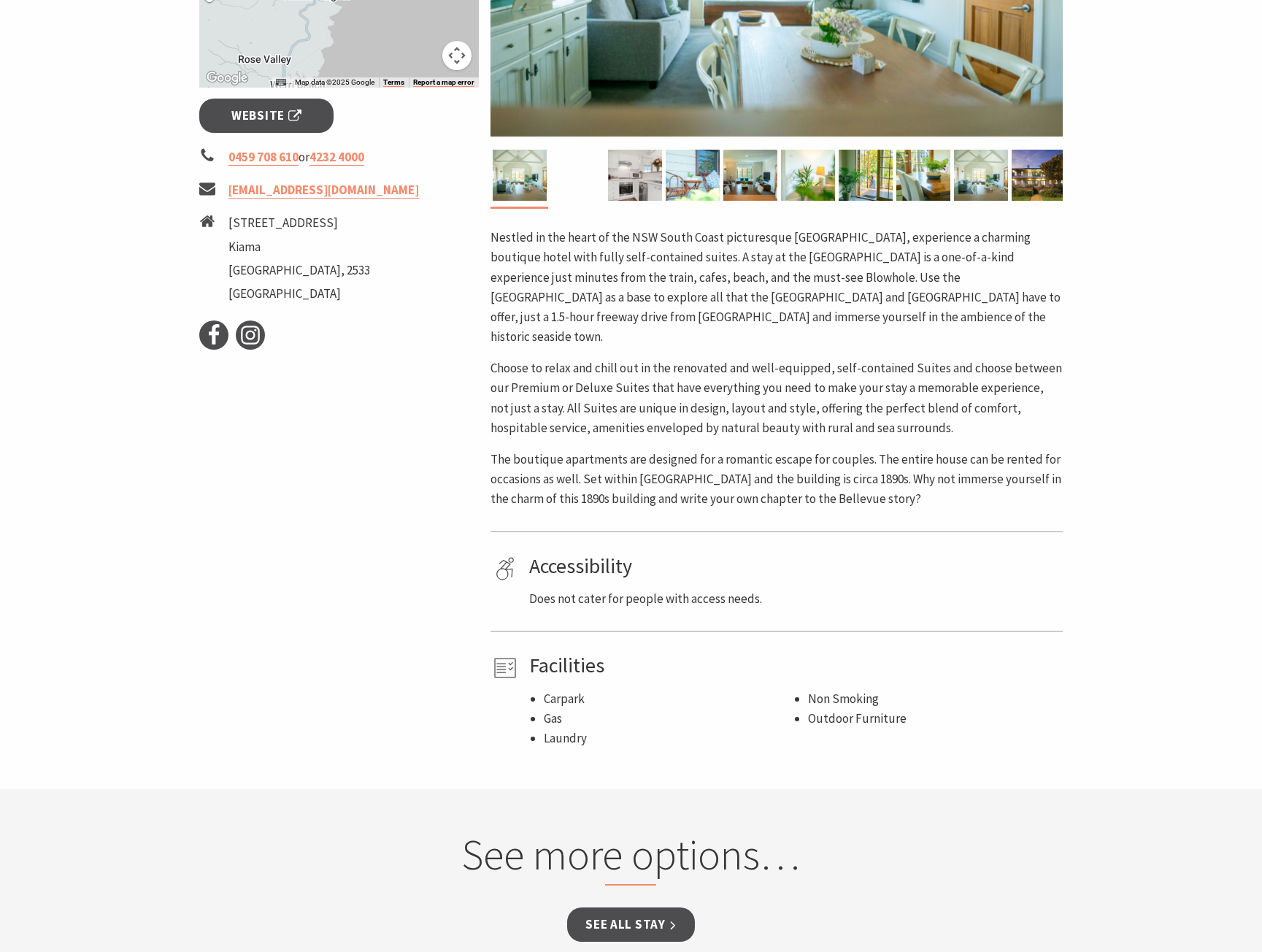
scroll to position [219, 0]
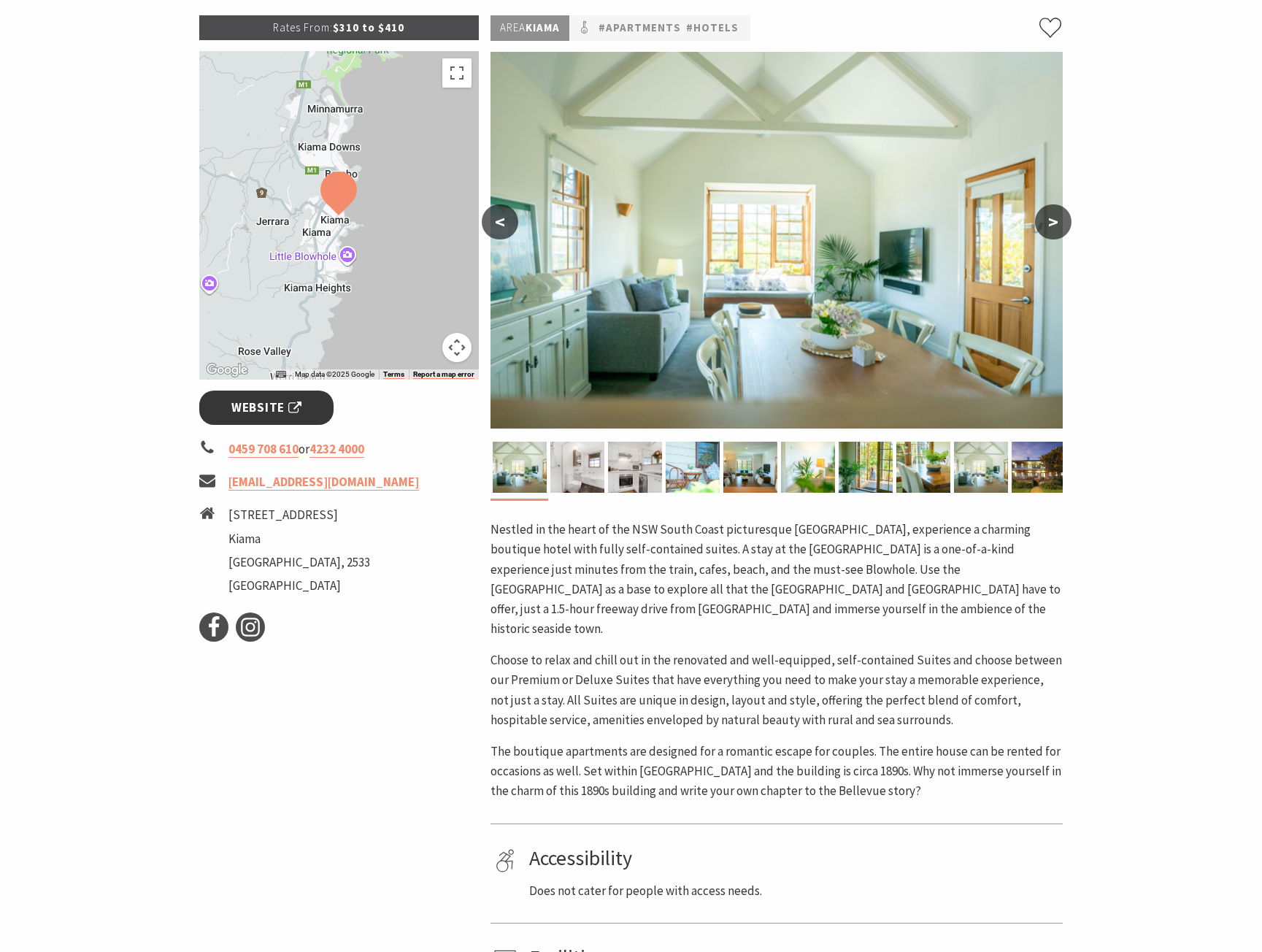
click at [243, 406] on span "Website" at bounding box center [266, 407] width 70 height 20
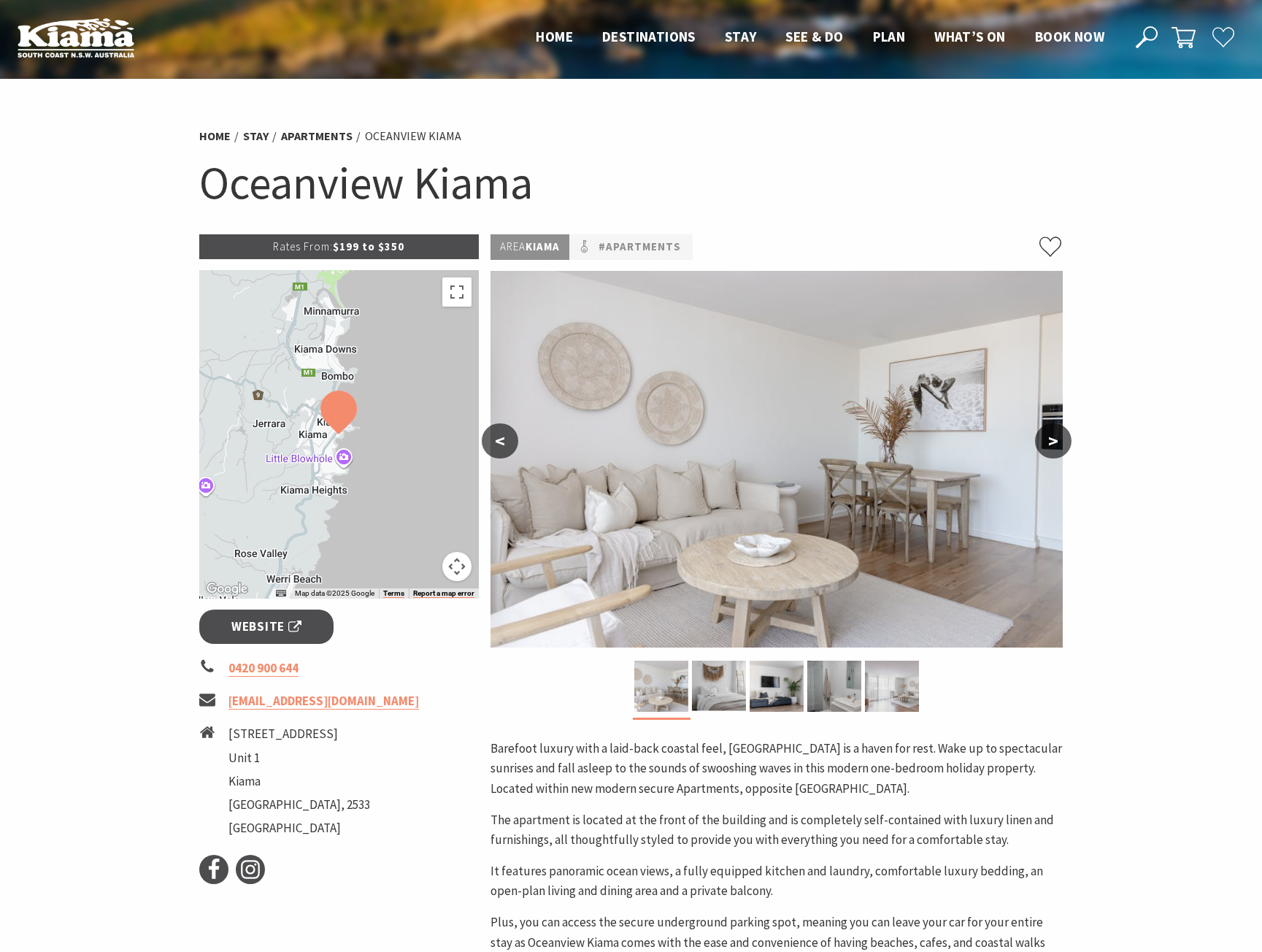
click at [1044, 441] on button ">" at bounding box center [1054, 441] width 37 height 35
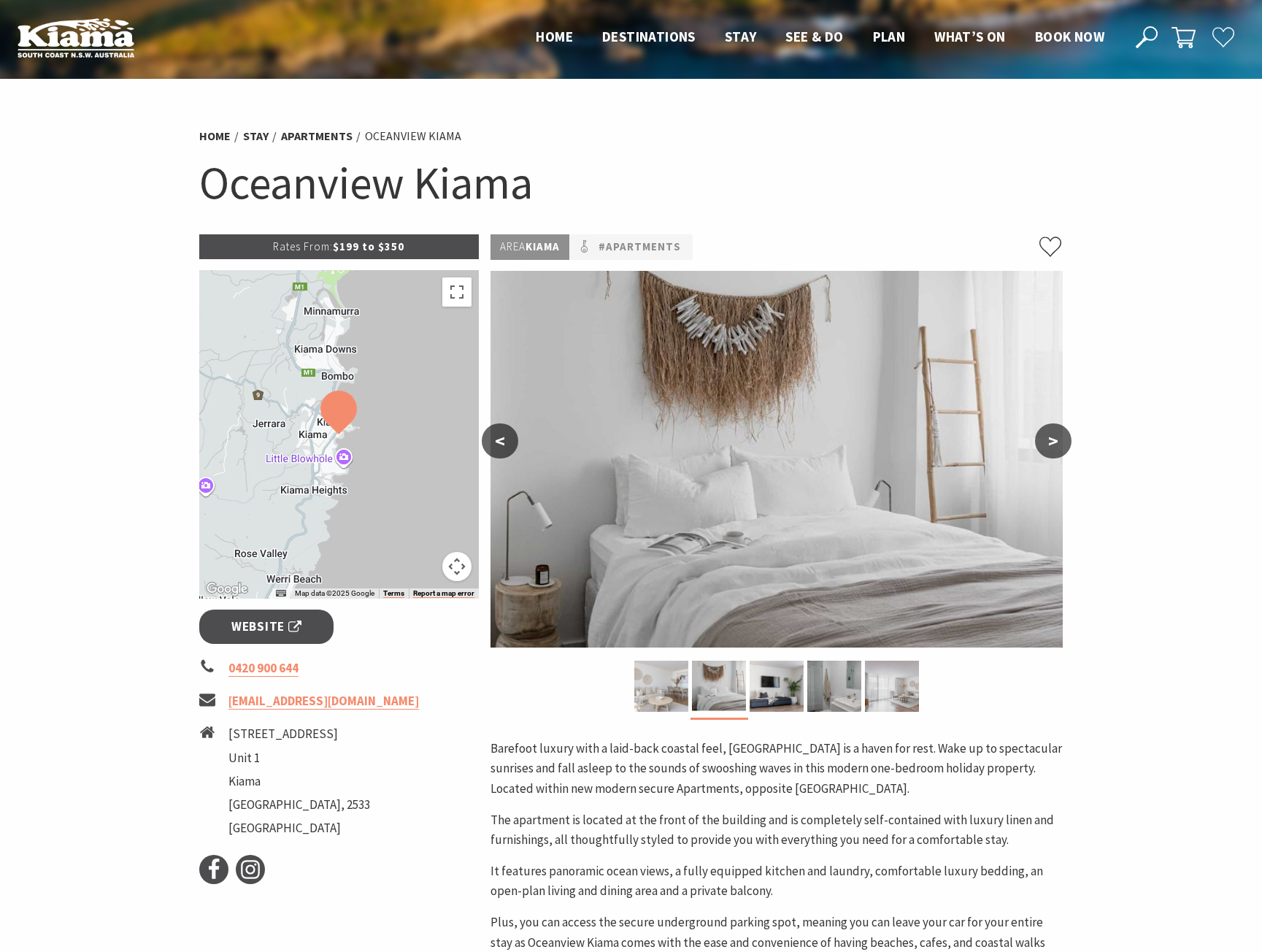
click at [1057, 445] on button ">" at bounding box center [1054, 441] width 37 height 35
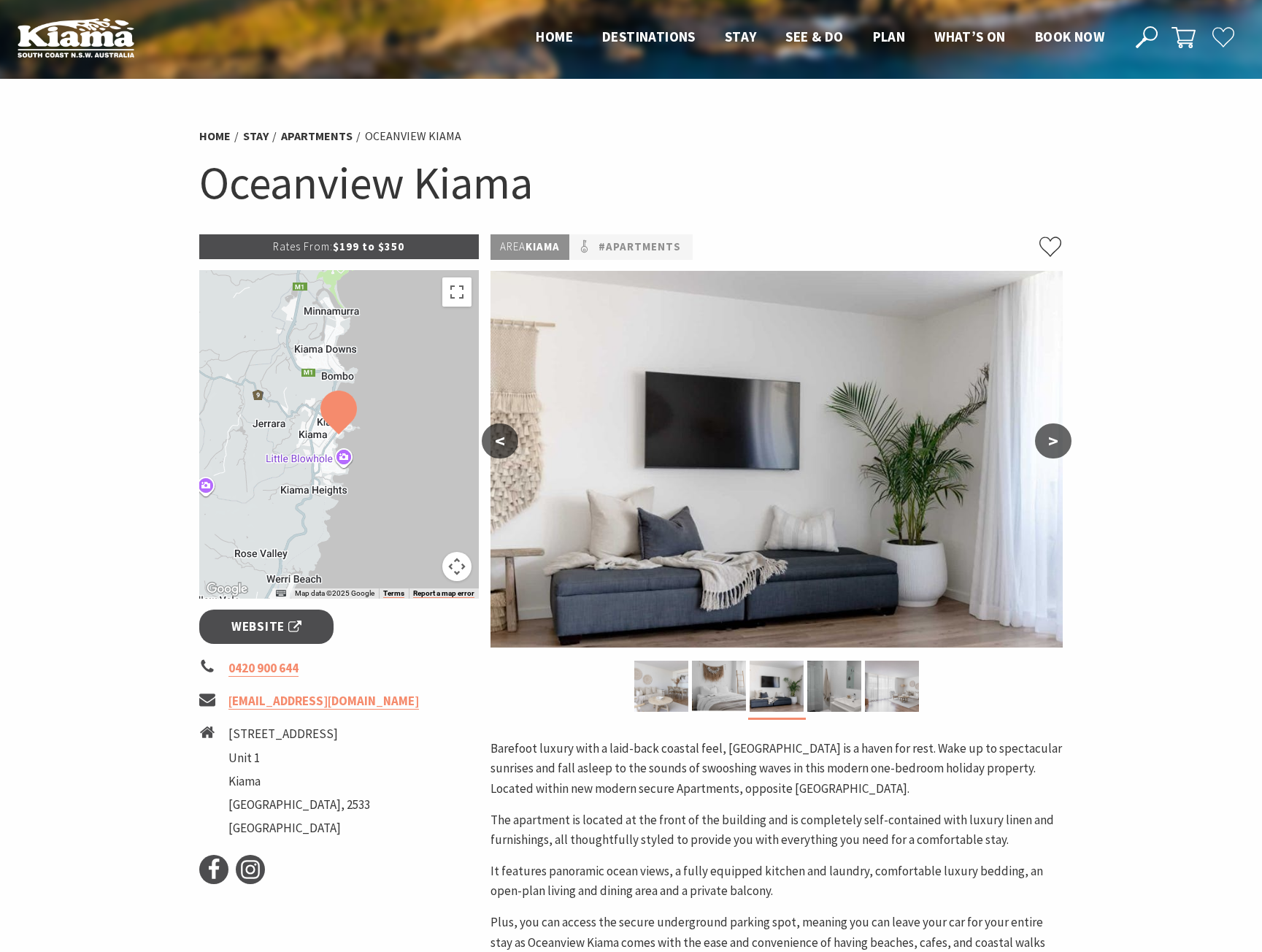
click at [1057, 445] on button ">" at bounding box center [1054, 441] width 37 height 35
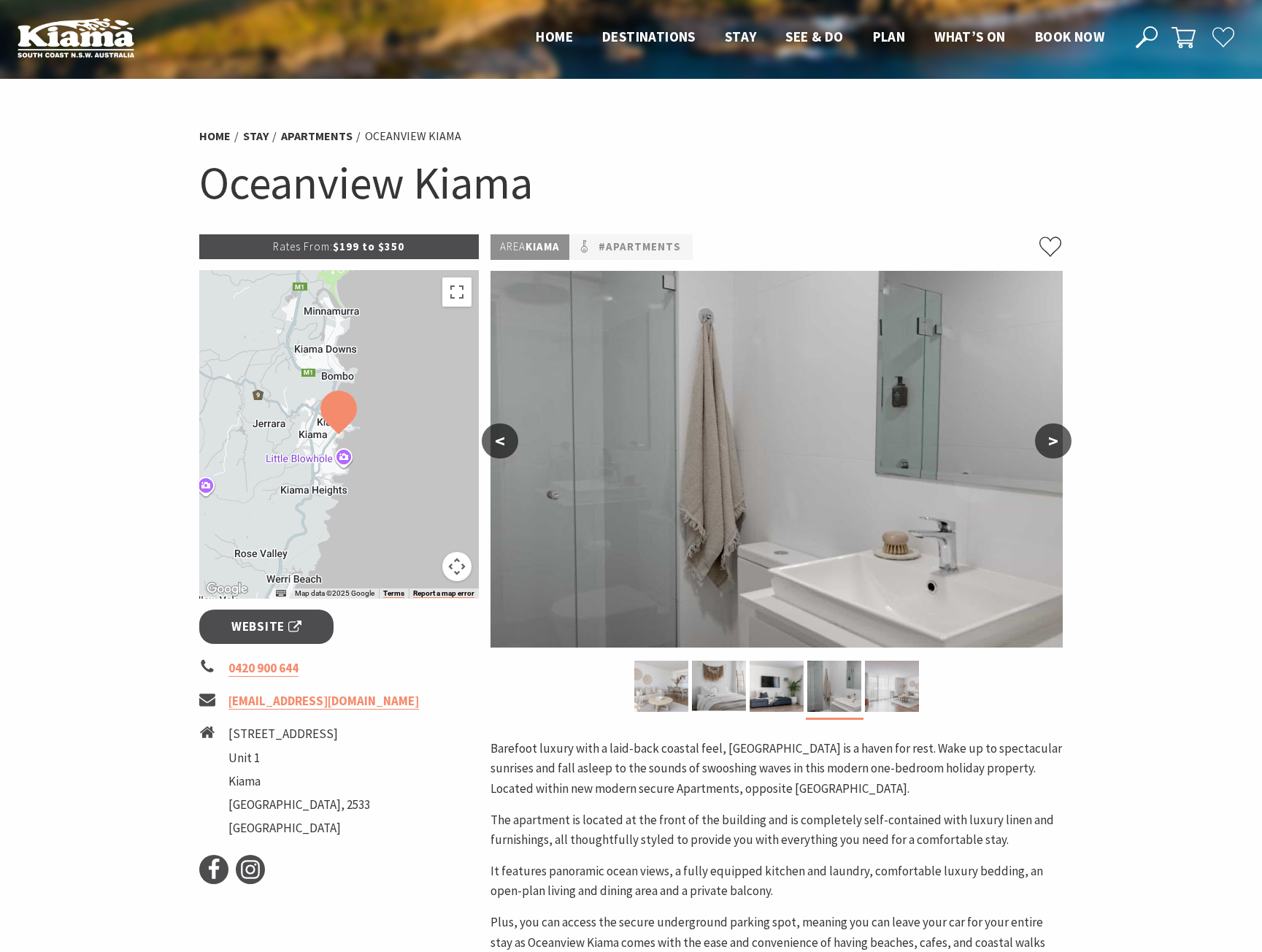
click at [1057, 445] on button ">" at bounding box center [1054, 441] width 37 height 35
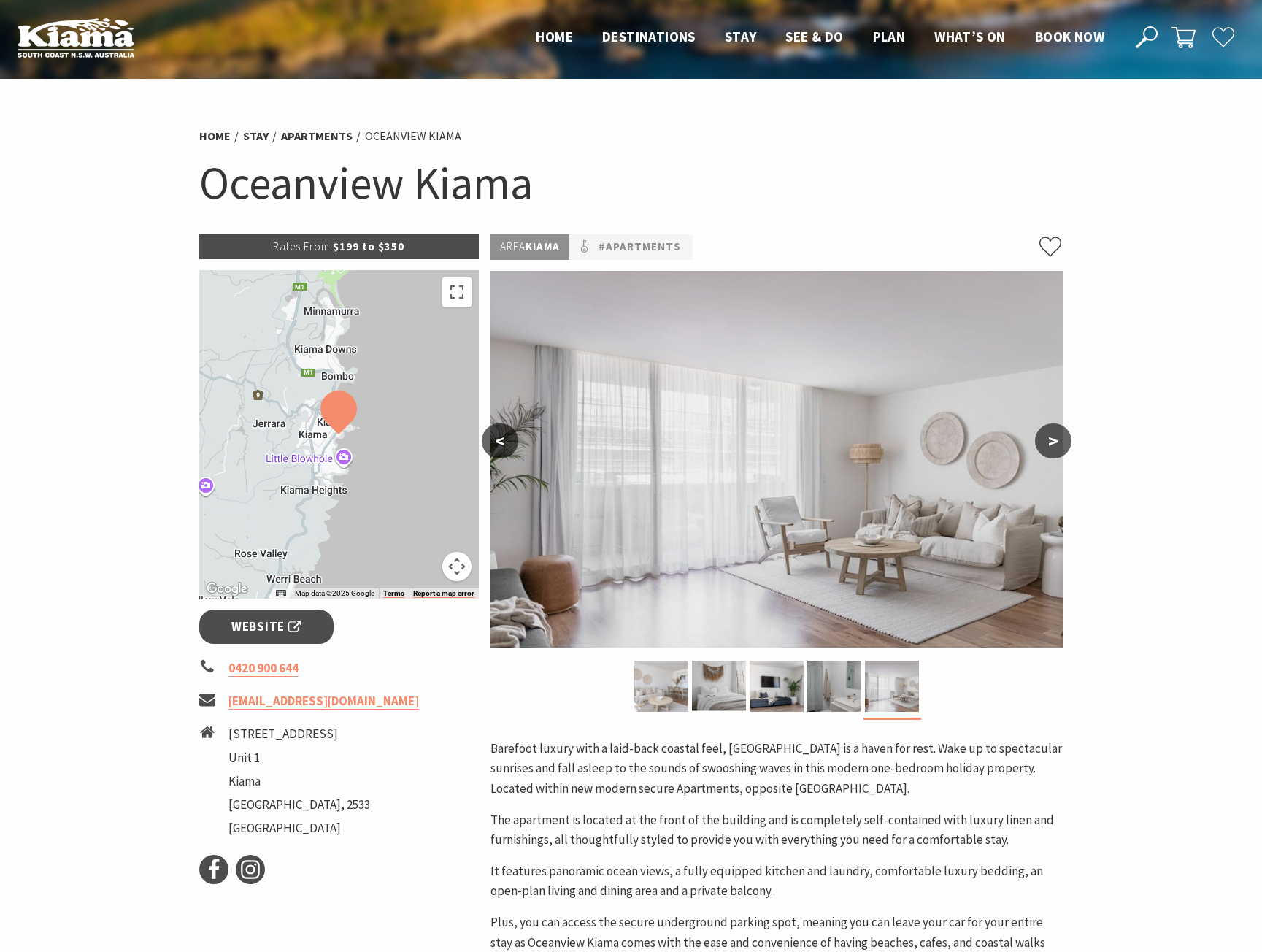
click at [1057, 445] on button ">" at bounding box center [1054, 441] width 37 height 35
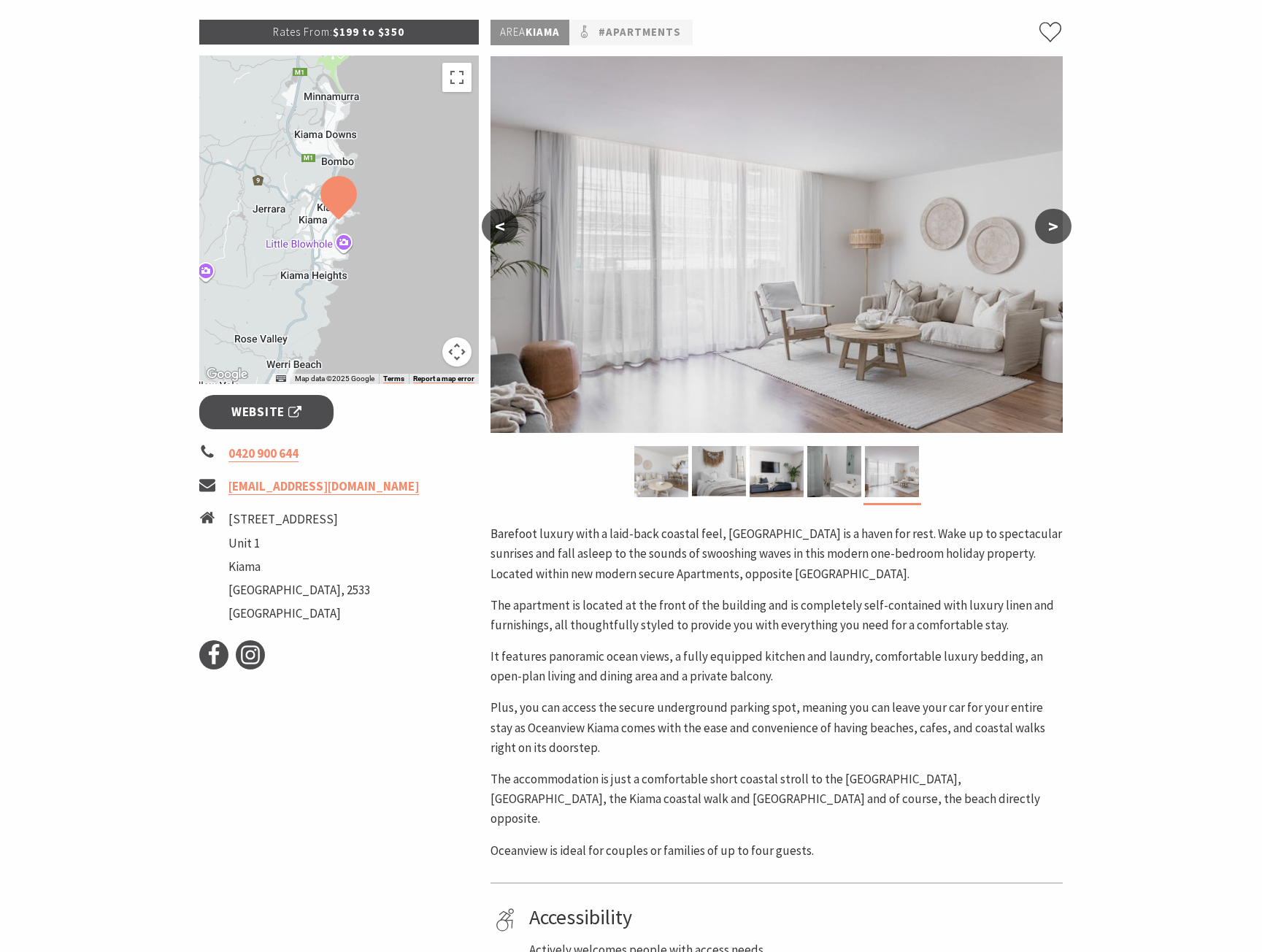
scroll to position [219, 0]
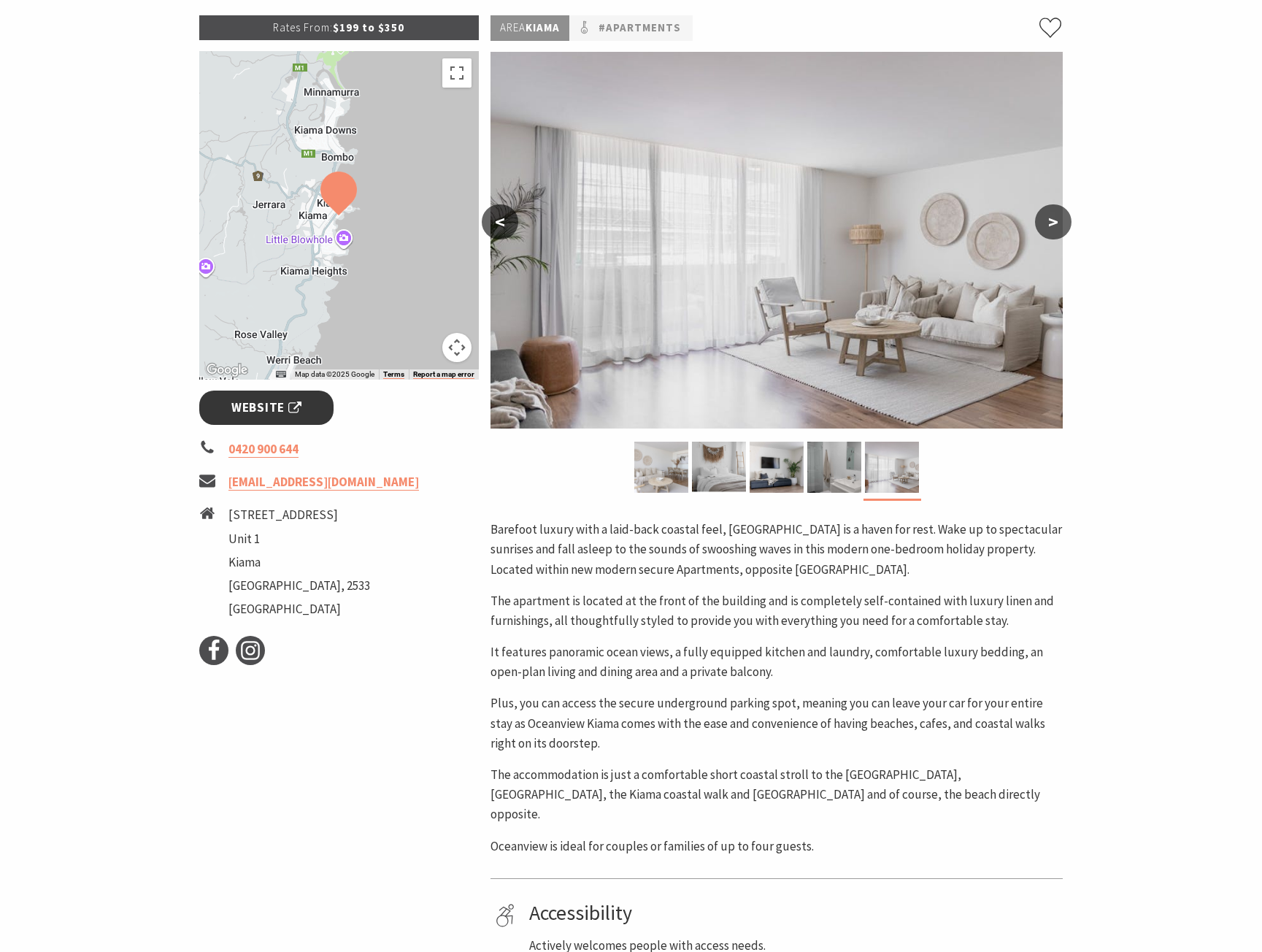
click at [279, 405] on span "Website" at bounding box center [266, 407] width 70 height 20
